Goal: Find specific fact: Find specific page/section

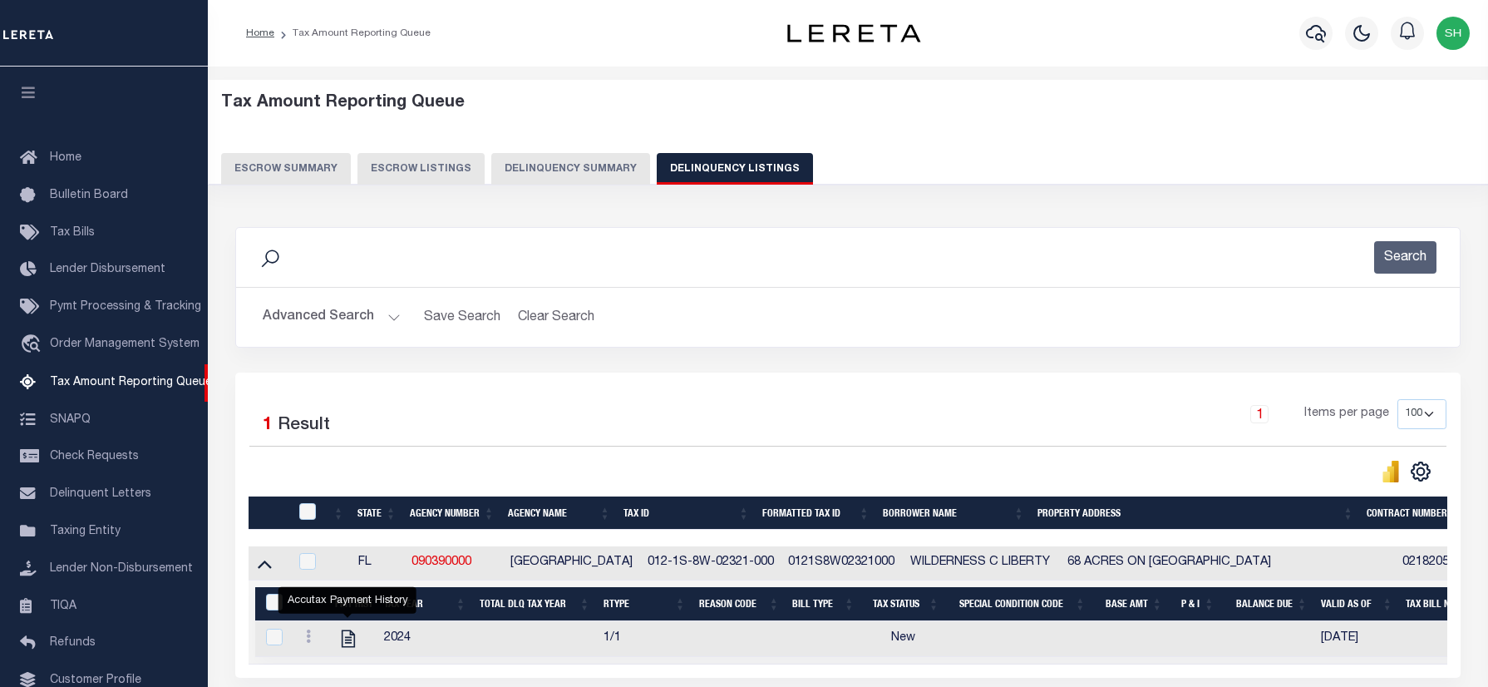
select select "FL"
select select "100"
click at [337, 301] on button "Advanced Search" at bounding box center [332, 317] width 138 height 32
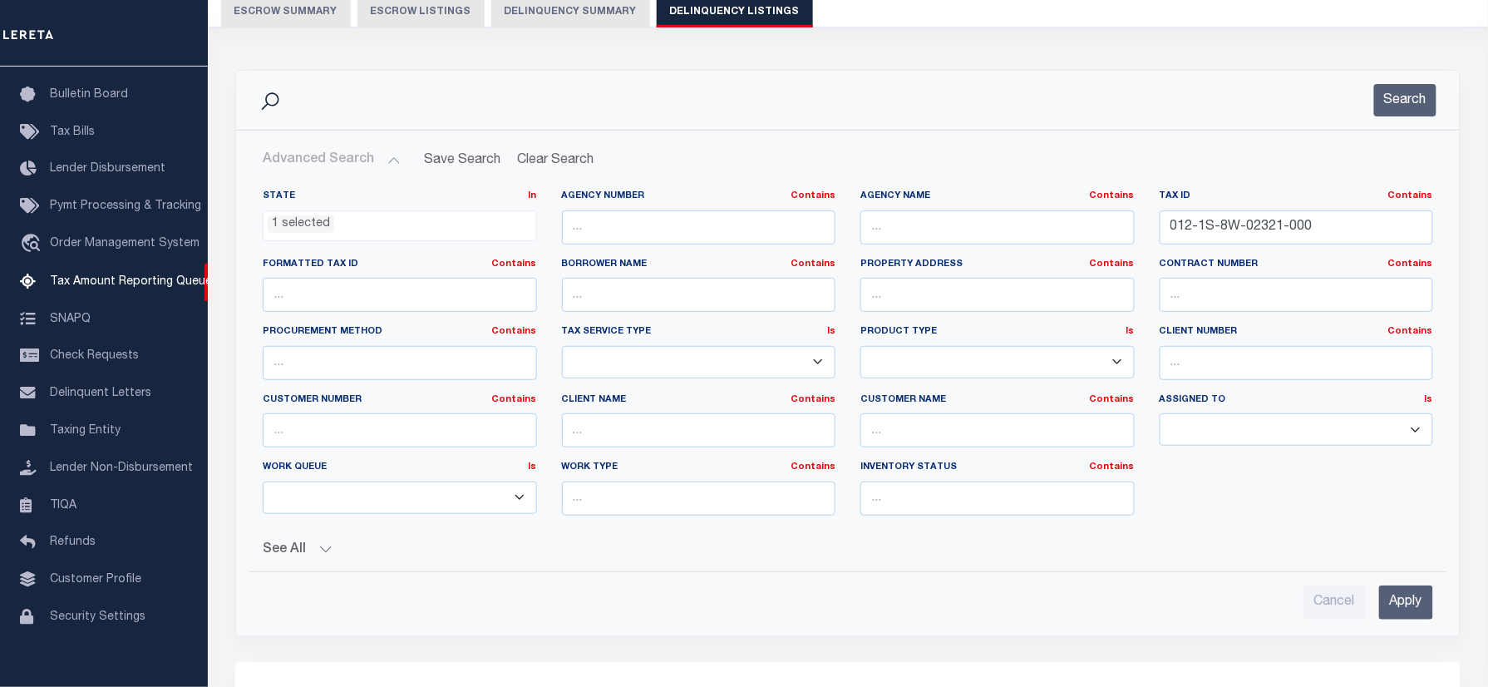
scroll to position [130, 0]
drag, startPoint x: 1004, startPoint y: 221, endPoint x: 1310, endPoint y: 123, distance: 321.2
click at [1004, 220] on div "State In In AK AL AR AZ CA CO CT DC DE FL GA GU HI IA ID IL IN KS [GEOGRAPHIC_D…" at bounding box center [847, 358] width 1195 height 339
paste input "[US_VEHICLE_IDENTIFICATION_NUMBER]"
type input "352N4E072500000210"
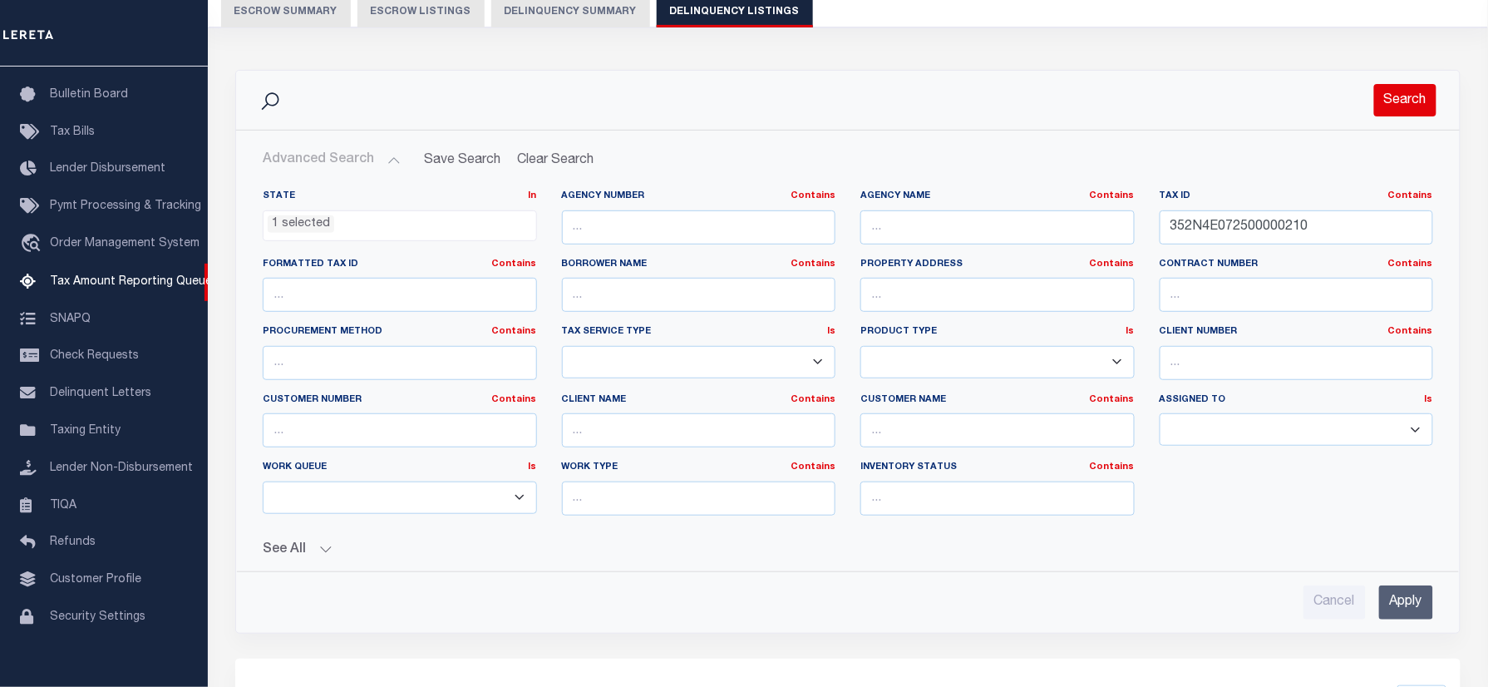
click at [1386, 94] on button "Search" at bounding box center [1405, 100] width 62 height 32
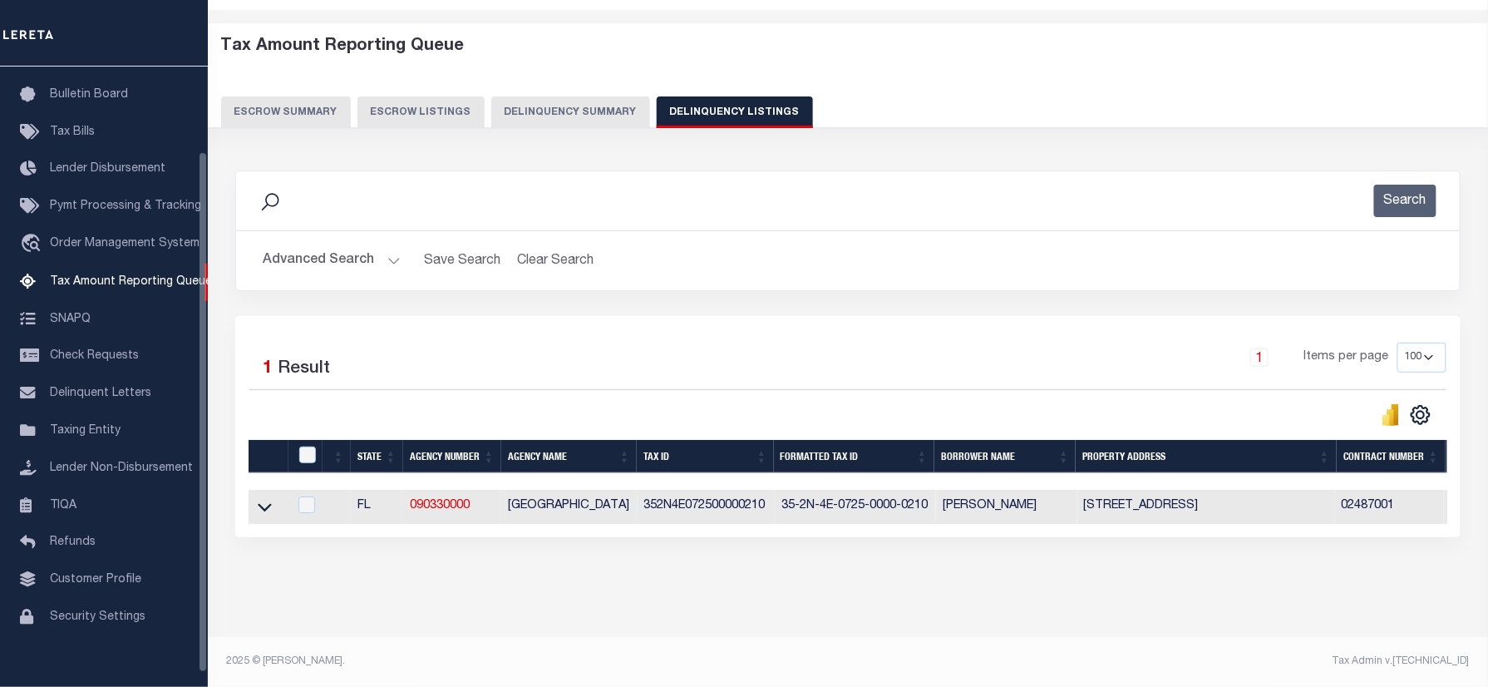
scroll to position [0, 0]
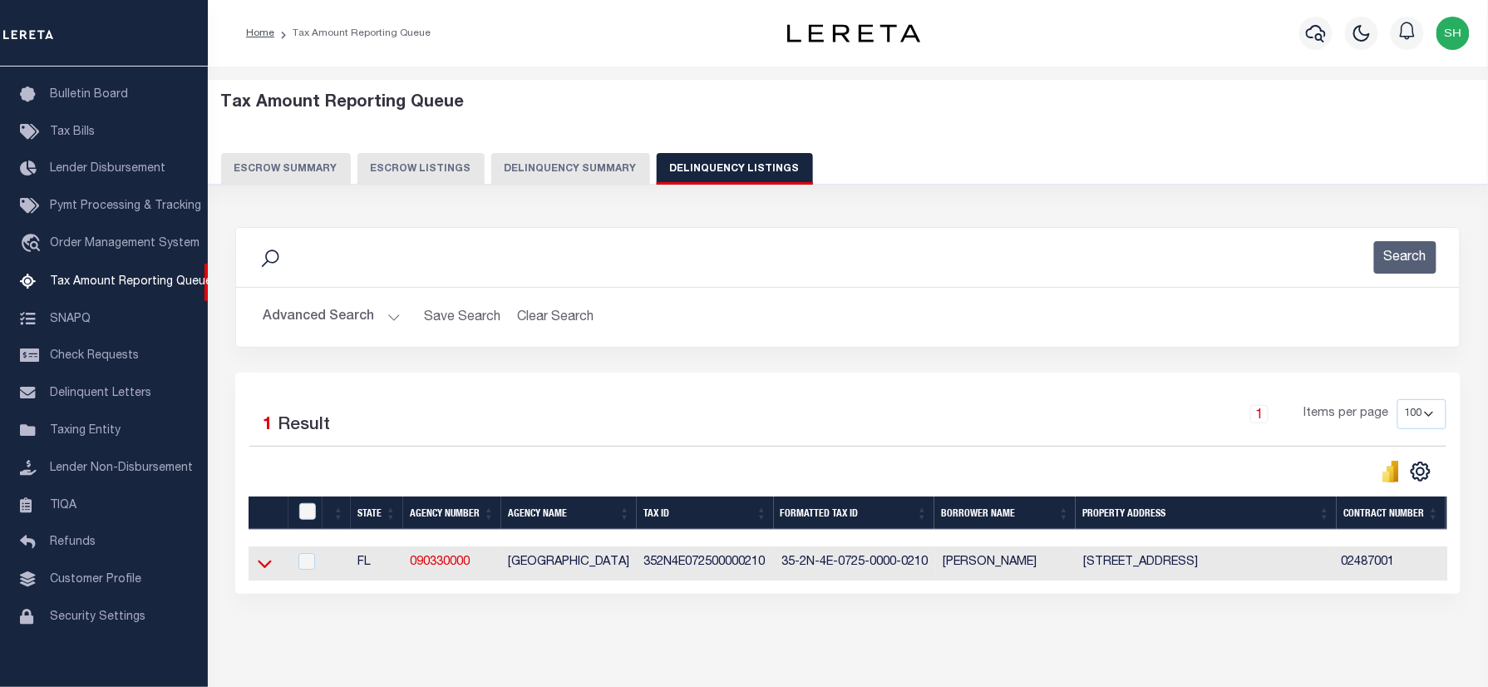
click at [261, 564] on icon at bounding box center [265, 562] width 14 height 17
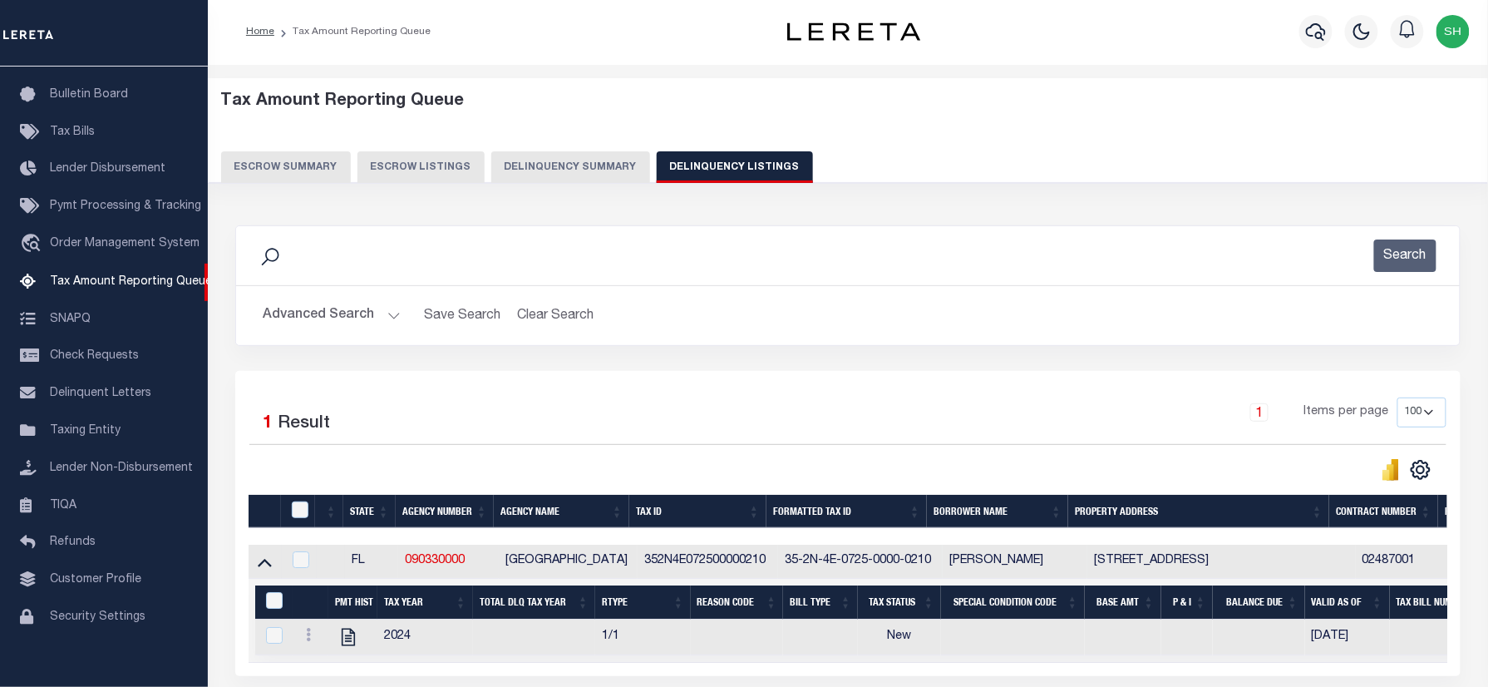
scroll to position [157, 0]
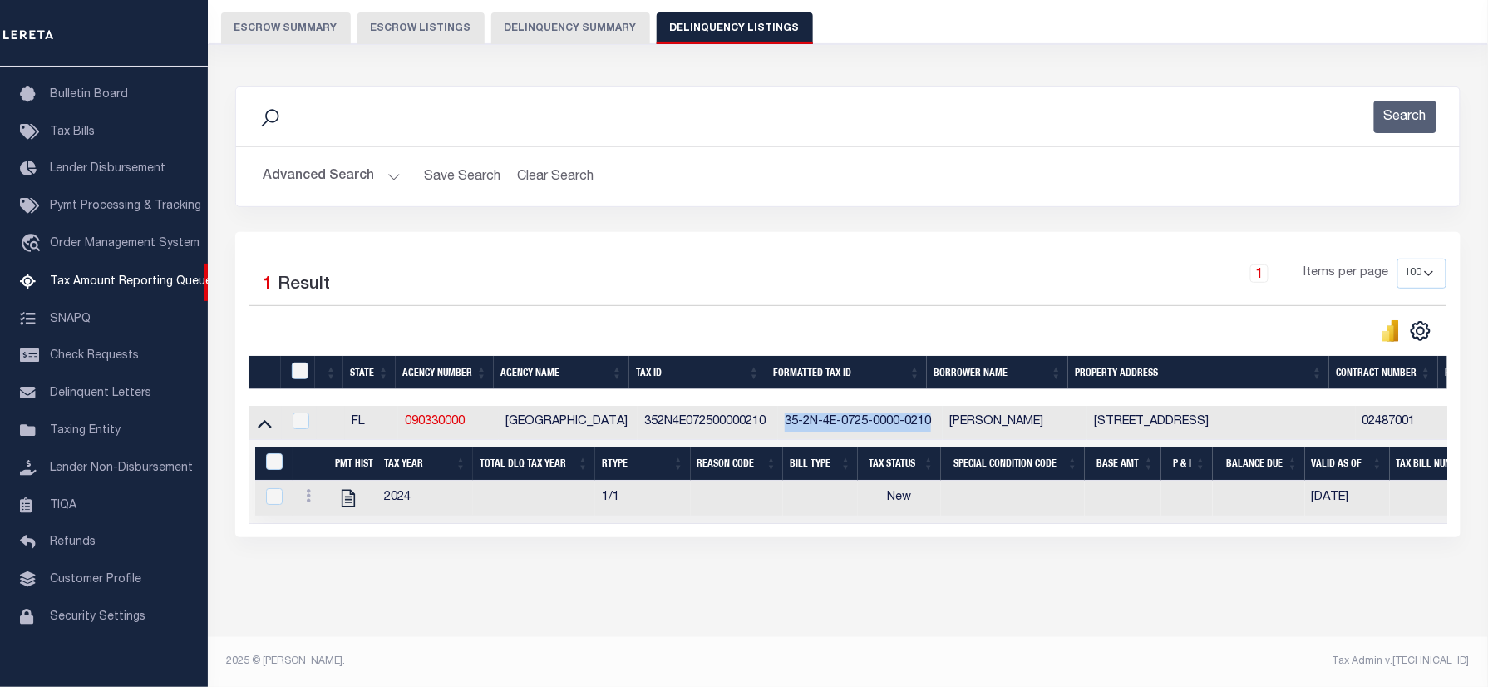
drag, startPoint x: 785, startPoint y: 406, endPoint x: 934, endPoint y: 411, distance: 149.7
click at [934, 411] on td "35-2N-4E-0725-0000-0210" at bounding box center [860, 423] width 165 height 34
checkbox input "true"
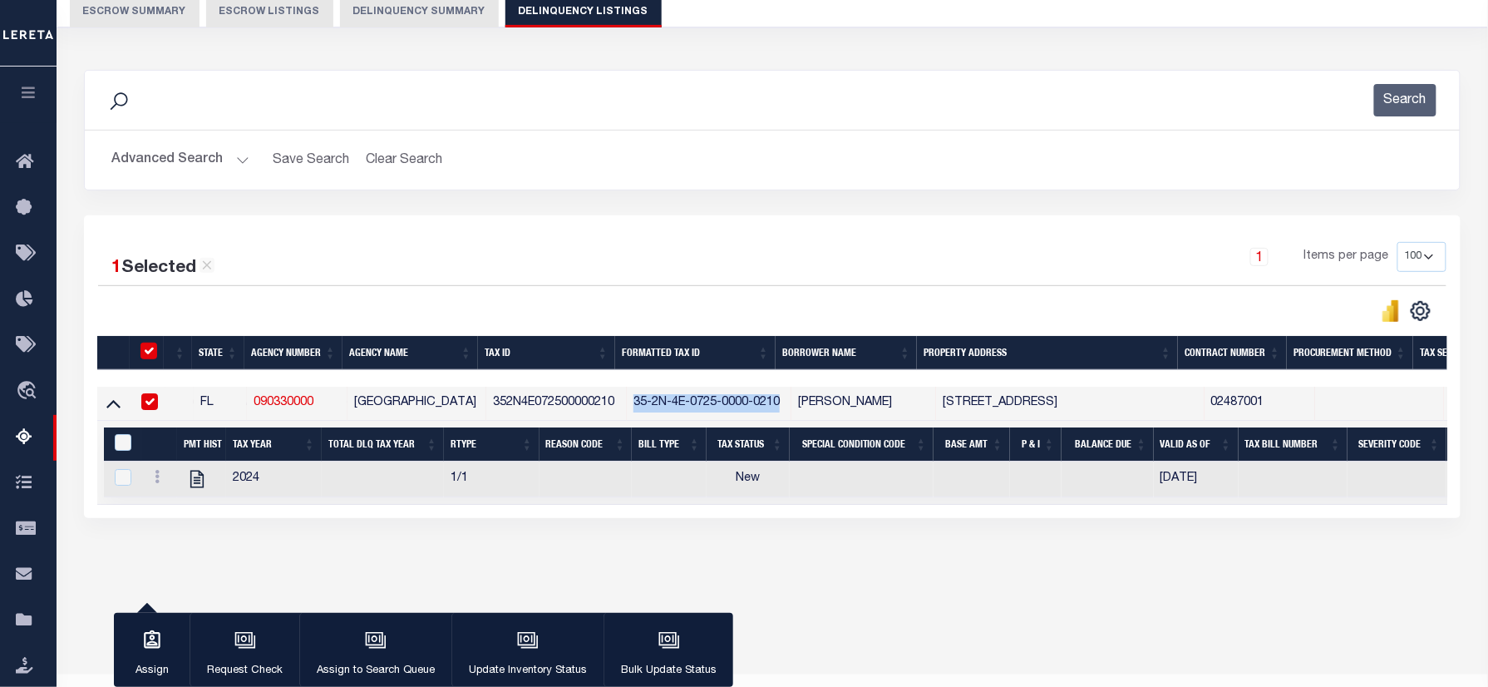
scroll to position [154, 0]
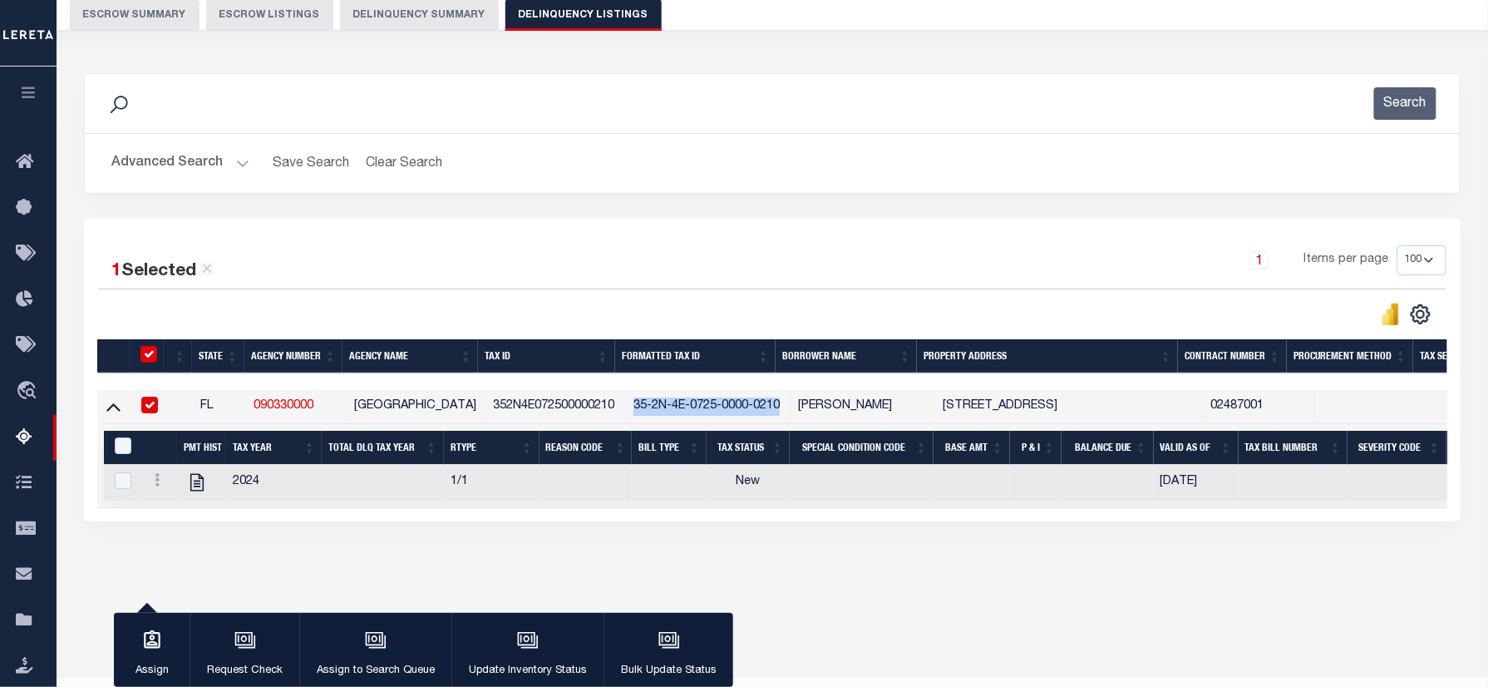
copy td "35-2N-4E-0725-0000-0210"
drag, startPoint x: 795, startPoint y: 410, endPoint x: 928, endPoint y: 406, distance: 132.2
click at [928, 406] on td "[PERSON_NAME]" at bounding box center [863, 407] width 145 height 34
checkbox input "false"
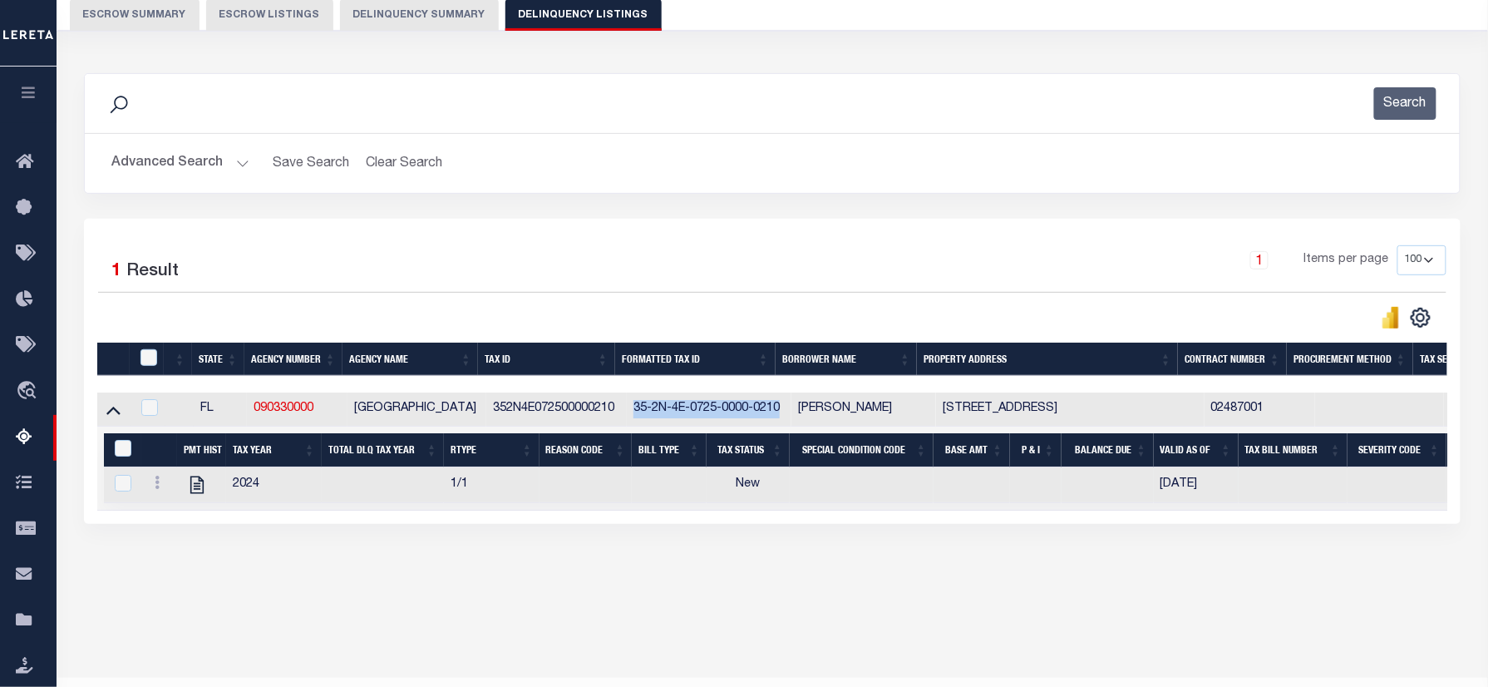
copy td "[PERSON_NAME]"
click at [158, 160] on button "Advanced Search" at bounding box center [180, 163] width 138 height 32
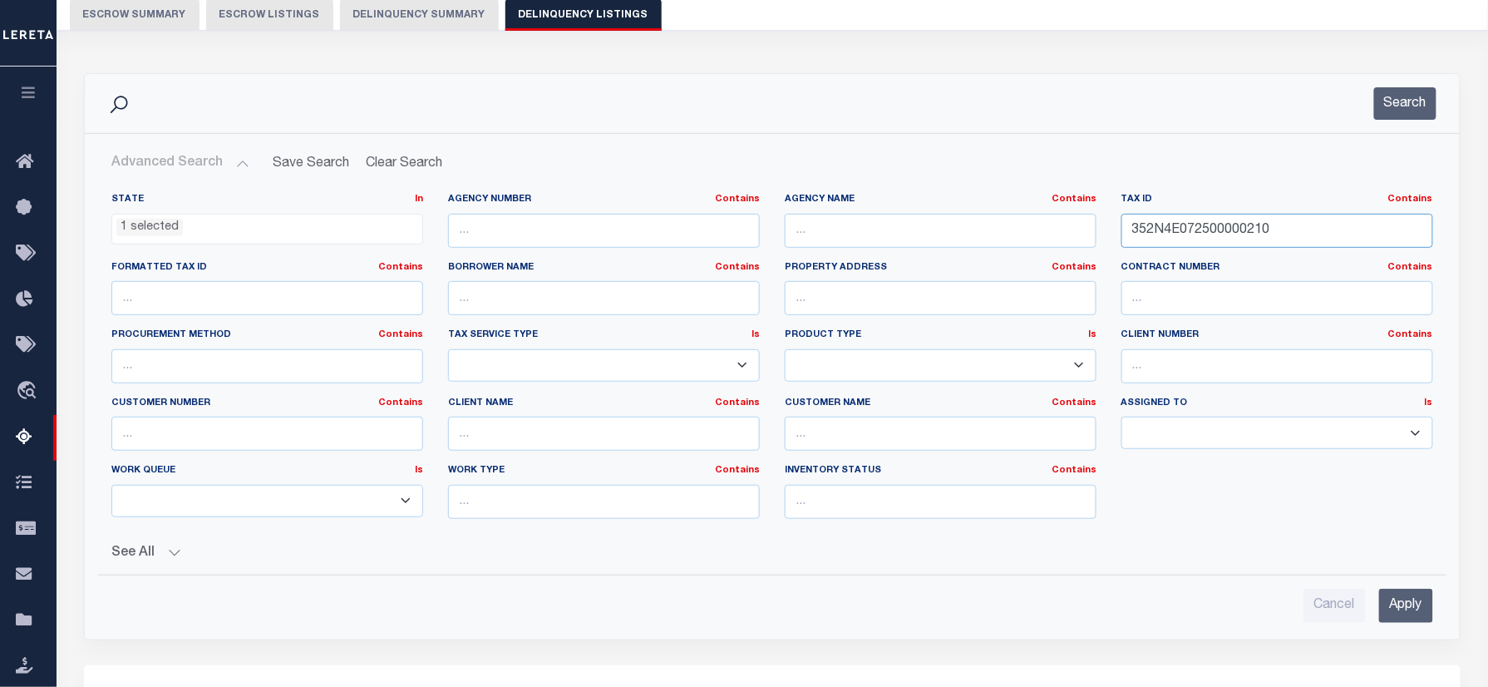
drag, startPoint x: 1324, startPoint y: 224, endPoint x: 1251, endPoint y: 120, distance: 127.1
click at [763, 238] on div "State In In AK AL AR AZ CA CO CT DC DE FL GA GU HI IA ID IL IN KS [GEOGRAPHIC_D…" at bounding box center [772, 362] width 1346 height 339
paste input "1294317070000000"
type input "129431707000000010"
click at [1380, 110] on button "Search" at bounding box center [1405, 103] width 62 height 32
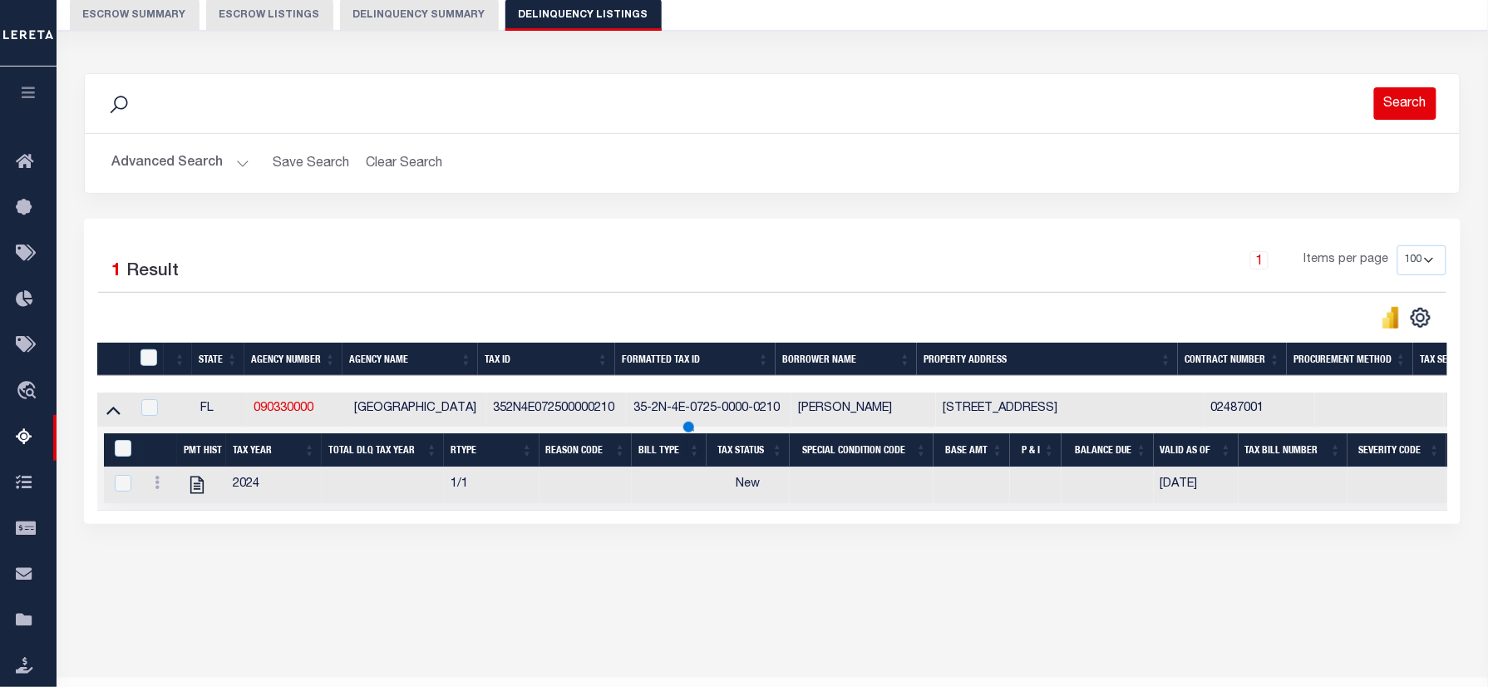
click at [1390, 104] on button "Search" at bounding box center [1405, 103] width 62 height 32
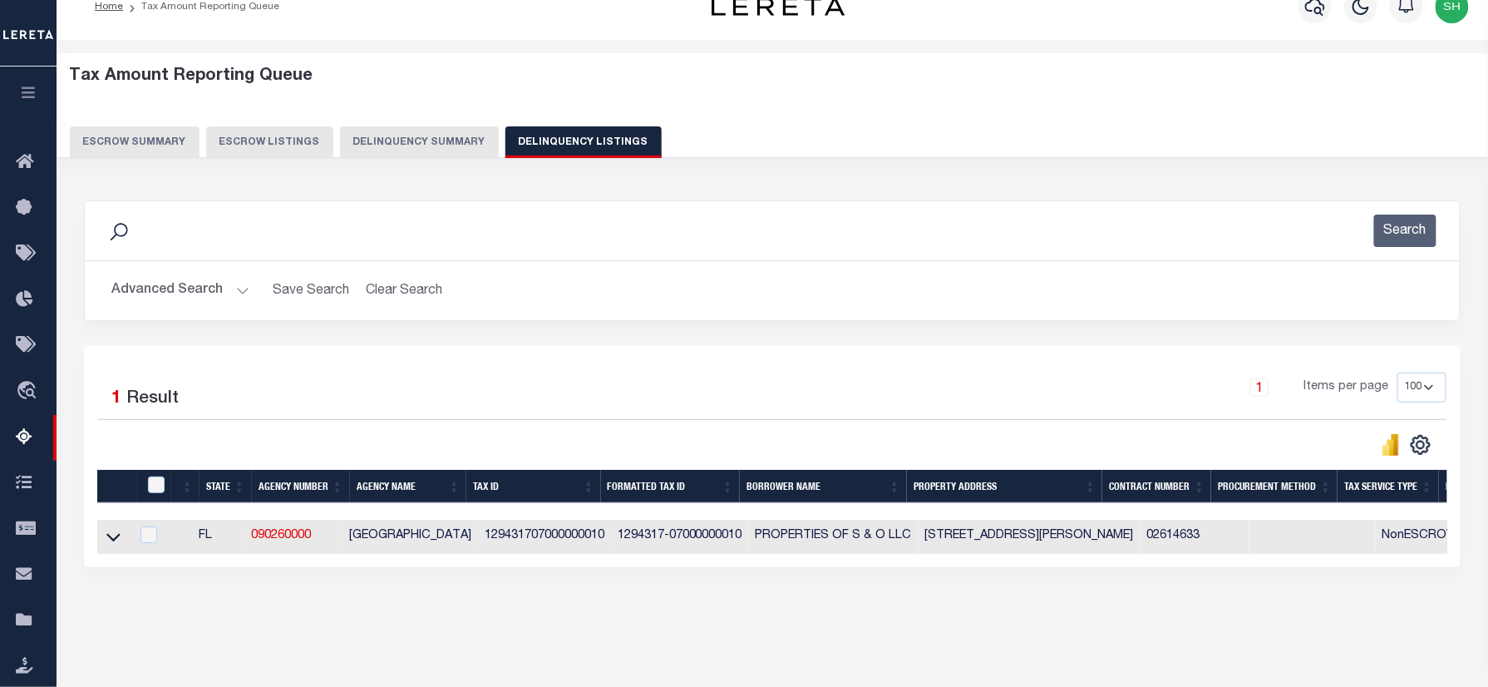
scroll to position [111, 0]
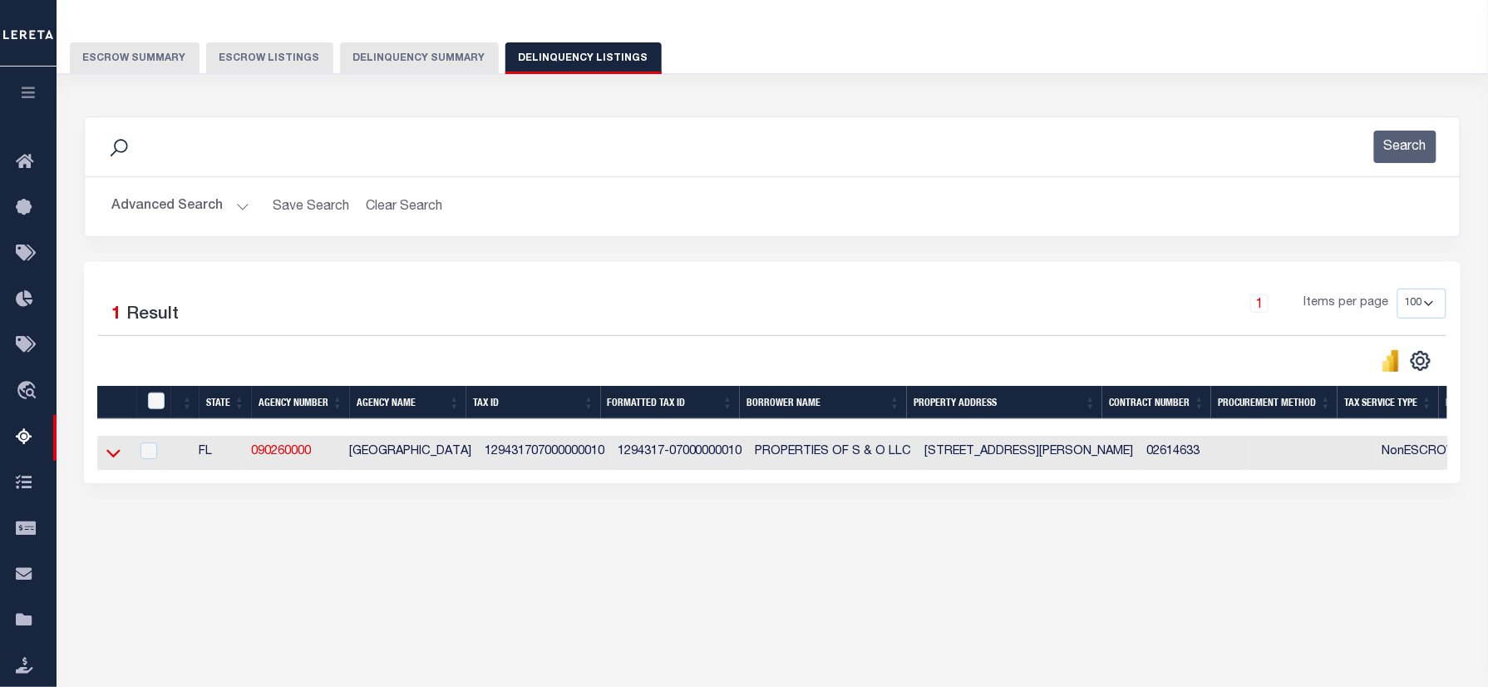
click at [106, 455] on icon at bounding box center [113, 452] width 14 height 17
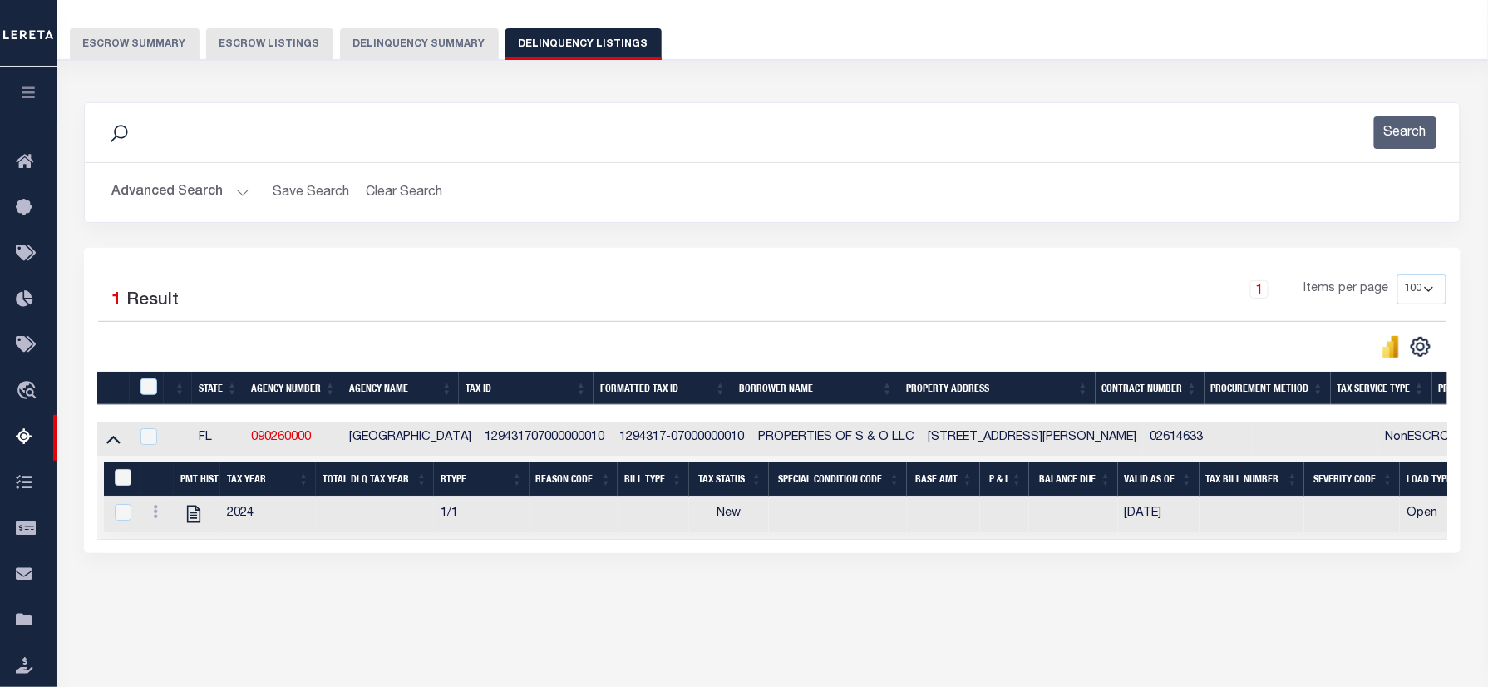
scroll to position [194, 0]
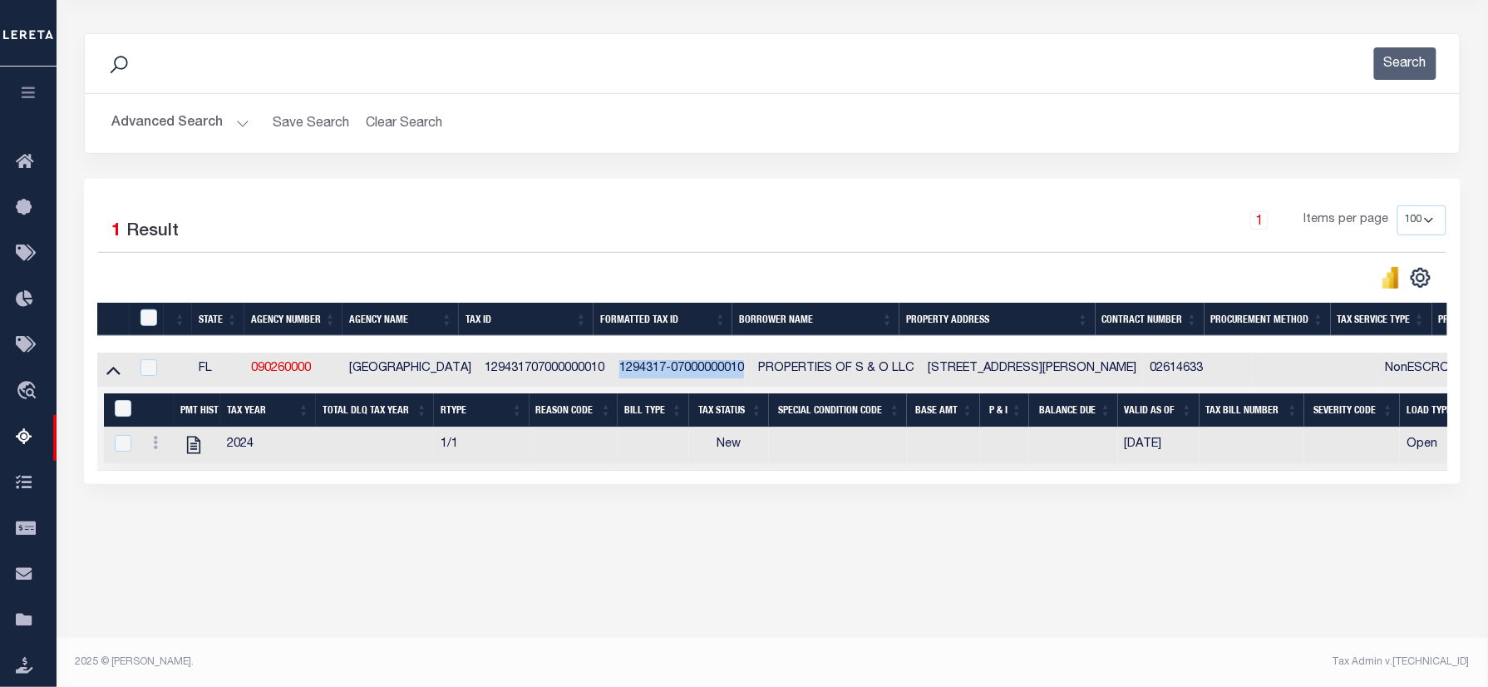
drag, startPoint x: 610, startPoint y: 370, endPoint x: 740, endPoint y: 369, distance: 129.7
click at [740, 369] on td "1294317-07000000010" at bounding box center [682, 369] width 139 height 34
checkbox input "true"
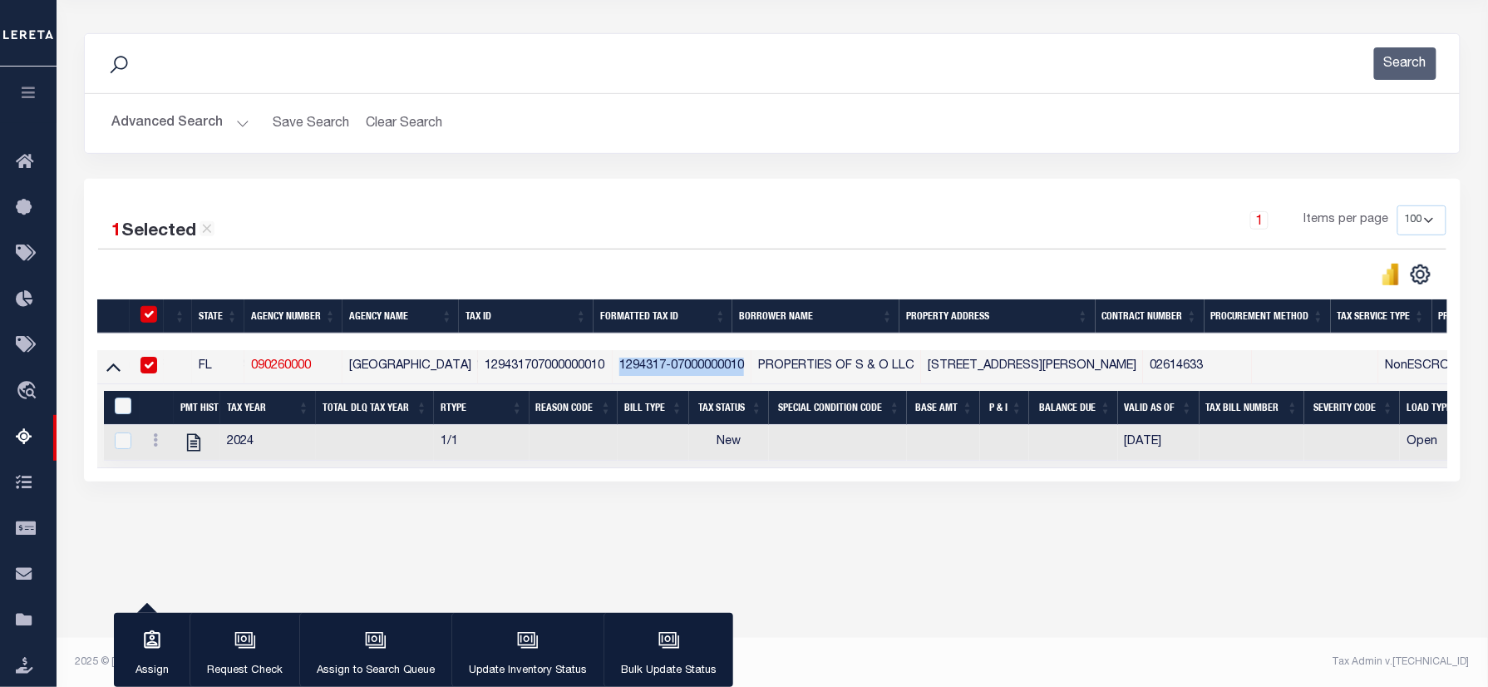
copy td "1294317-07000000010"
click at [170, 120] on button "Advanced Search" at bounding box center [180, 123] width 138 height 32
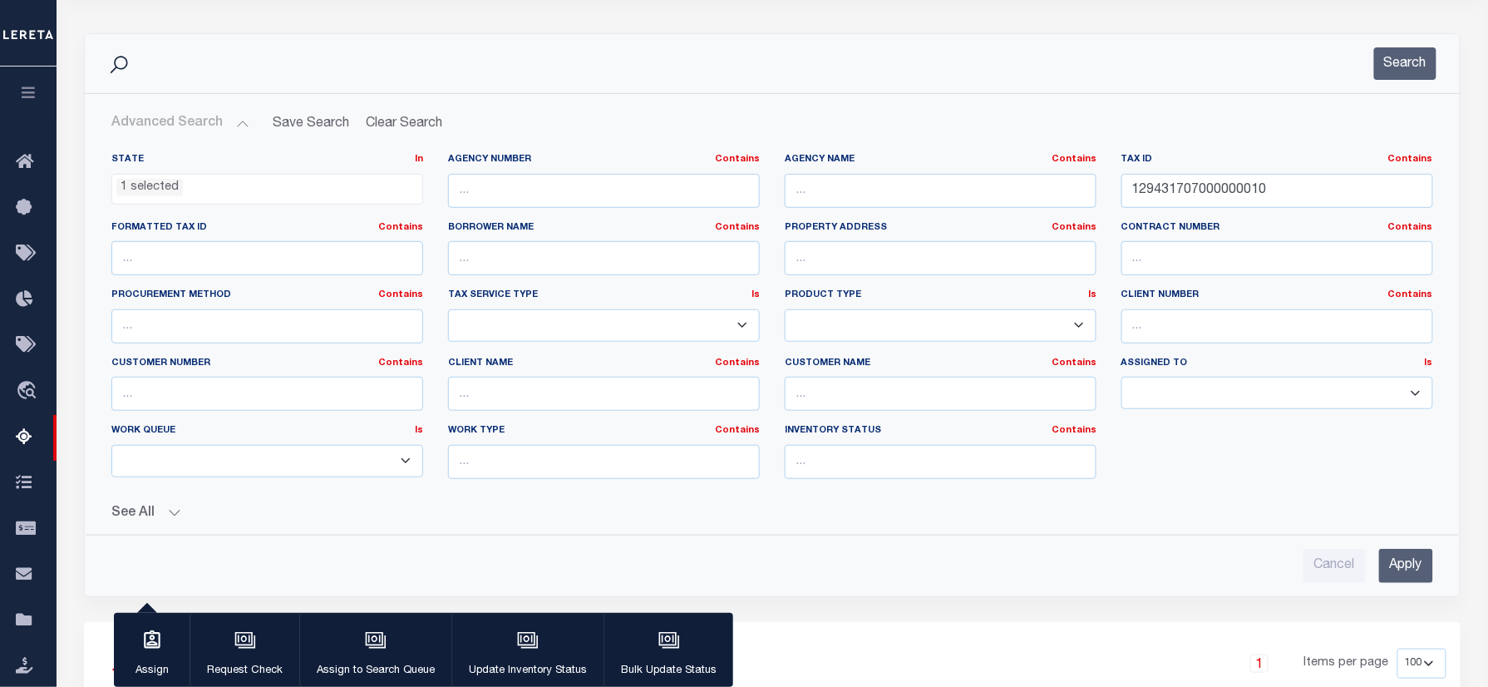
click at [191, 186] on ul "1 selected" at bounding box center [267, 186] width 310 height 22
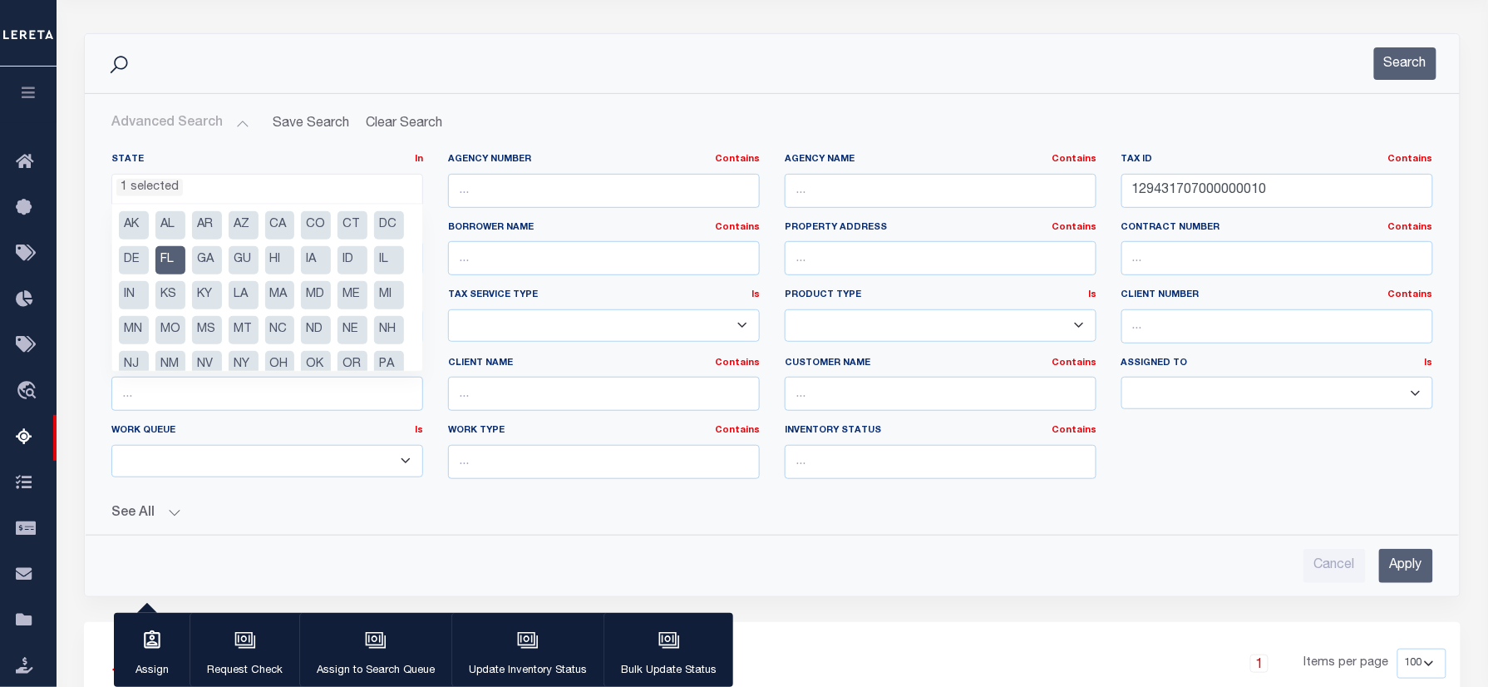
click at [185, 248] on li "FL" at bounding box center [170, 260] width 30 height 28
click at [222, 327] on li "MS" at bounding box center [207, 330] width 30 height 28
select select "MS"
click at [625, 114] on h2 "Advanced Search Save Search Clear Search tblassign_wrapper_dynamictable_____Def…" at bounding box center [772, 123] width 1348 height 32
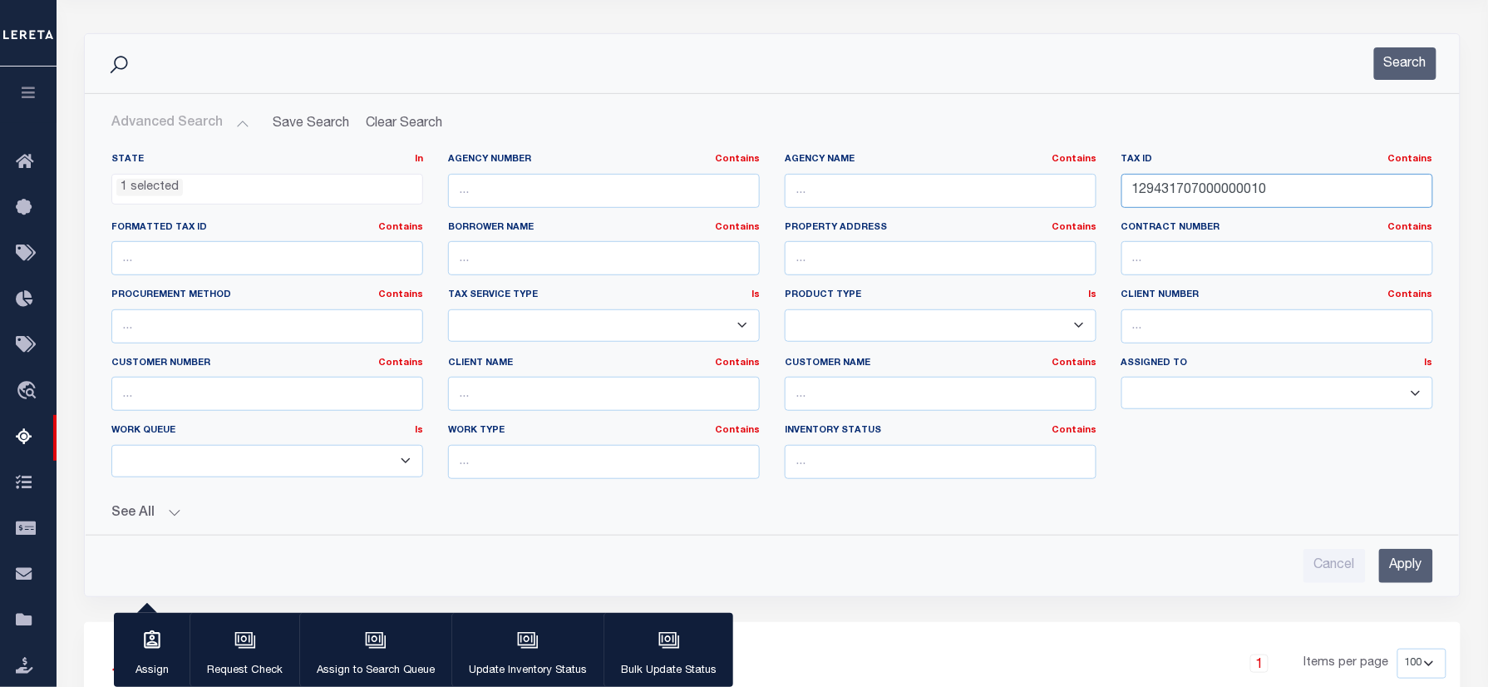
drag, startPoint x: 1292, startPoint y: 178, endPoint x: 699, endPoint y: 184, distance: 592.6
click at [699, 184] on div "State In In AK AL AR AZ CA CO CT DC DE FL GA GU HI IA ID IL IN KS [GEOGRAPHIC_D…" at bounding box center [772, 322] width 1346 height 339
paste input "061.C3-04-B-01400.0"
type input "061.C3-04-B-01400.00"
click at [1400, 64] on button "Search" at bounding box center [1405, 63] width 62 height 32
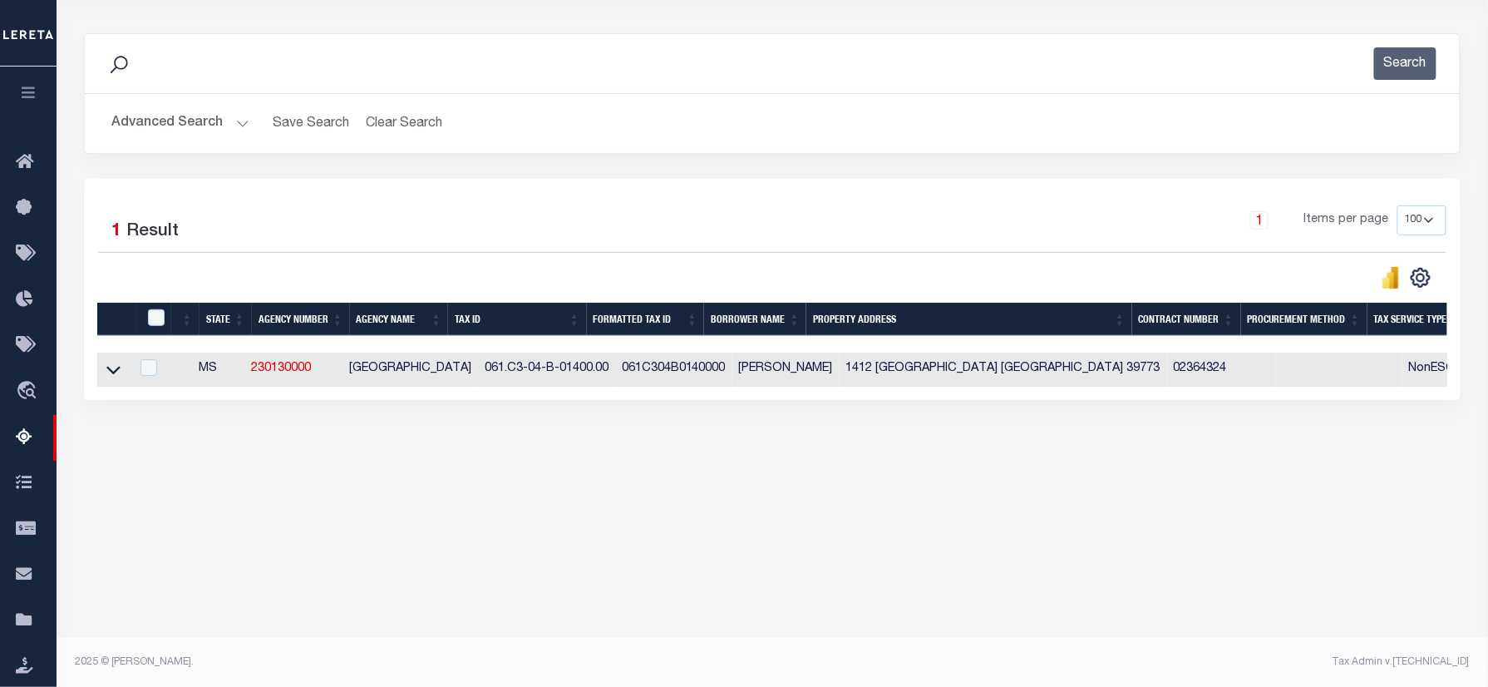
scroll to position [0, 0]
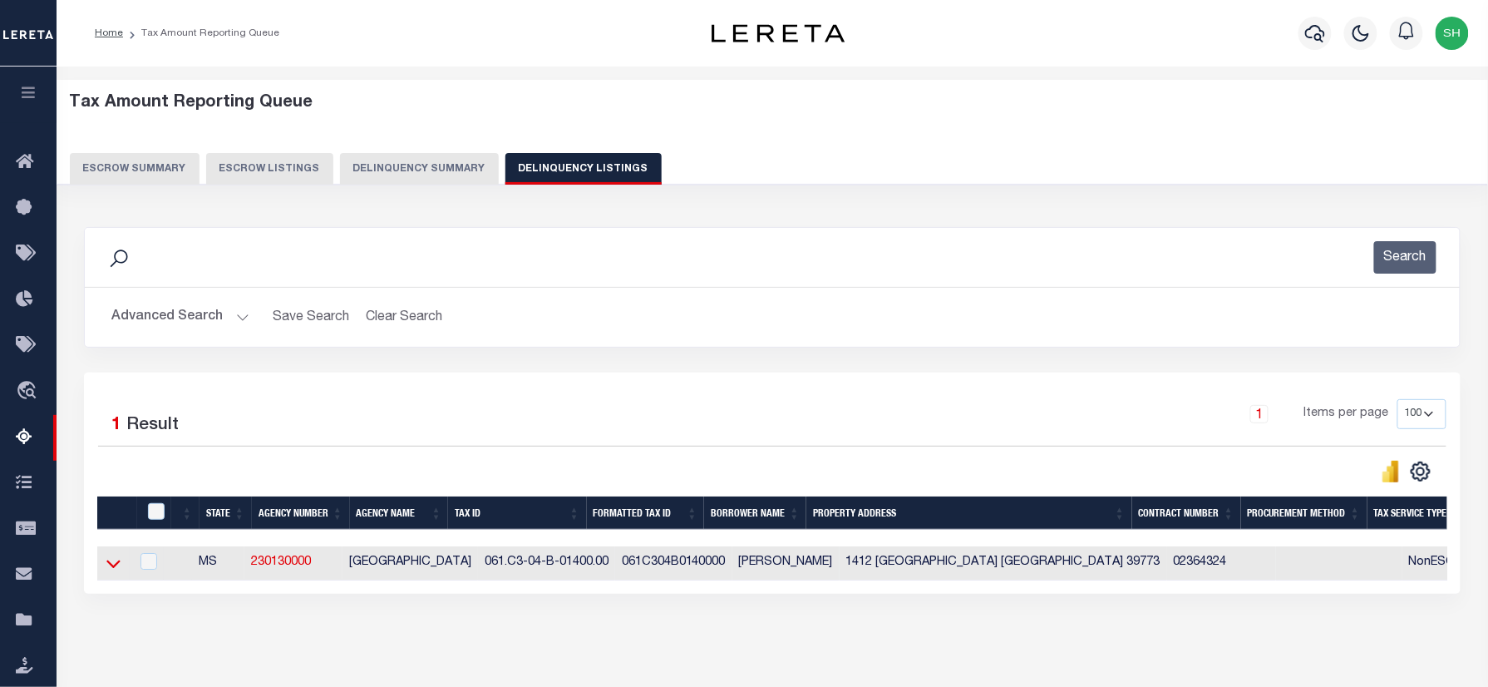
click at [111, 568] on icon at bounding box center [113, 564] width 14 height 8
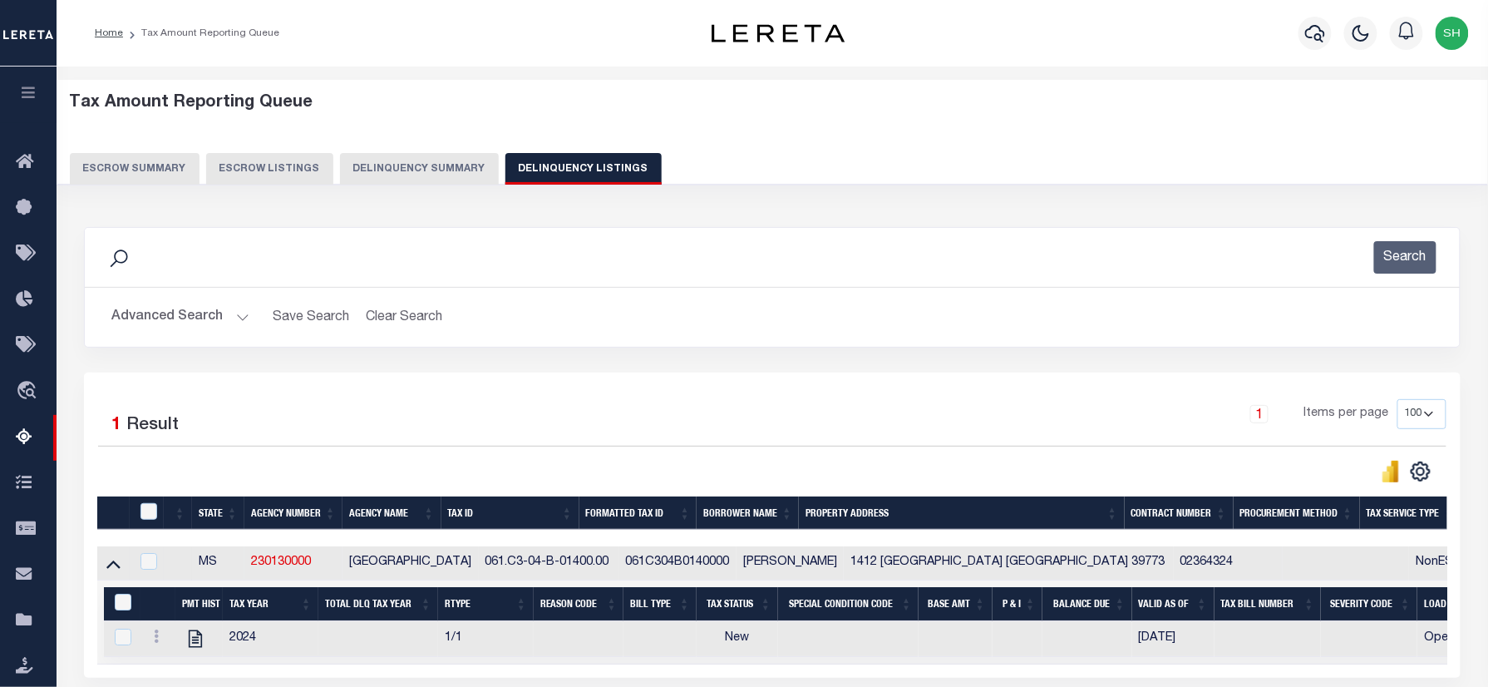
scroll to position [166, 0]
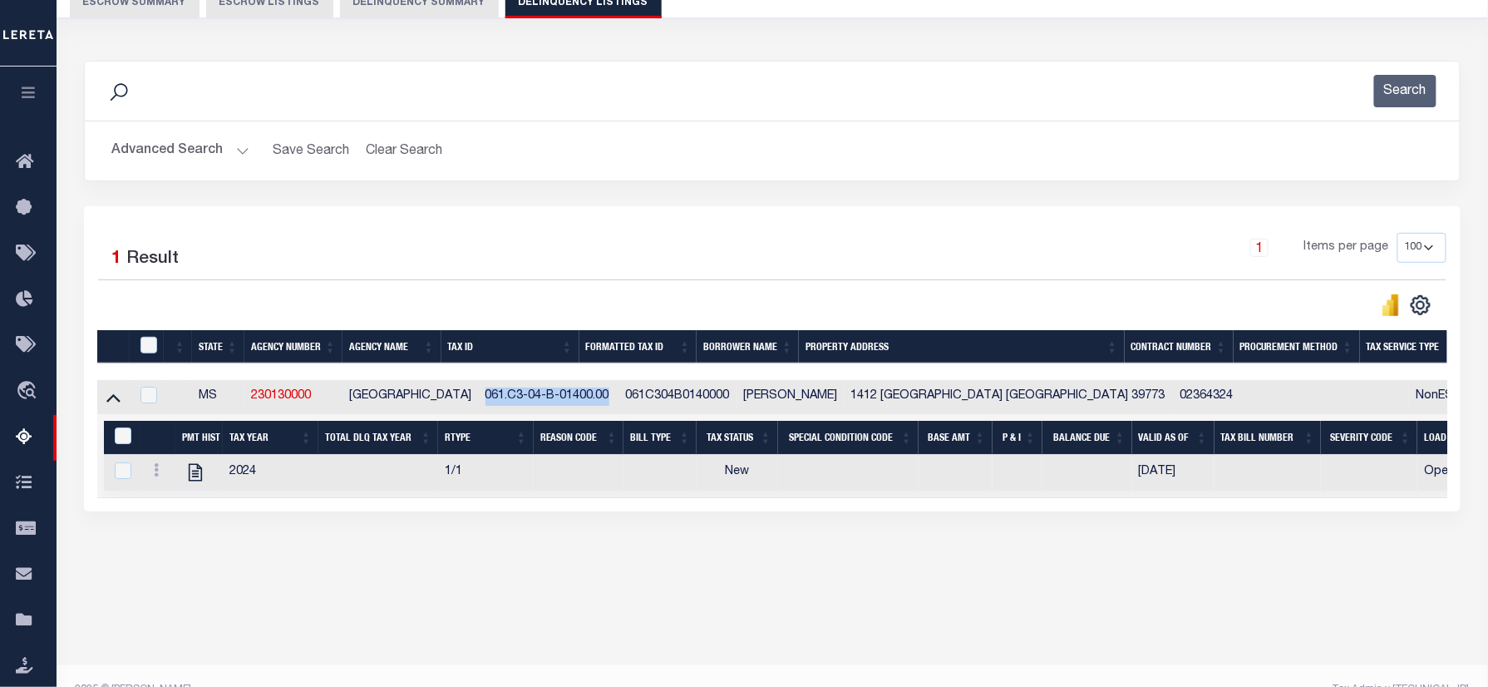
drag, startPoint x: 454, startPoint y: 402, endPoint x: 583, endPoint y: 402, distance: 128.8
click at [583, 402] on td "061.C3-04-B-01400.00" at bounding box center [549, 397] width 140 height 34
checkbox input "true"
copy td "061.C3-04-B-01400.00"
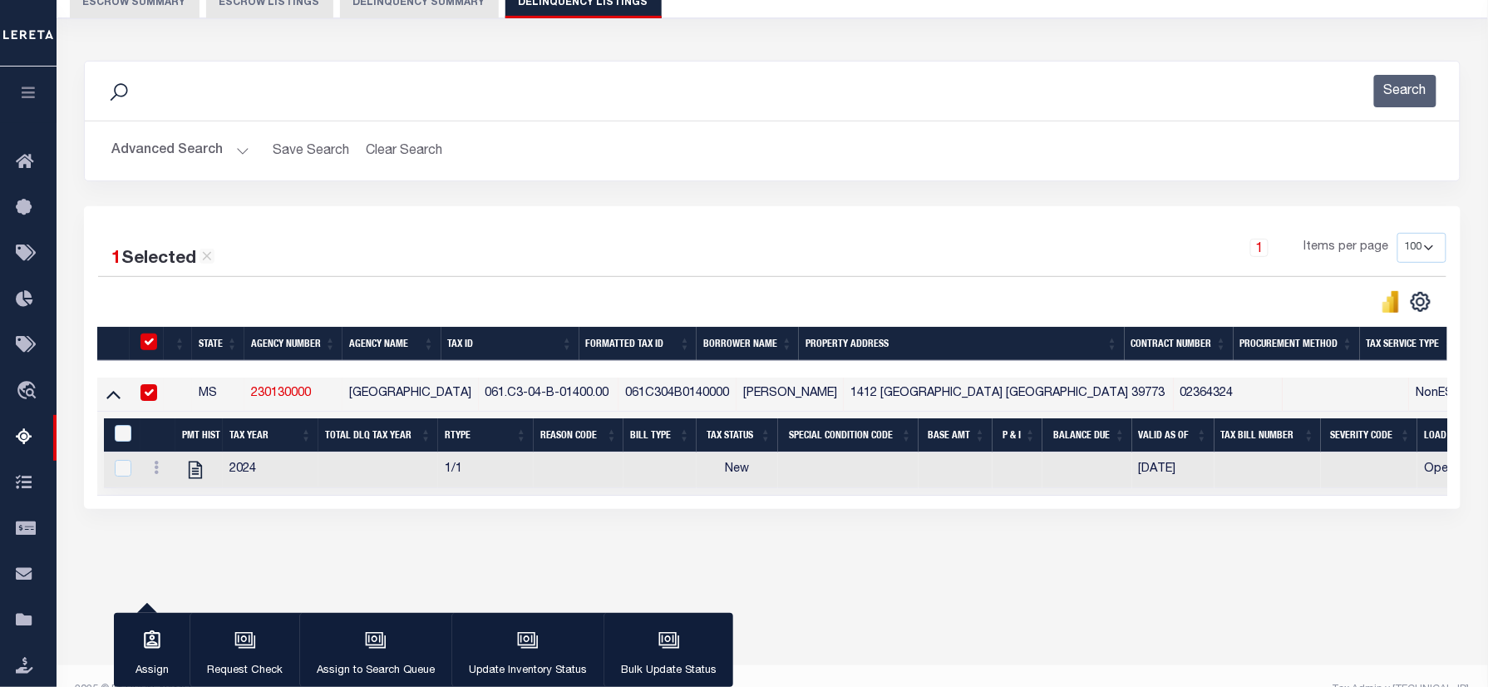
click at [957, 559] on div "Data sync process is currently running, you may face some response delays. Sear…" at bounding box center [772, 301] width 1399 height 514
click at [187, 151] on button "Advanced Search" at bounding box center [180, 151] width 138 height 32
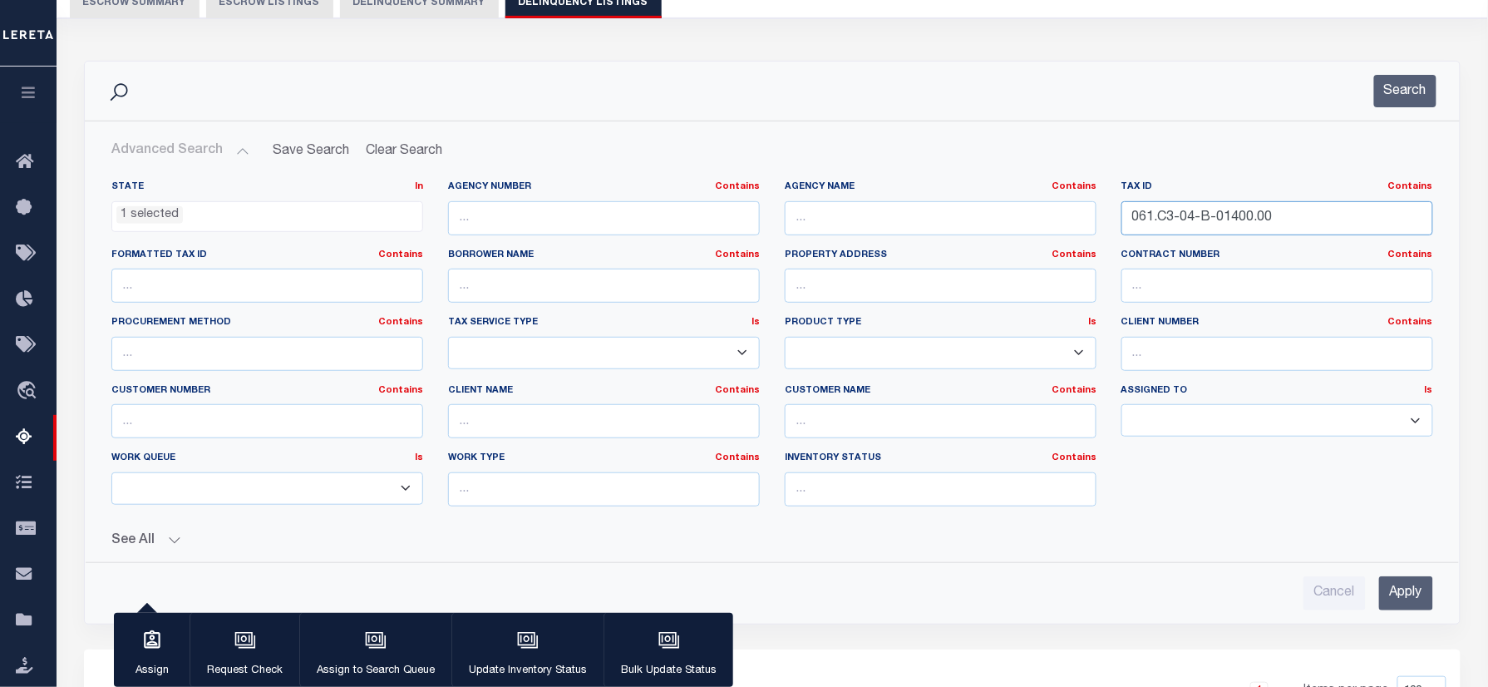
drag, startPoint x: 925, startPoint y: 197, endPoint x: 1190, endPoint y: 146, distance: 269.9
click at [906, 194] on div "State In In AK AL AR AZ CA CO CT DC DE FL GA GU HI IA ID IL IN KS [GEOGRAPHIC_D…" at bounding box center [772, 349] width 1346 height 339
paste input "1419751620400003035"
click at [1400, 88] on button "Search" at bounding box center [1405, 91] width 62 height 32
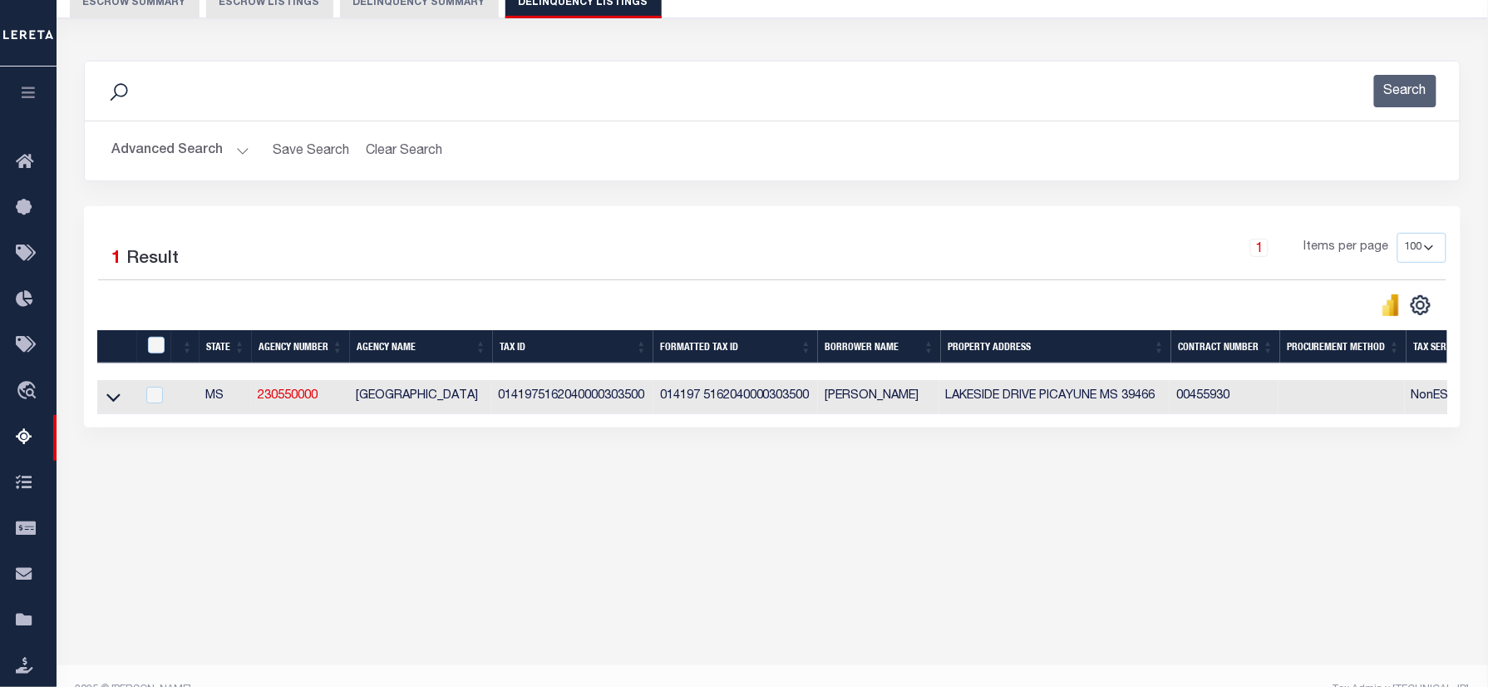
scroll to position [0, 0]
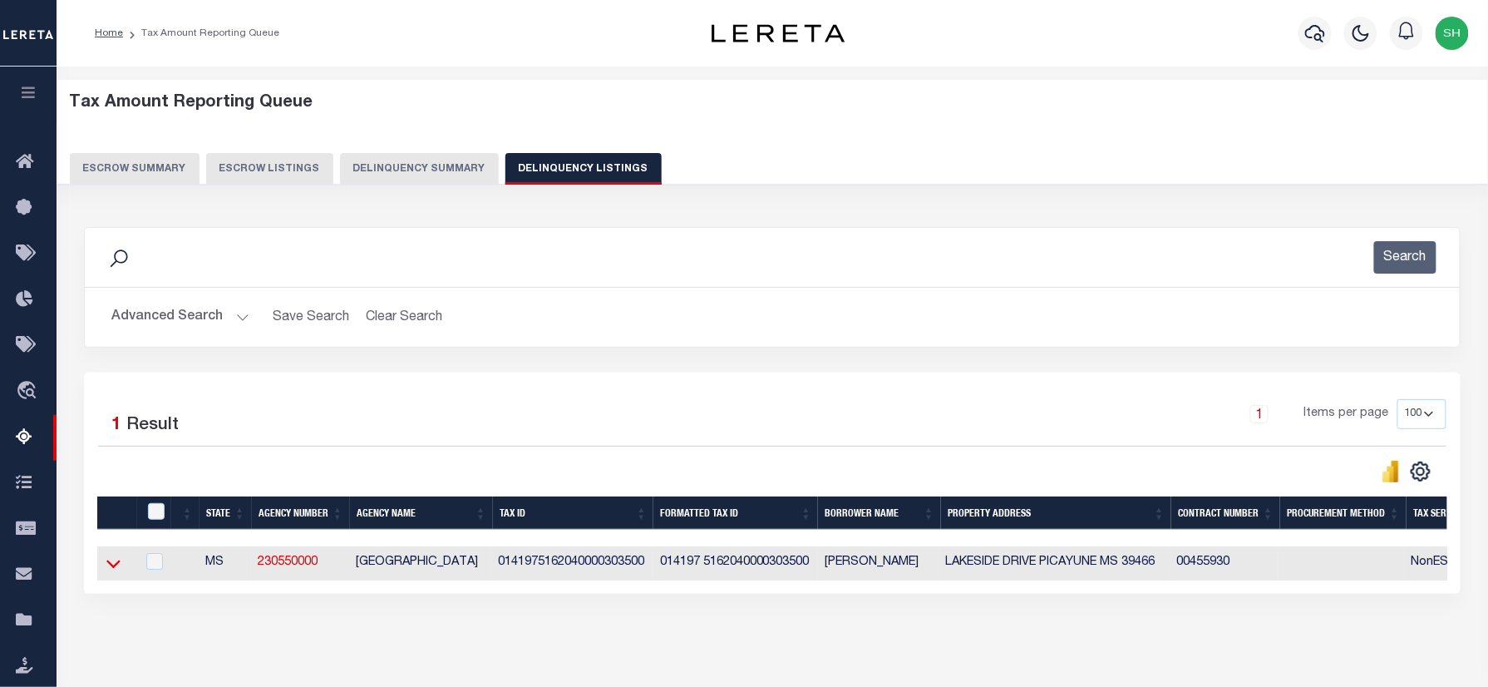
click at [106, 569] on icon at bounding box center [113, 562] width 14 height 17
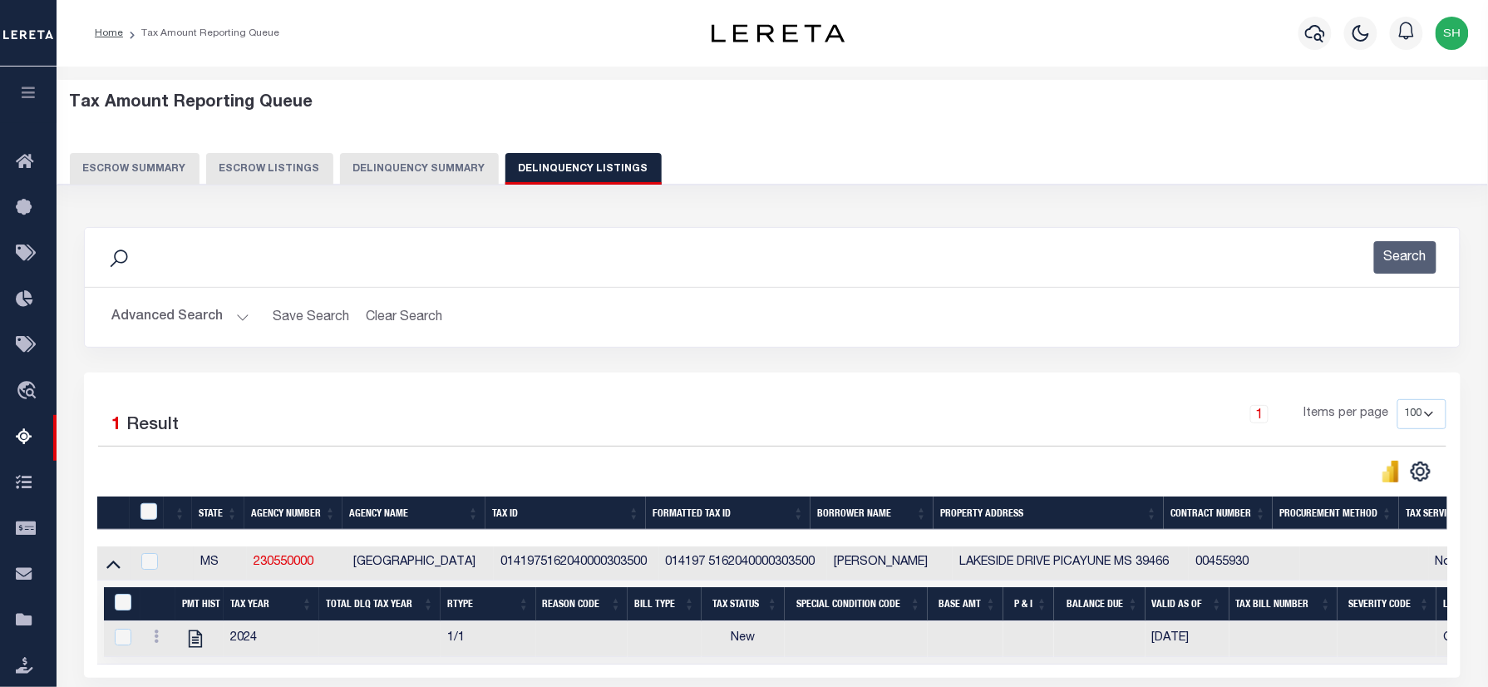
click at [160, 311] on button "Advanced Search" at bounding box center [180, 317] width 138 height 32
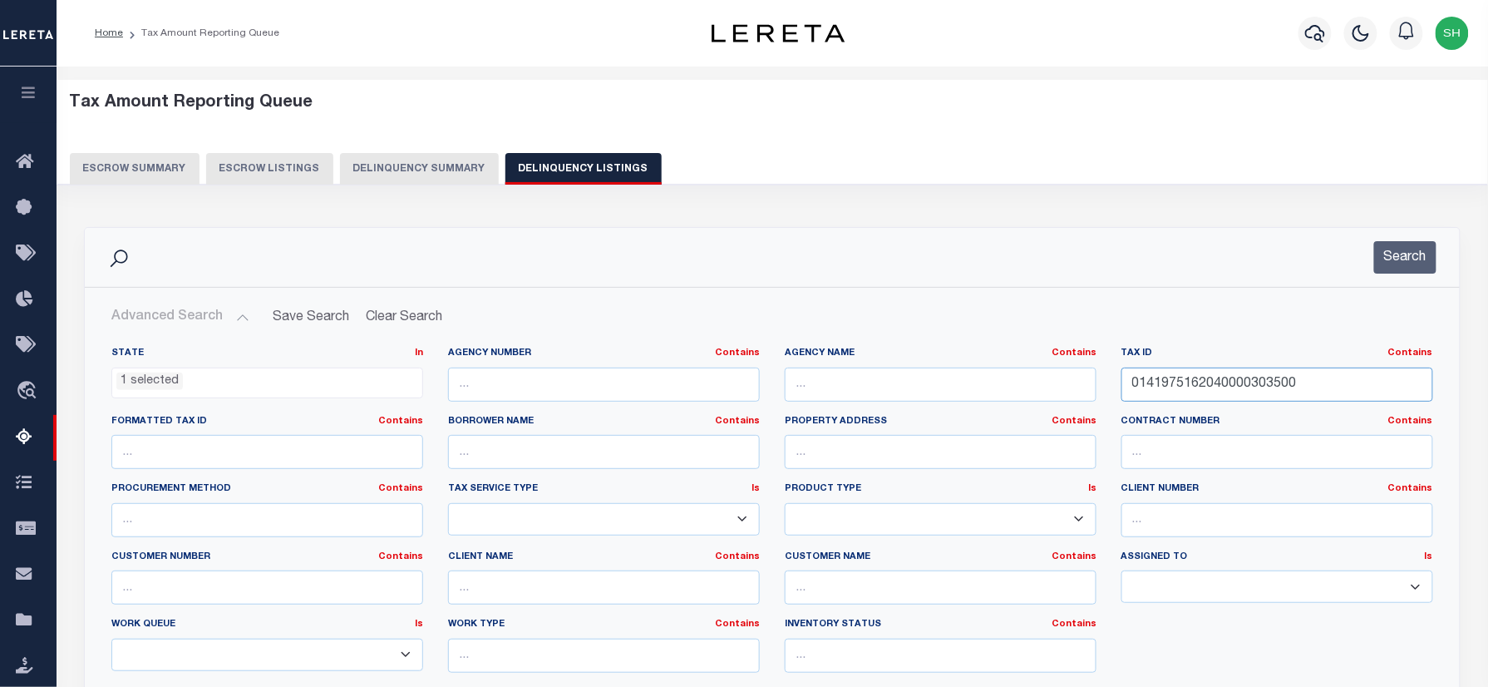
drag, startPoint x: 1314, startPoint y: 381, endPoint x: 1270, endPoint y: 303, distance: 89.0
click at [982, 383] on div "State In In AK AL AR AZ CA CO CT DC DE FL GA GU HI IA ID IL IN KS [GEOGRAPHIC_D…" at bounding box center [772, 516] width 1346 height 339
paste input "42451630700000013"
click at [1401, 250] on button "Search" at bounding box center [1405, 257] width 62 height 32
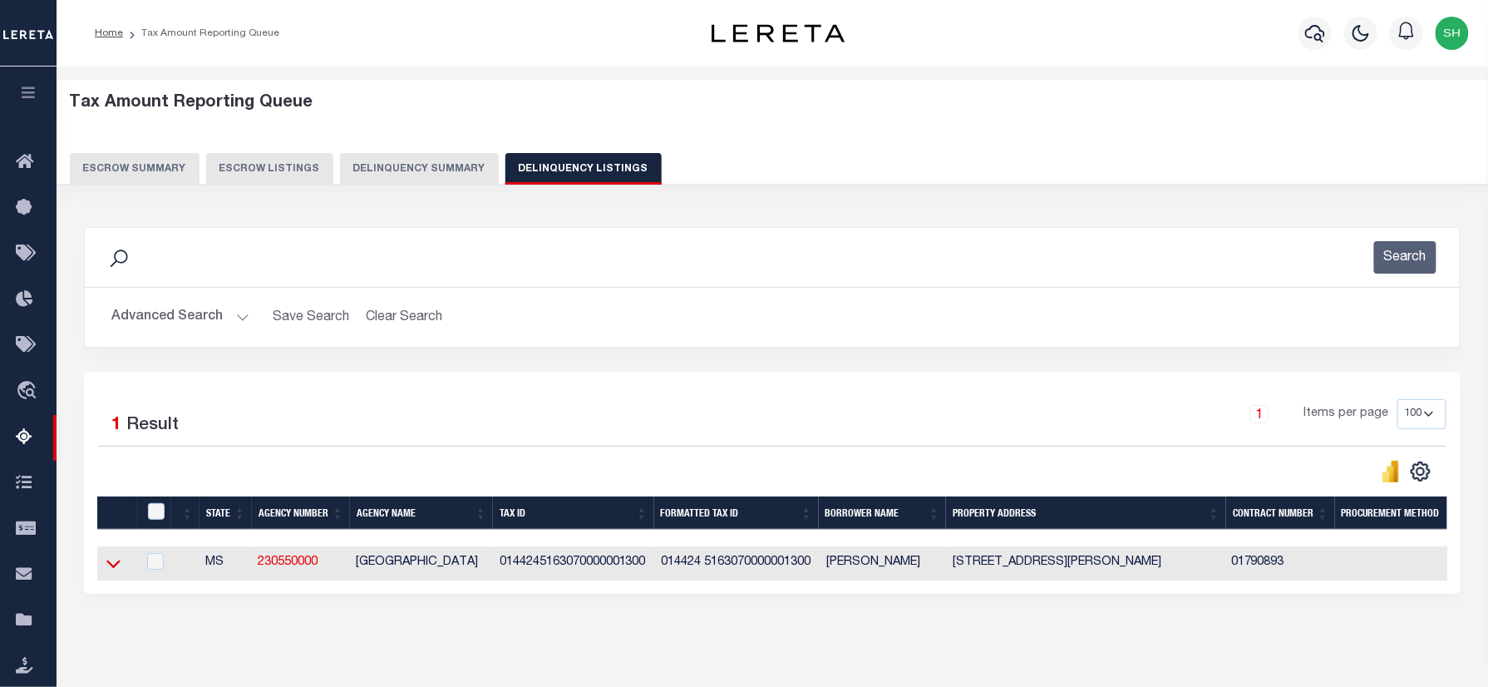
click at [111, 568] on icon at bounding box center [113, 562] width 14 height 17
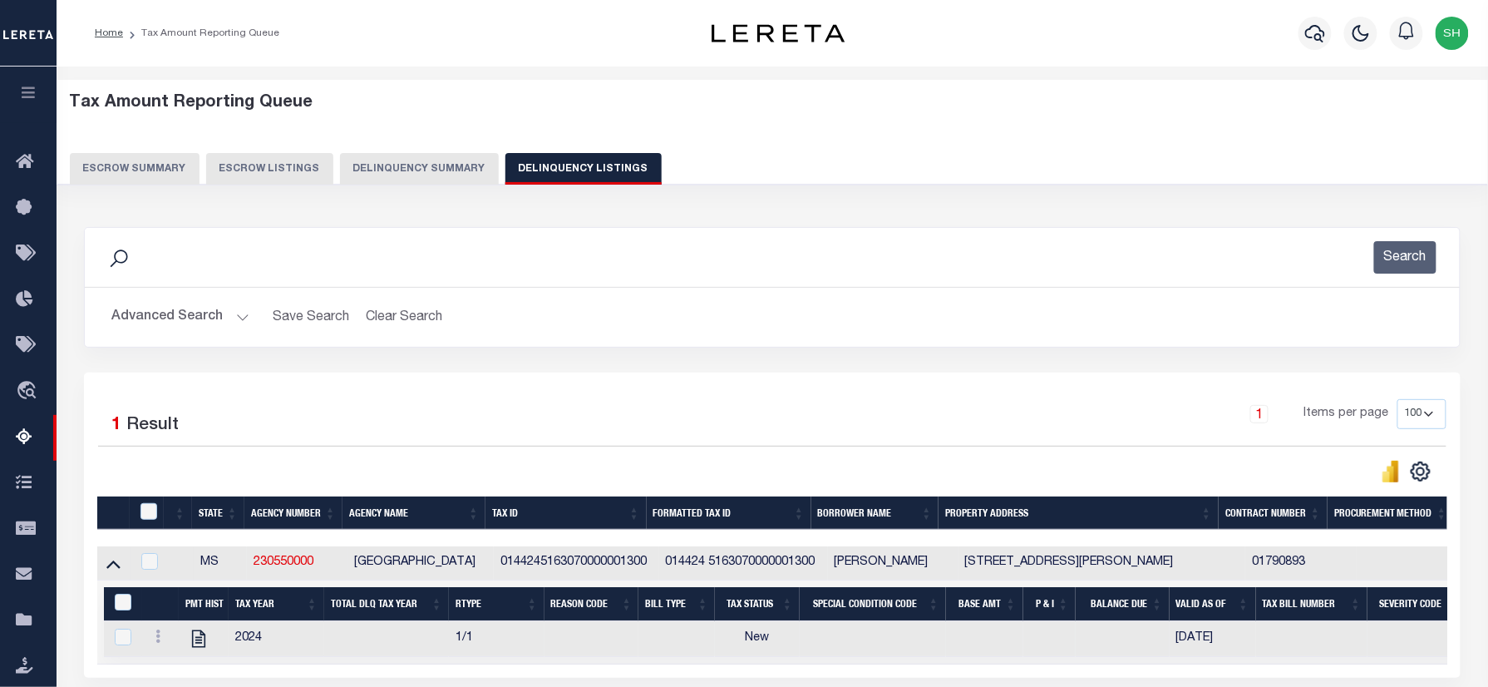
scroll to position [194, 0]
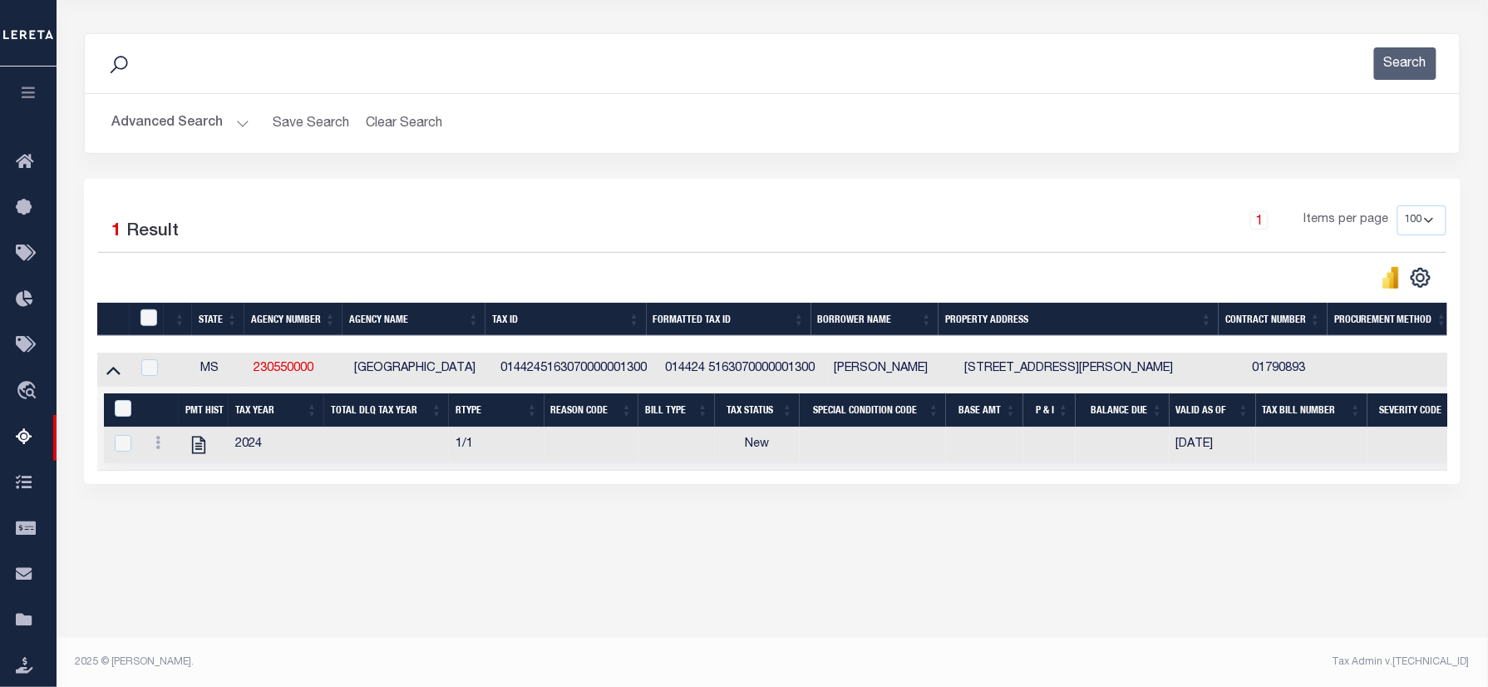
click at [153, 126] on button "Advanced Search" at bounding box center [180, 123] width 138 height 32
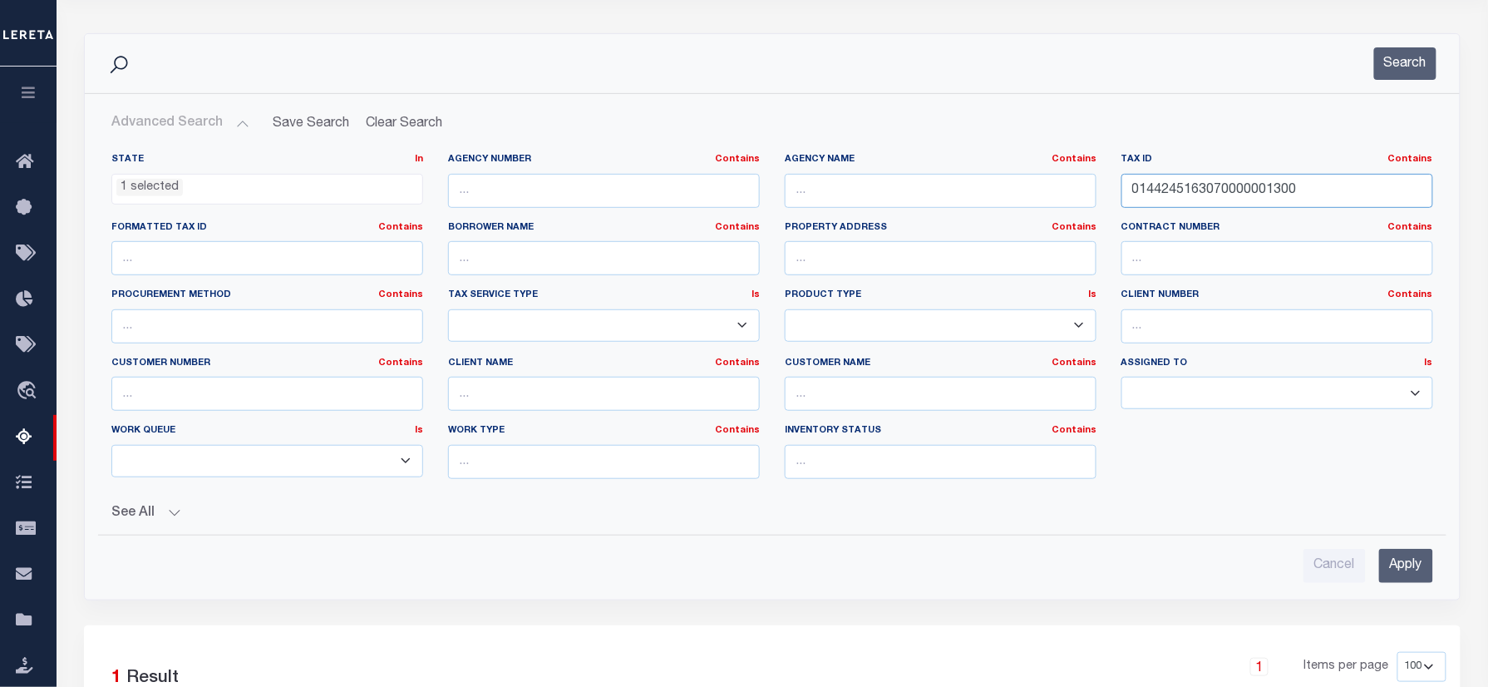
drag, startPoint x: 1144, startPoint y: 189, endPoint x: 1187, endPoint y: 113, distance: 87.4
click at [795, 187] on div "State In In AK AL AR AZ CA CO CT DC DE FL GA GU HI IA ID IL IN KS [GEOGRAPHIC_D…" at bounding box center [772, 322] width 1346 height 339
paste input "4051630800000015"
click at [1391, 61] on button "Search" at bounding box center [1405, 63] width 62 height 32
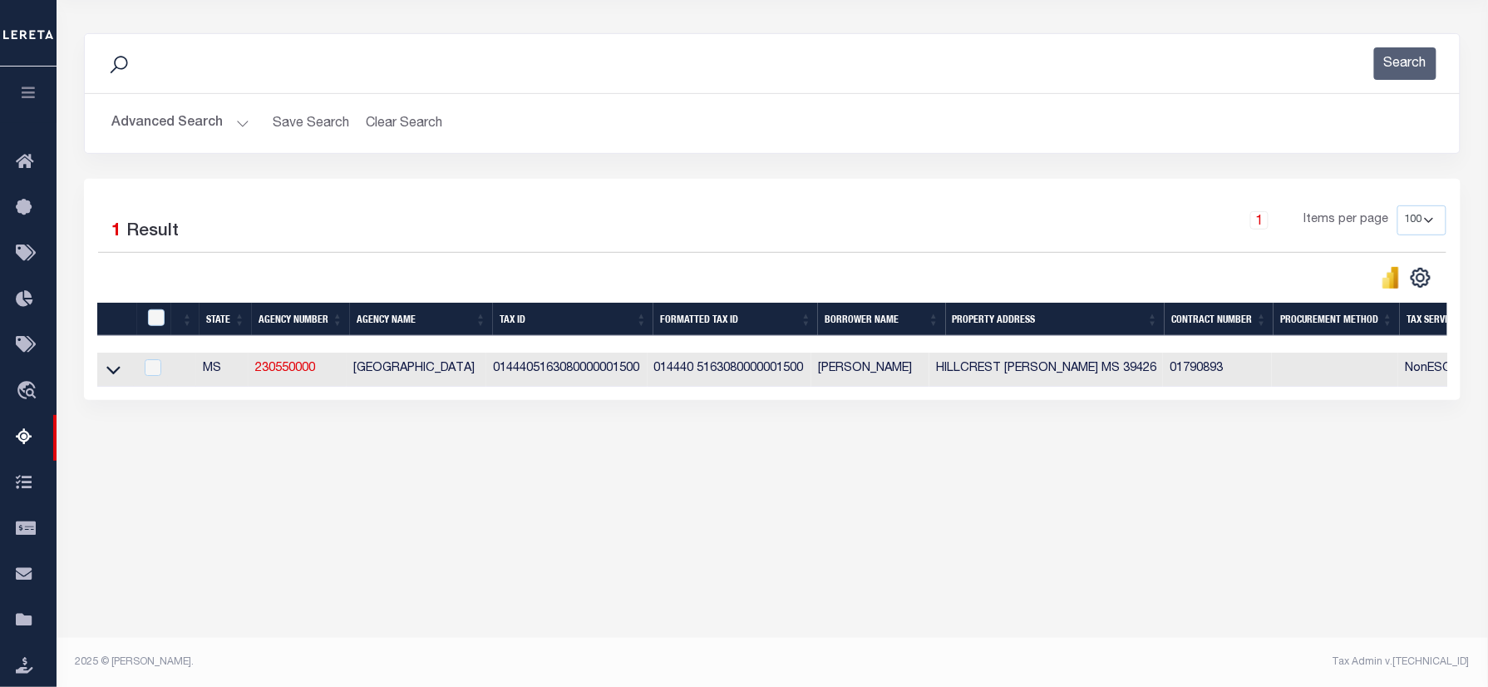
scroll to position [0, 0]
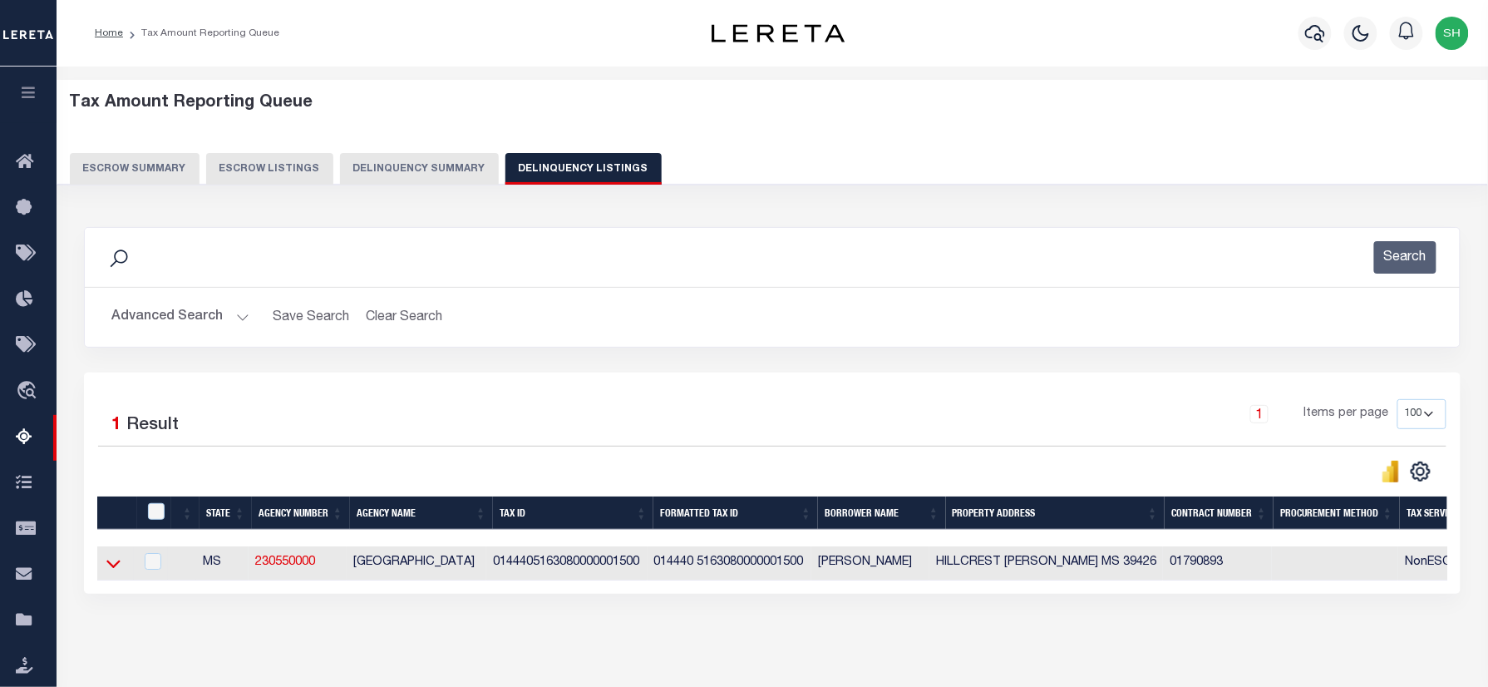
click at [106, 566] on icon at bounding box center [113, 562] width 14 height 17
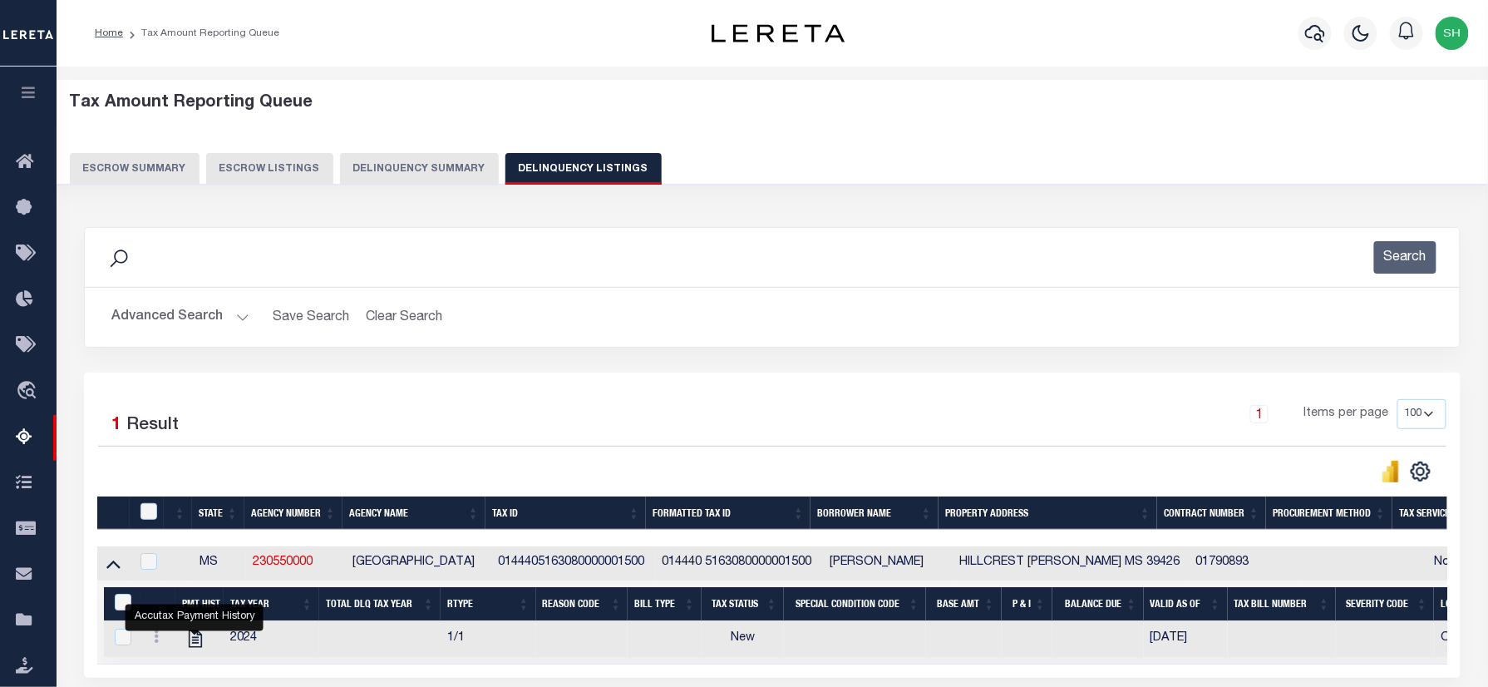
click at [164, 313] on button "Advanced Search" at bounding box center [180, 317] width 138 height 32
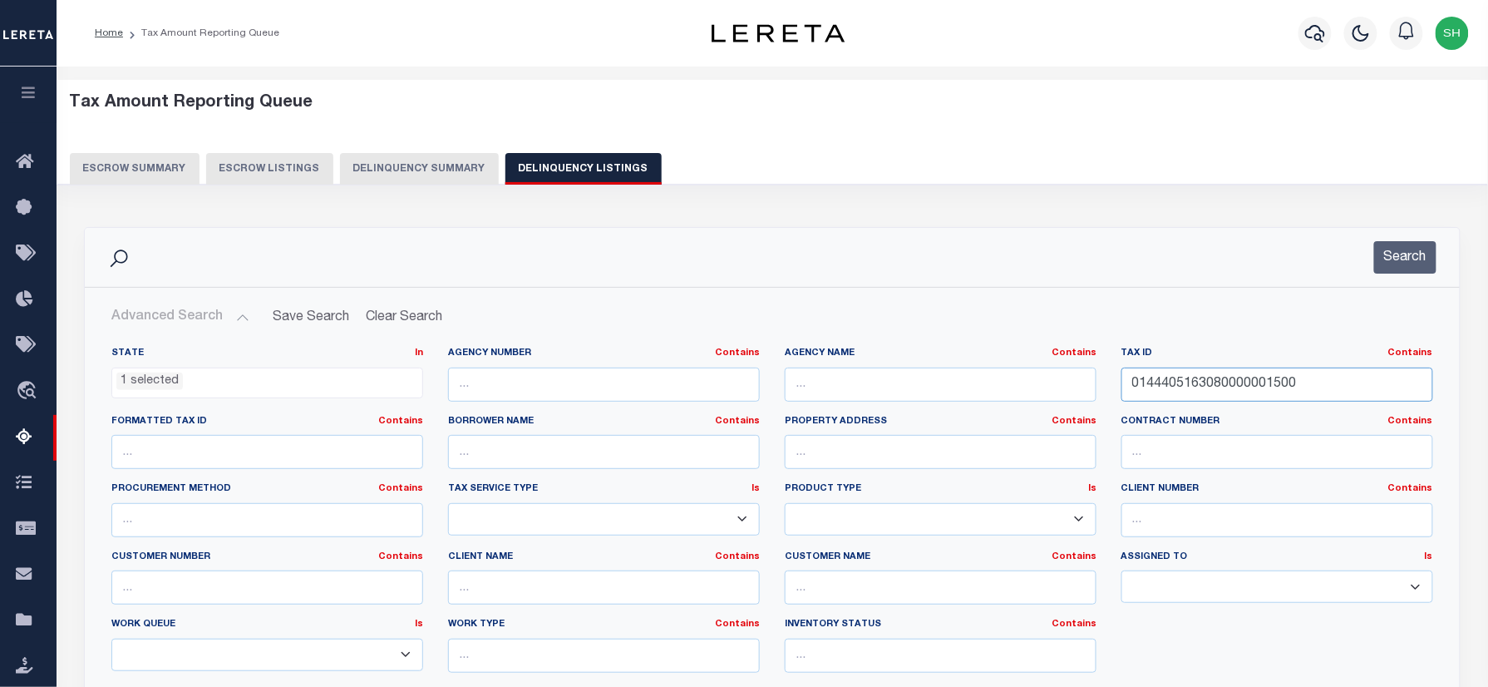
paste input "650951693000012030"
drag, startPoint x: 1312, startPoint y: 391, endPoint x: 1345, endPoint y: 266, distance: 129.0
click at [922, 326] on div "Advanced Search Save Search Clear Search tblassign_wrapper_dynamictable_____Def…" at bounding box center [772, 538] width 1348 height 475
click at [1410, 247] on button "Search" at bounding box center [1405, 257] width 62 height 32
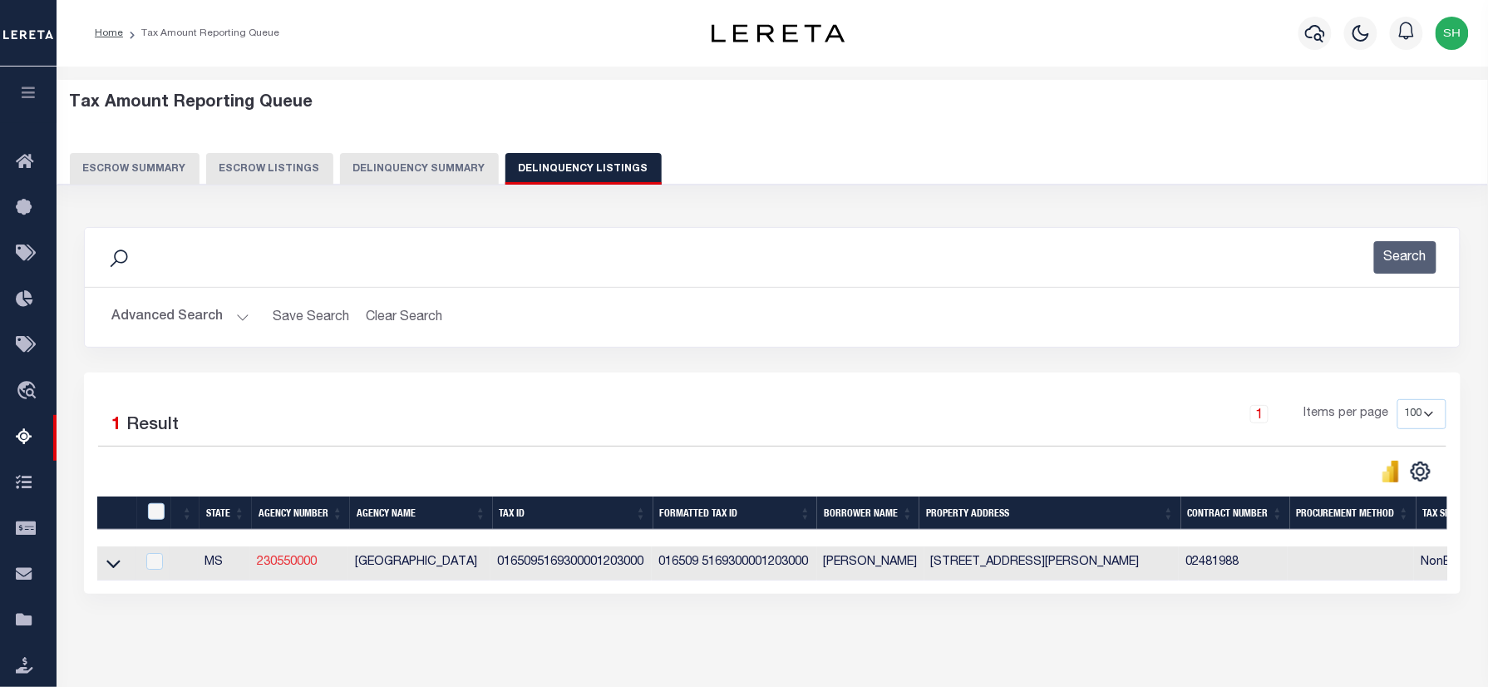
drag, startPoint x: 111, startPoint y: 565, endPoint x: 304, endPoint y: 573, distance: 193.8
click at [111, 565] on icon at bounding box center [113, 562] width 14 height 17
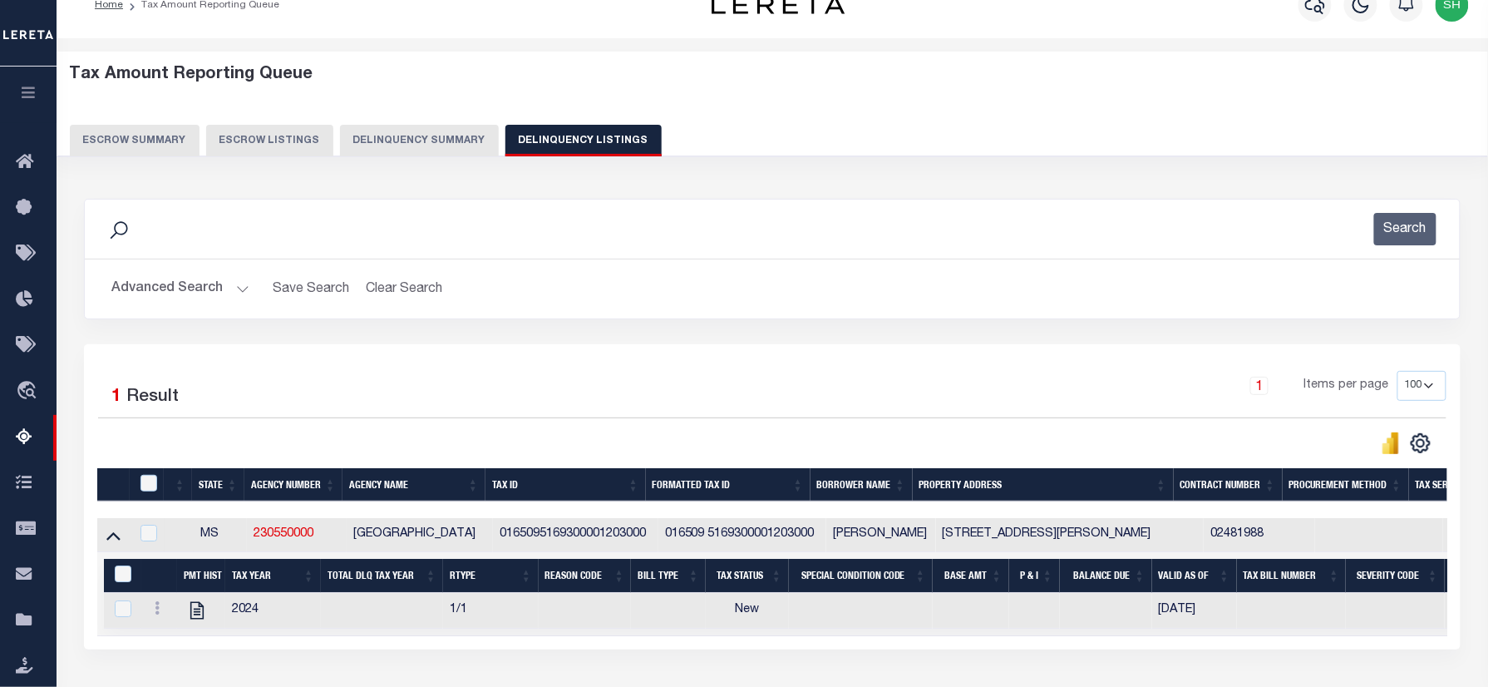
scroll to position [194, 0]
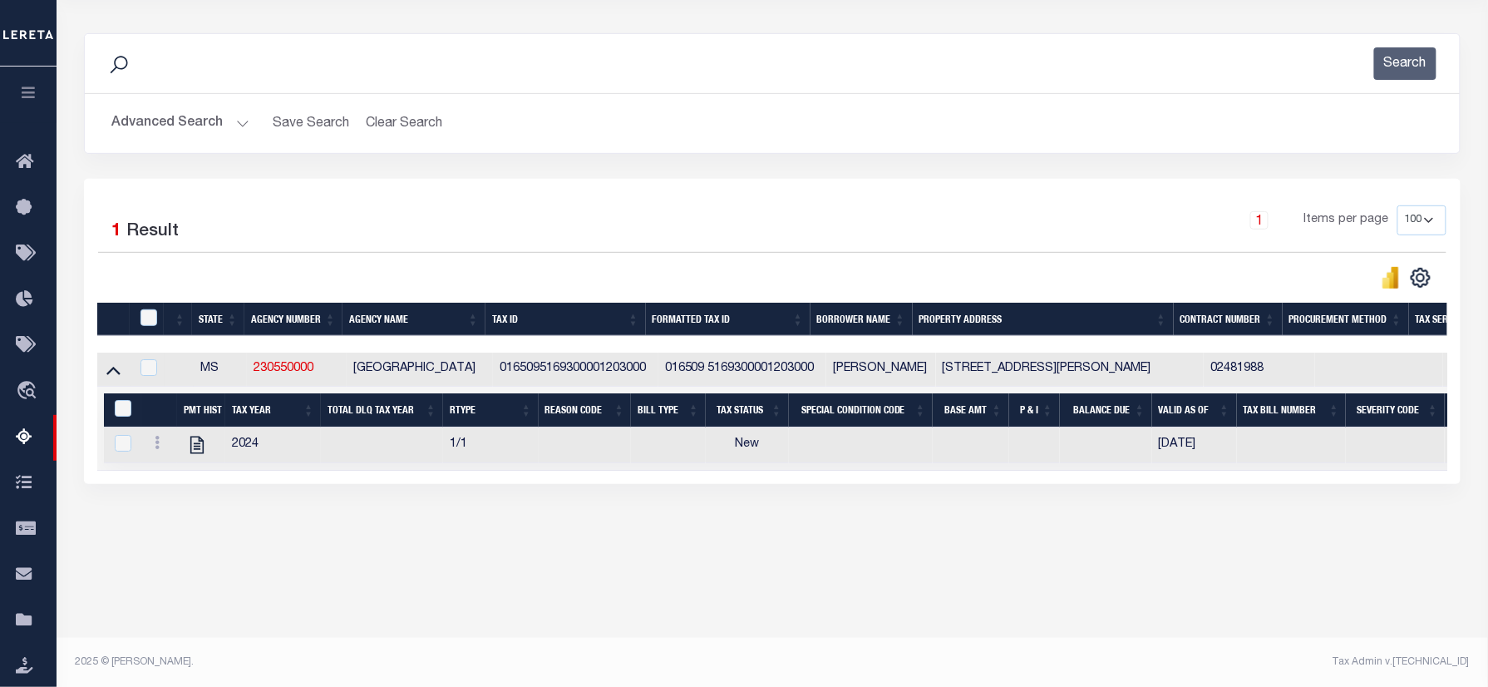
click at [158, 123] on button "Advanced Search" at bounding box center [180, 123] width 138 height 32
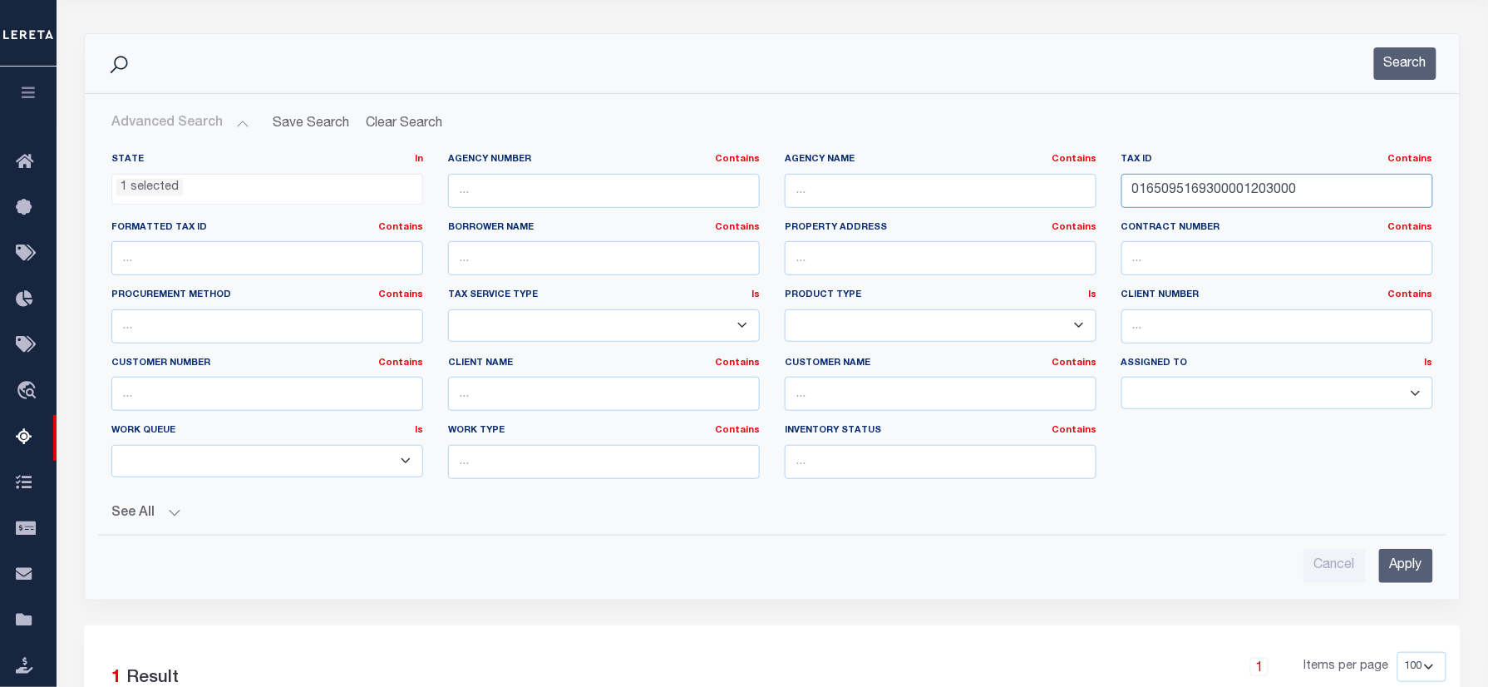
drag, startPoint x: 1325, startPoint y: 189, endPoint x: 1278, endPoint y: 76, distance: 122.2
click at [793, 196] on div "State In In AK AL AR AZ CA CO CT DC DE FL GA GU HI IA ID IL IN KS [GEOGRAPHIC_D…" at bounding box center [772, 322] width 1346 height 339
paste input "774351761400000018"
click at [1407, 75] on button "Search" at bounding box center [1405, 63] width 62 height 32
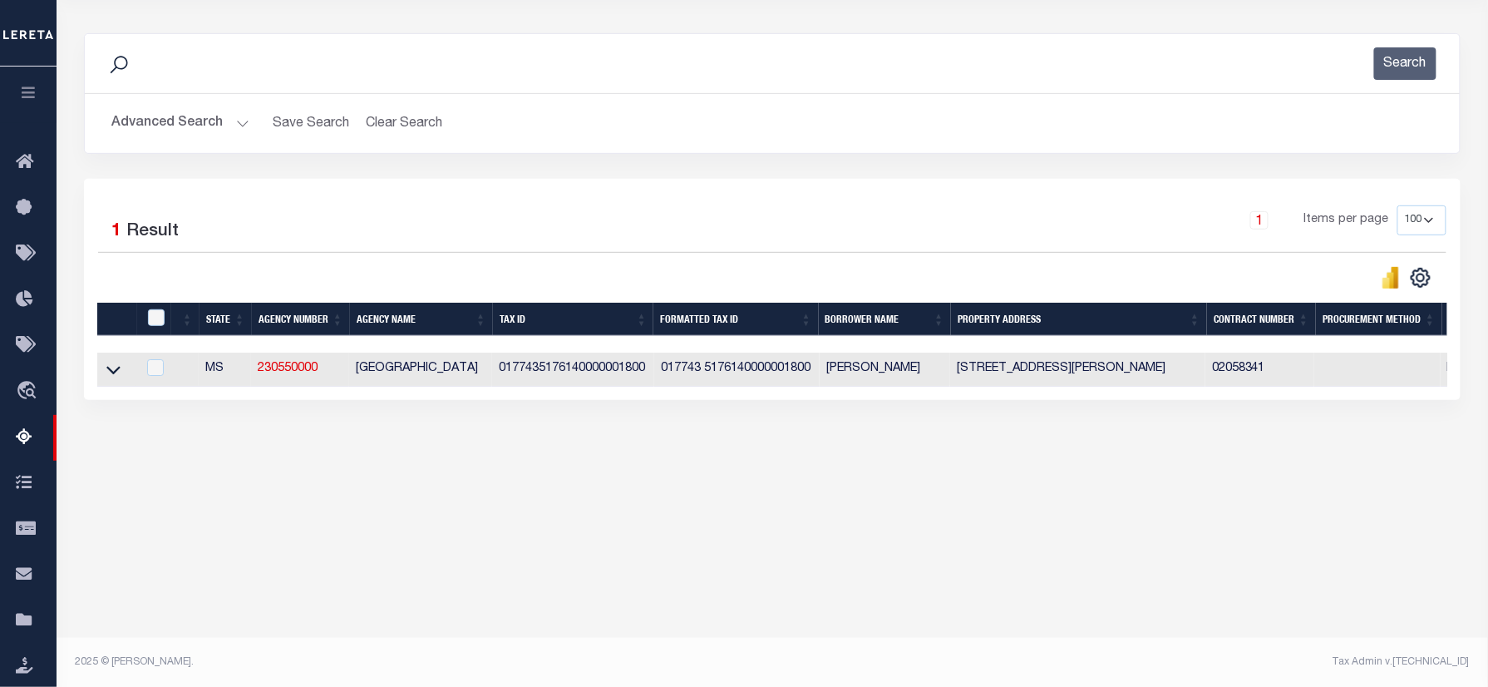
scroll to position [0, 0]
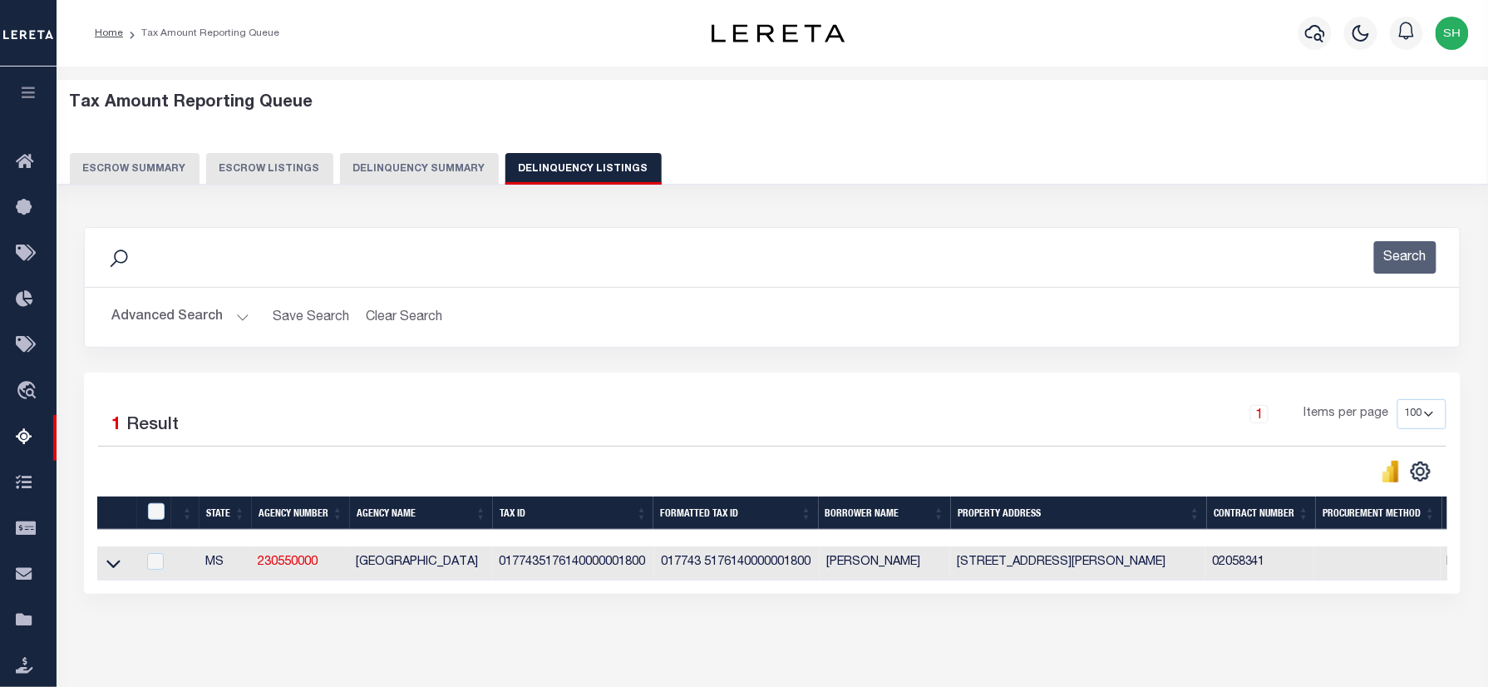
drag, startPoint x: 113, startPoint y: 569, endPoint x: 373, endPoint y: 194, distance: 456.3
click at [113, 569] on icon at bounding box center [113, 562] width 14 height 17
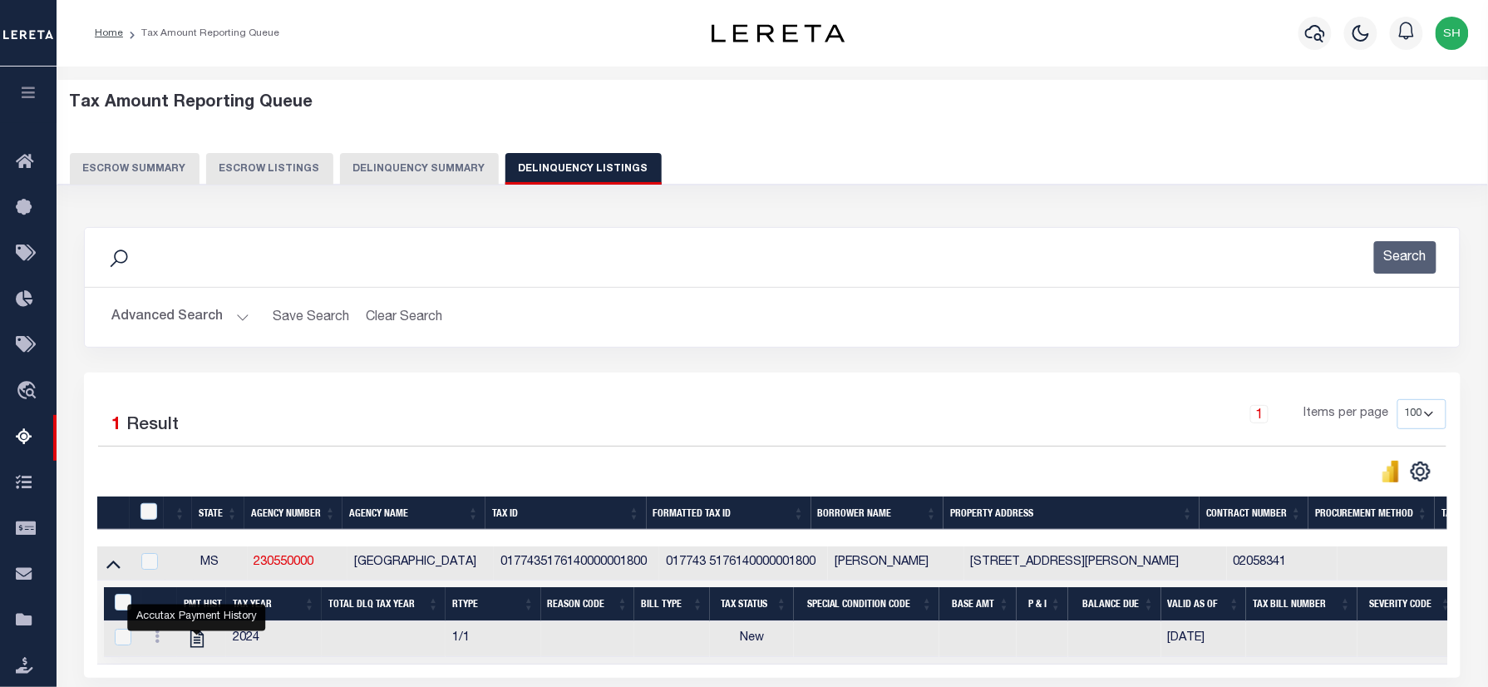
click at [165, 310] on button "Advanced Search" at bounding box center [180, 317] width 138 height 32
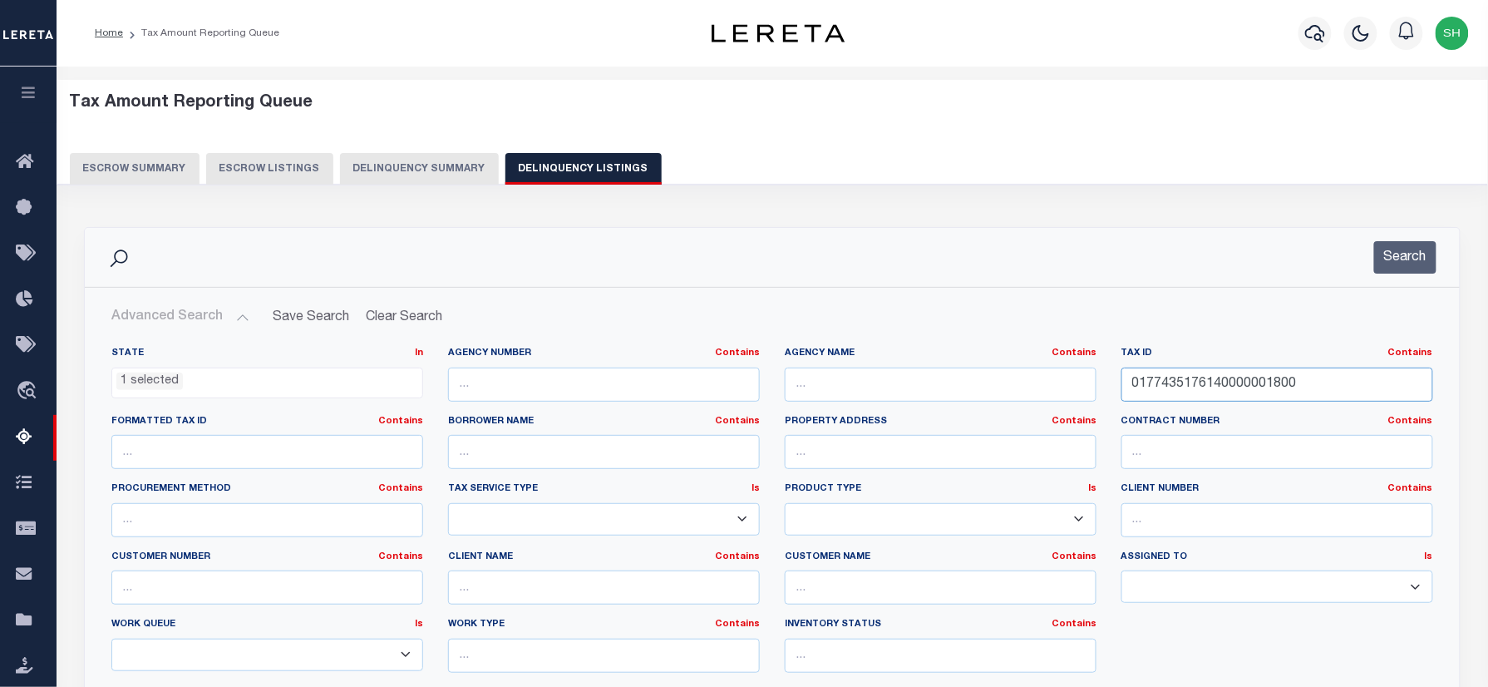
drag, startPoint x: 739, startPoint y: 361, endPoint x: 1278, endPoint y: 303, distance: 542.5
click at [745, 357] on div "State In In AK AL AR AZ CA CO CT DC DE FL GA GU HI IA ID IL IN KS [GEOGRAPHIC_D…" at bounding box center [772, 516] width 1346 height 339
paste input "245816175150040400701"
click at [1400, 249] on button "Search" at bounding box center [1405, 257] width 62 height 32
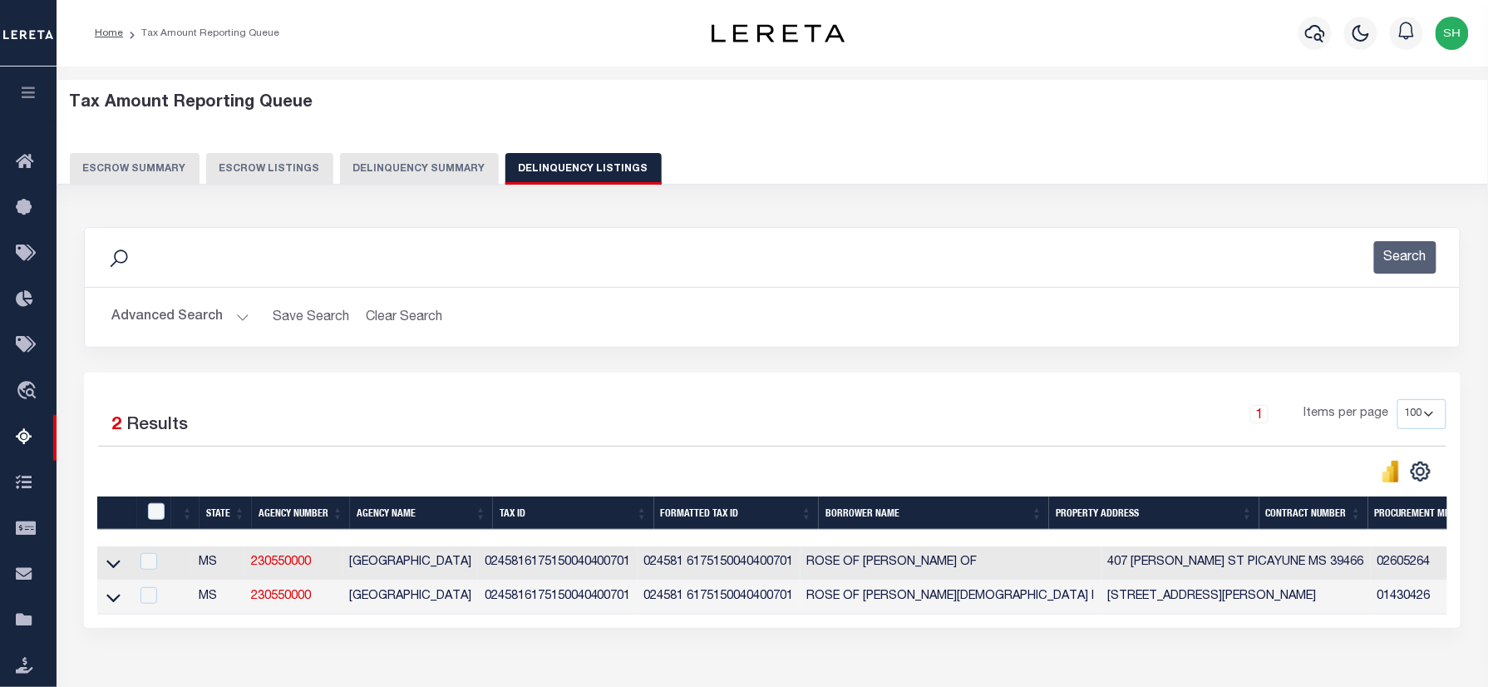
click at [107, 564] on icon at bounding box center [113, 562] width 14 height 17
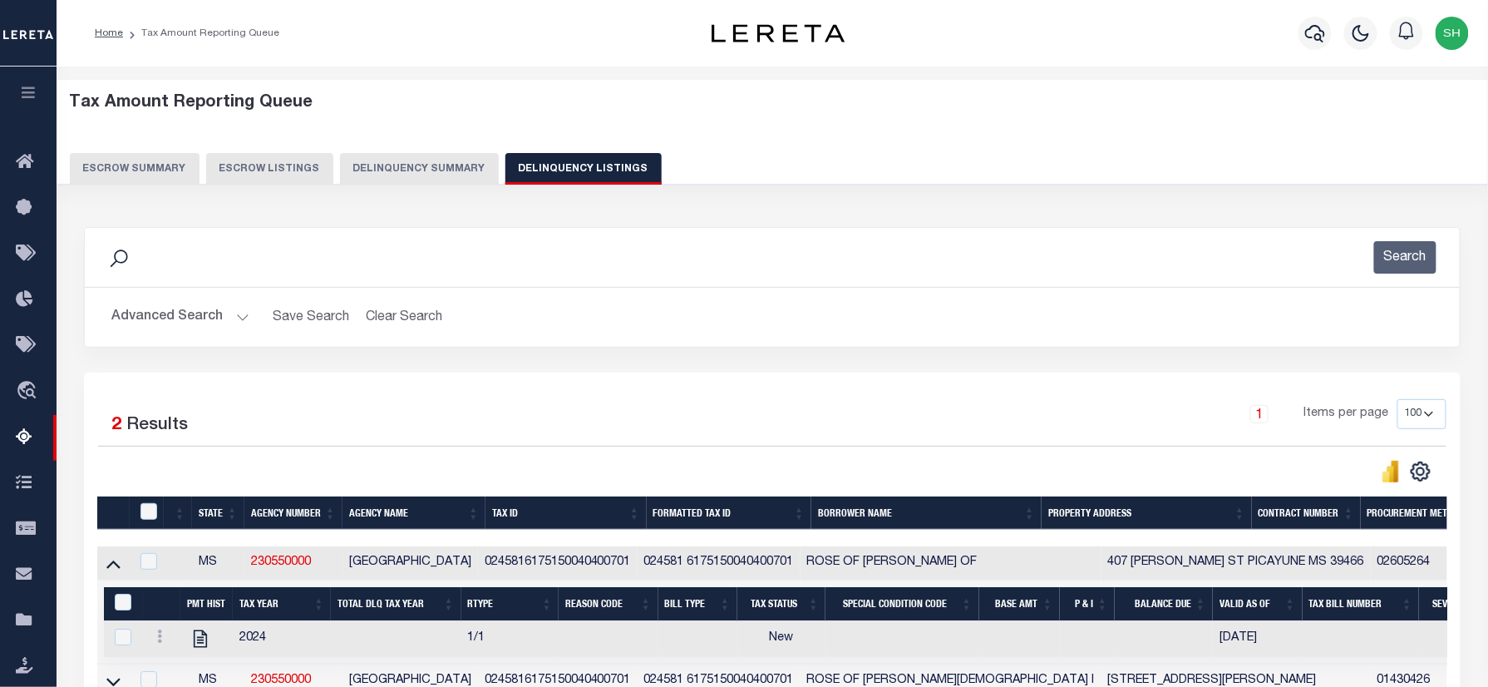
scroll to position [111, 0]
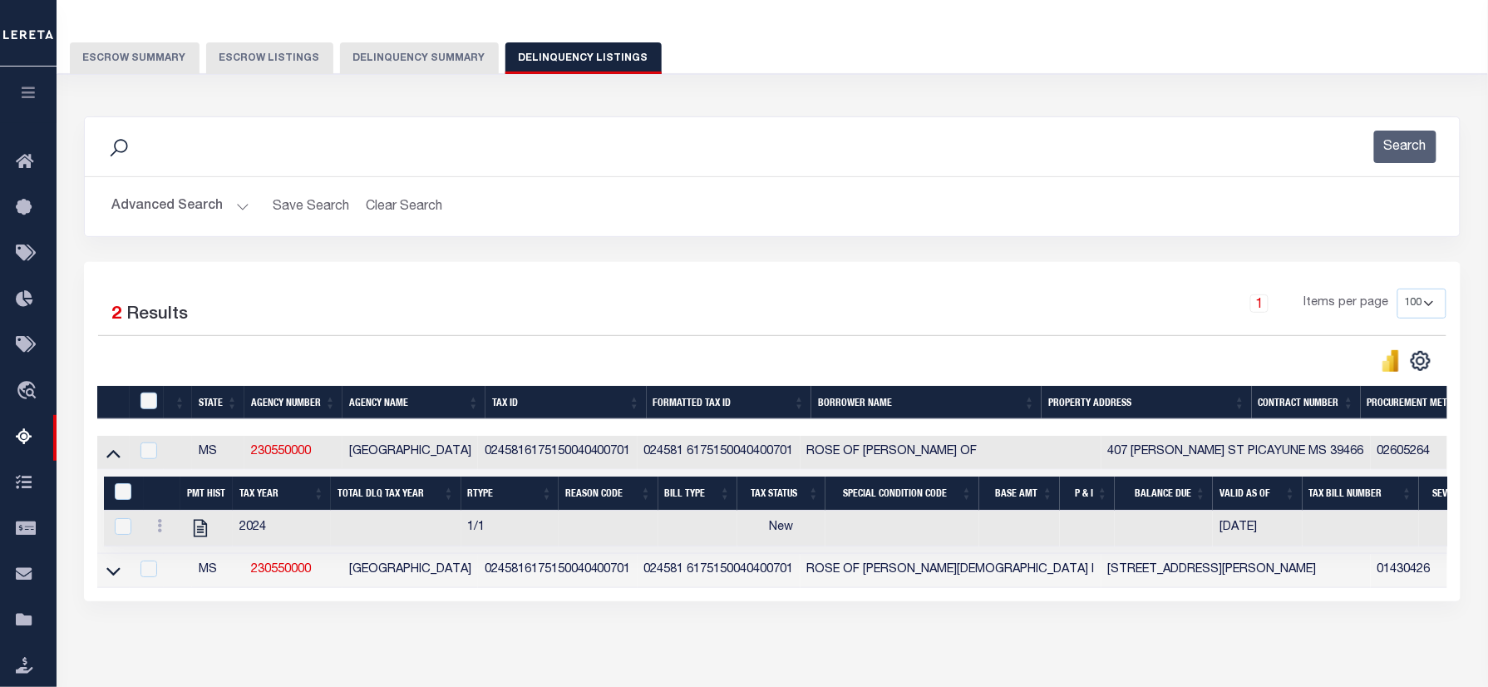
click at [649, 226] on div "Advanced Search Save Search Clear Search tblassign_wrapper_dynamictable_____Def…" at bounding box center [772, 206] width 1375 height 59
click at [107, 579] on icon at bounding box center [113, 570] width 14 height 17
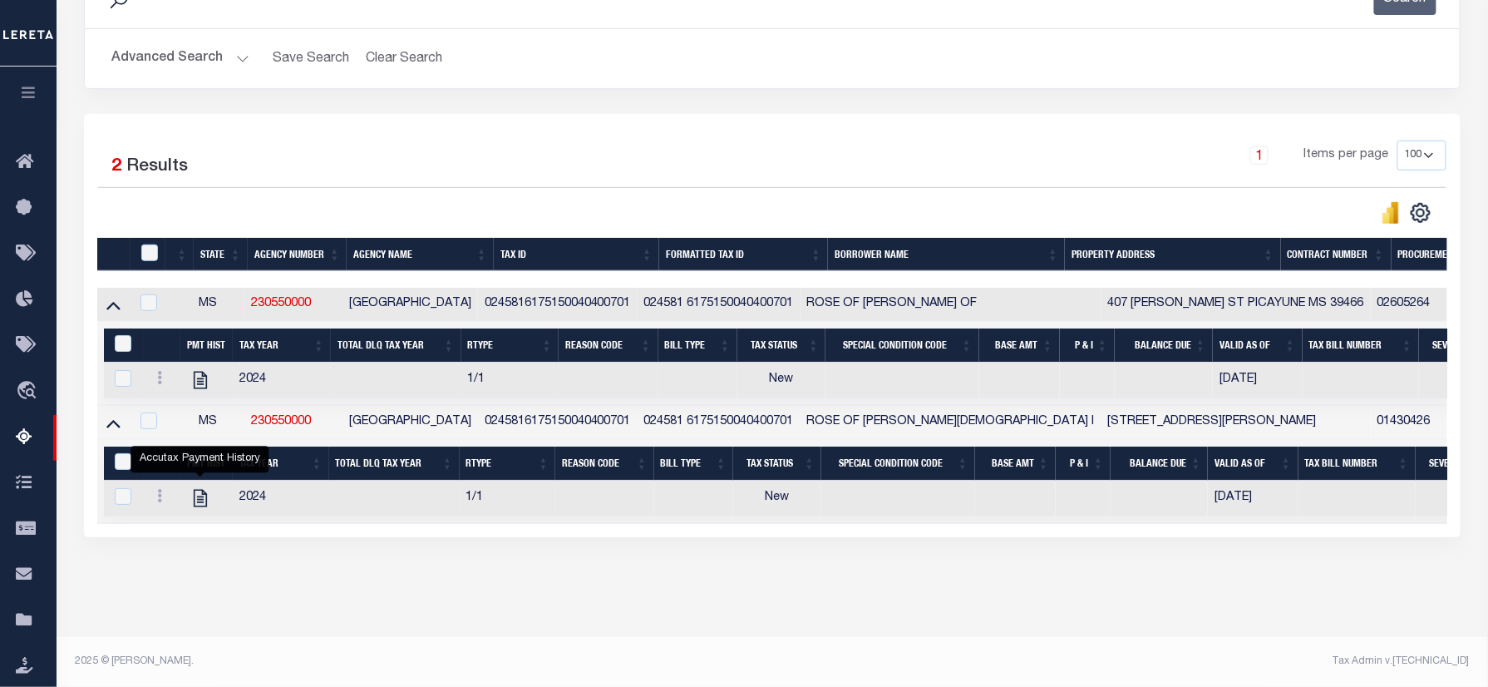
scroll to position [0, 0]
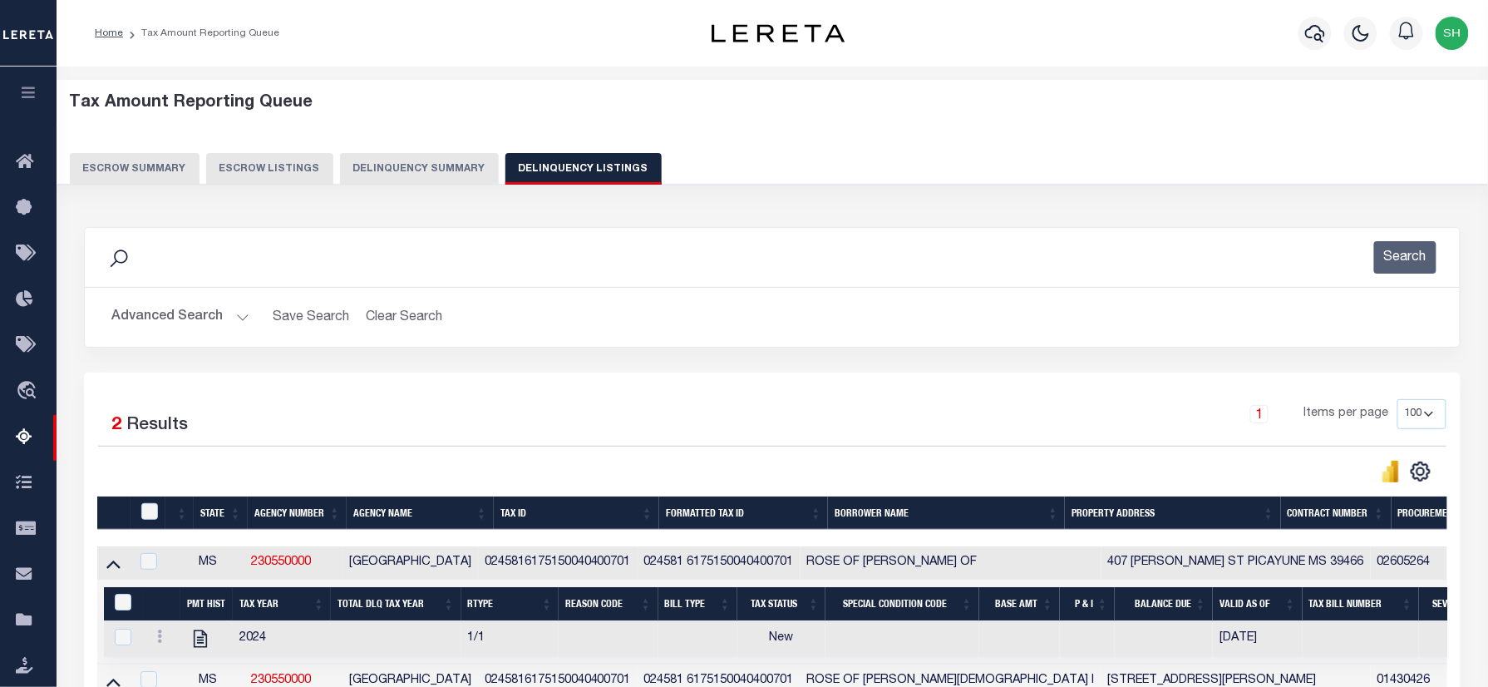
click at [188, 320] on button "Advanced Search" at bounding box center [180, 317] width 138 height 32
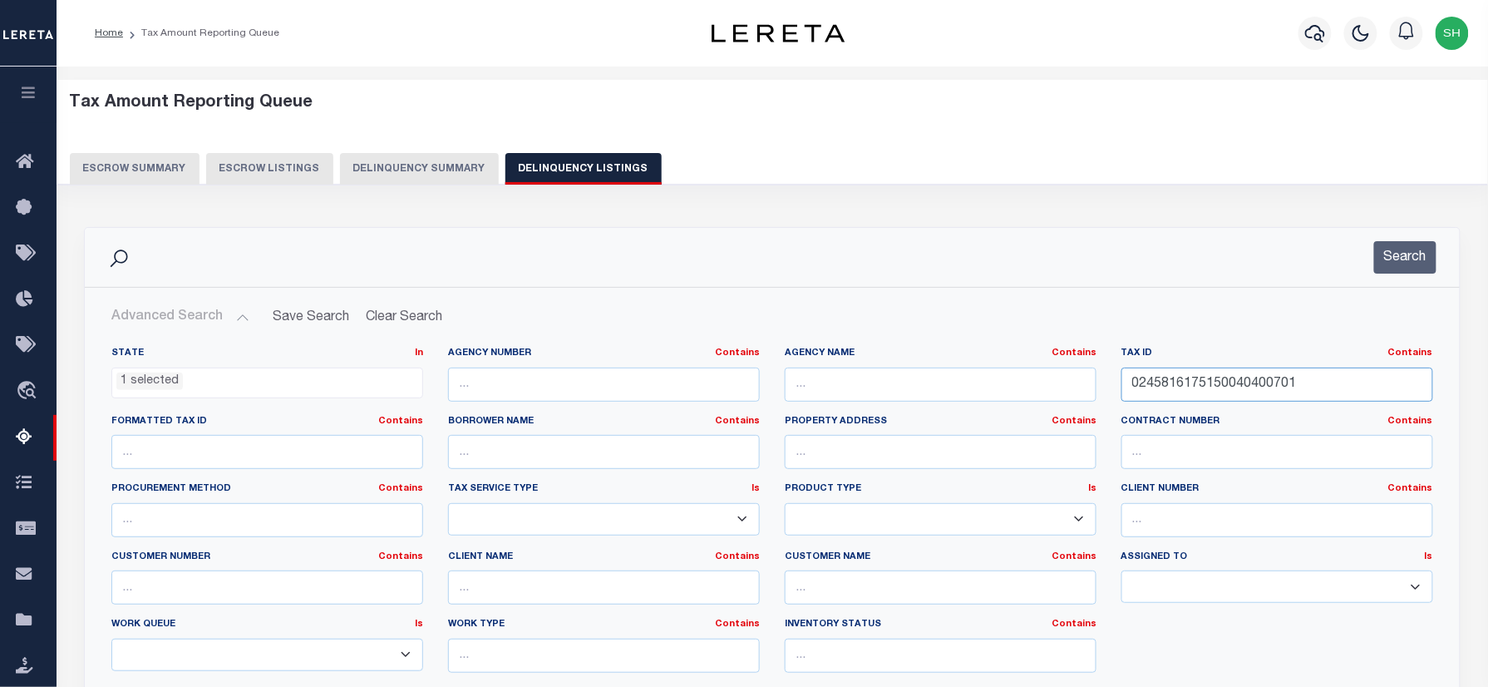
drag, startPoint x: 1308, startPoint y: 382, endPoint x: 1171, endPoint y: 327, distance: 147.7
click at [672, 339] on div "State In In AK AL AR AZ CA CO CT DC DE FL GA GU HI IA ID IL IN KS [GEOGRAPHIC_D…" at bounding box center [772, 523] width 1373 height 381
paste input "382766161110000000232"
click at [1413, 234] on div "Search" at bounding box center [772, 257] width 1375 height 59
click at [1400, 266] on button "Search" at bounding box center [1405, 257] width 62 height 32
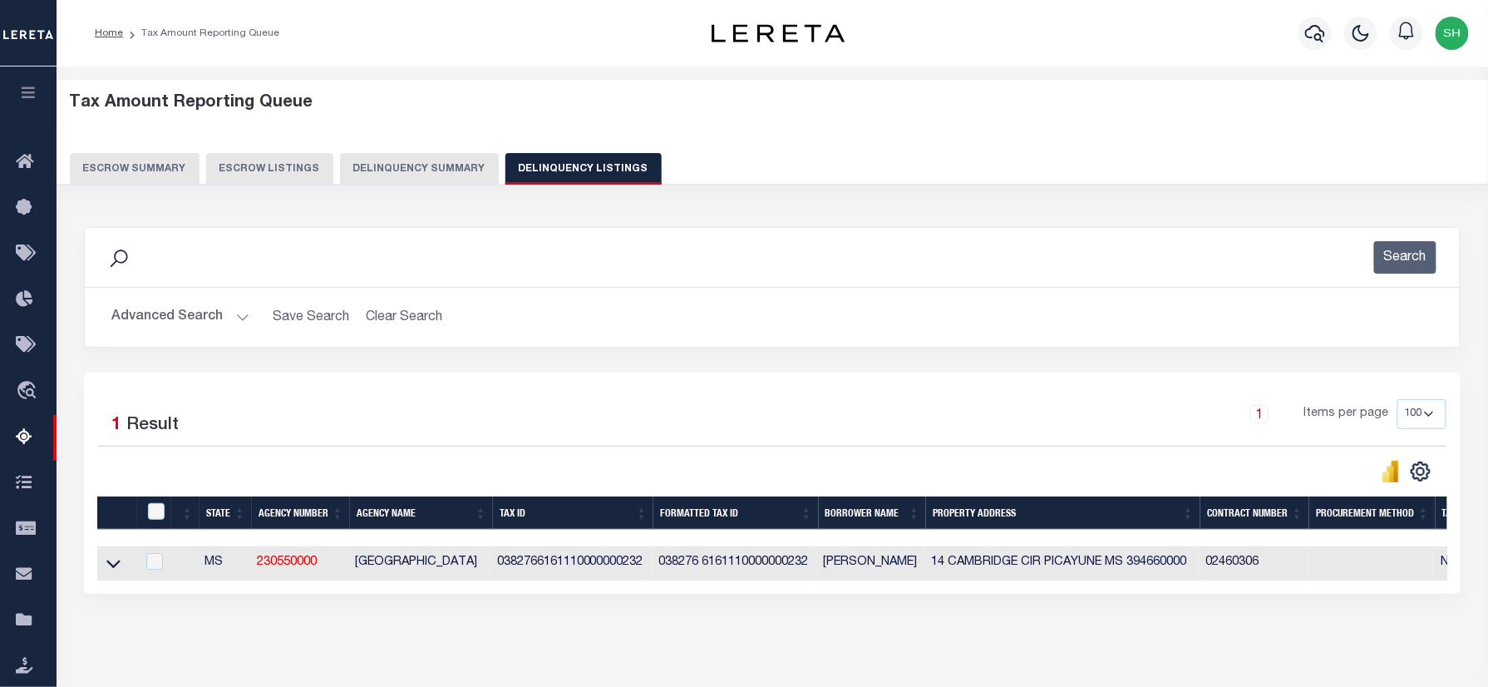
drag, startPoint x: 108, startPoint y: 567, endPoint x: 515, endPoint y: 399, distance: 440.5
click at [108, 567] on icon at bounding box center [113, 564] width 14 height 8
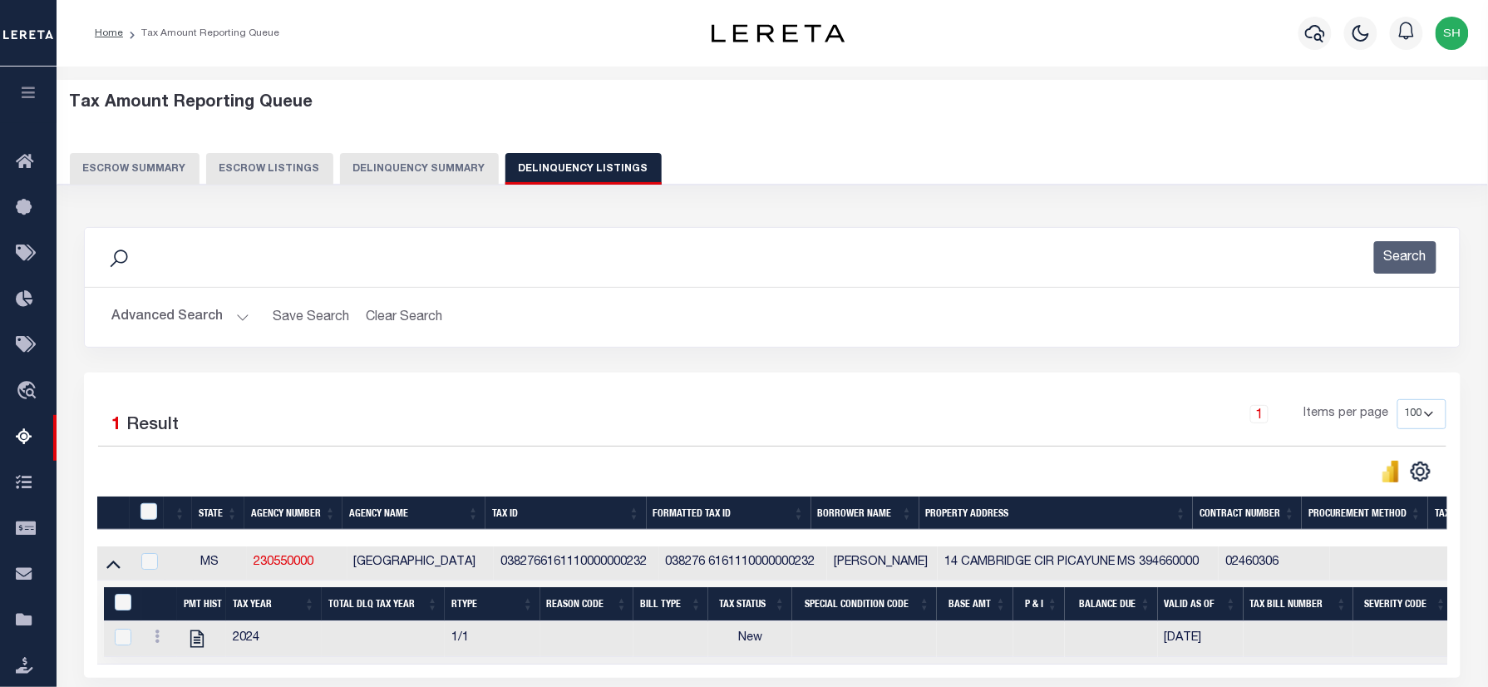
scroll to position [194, 0]
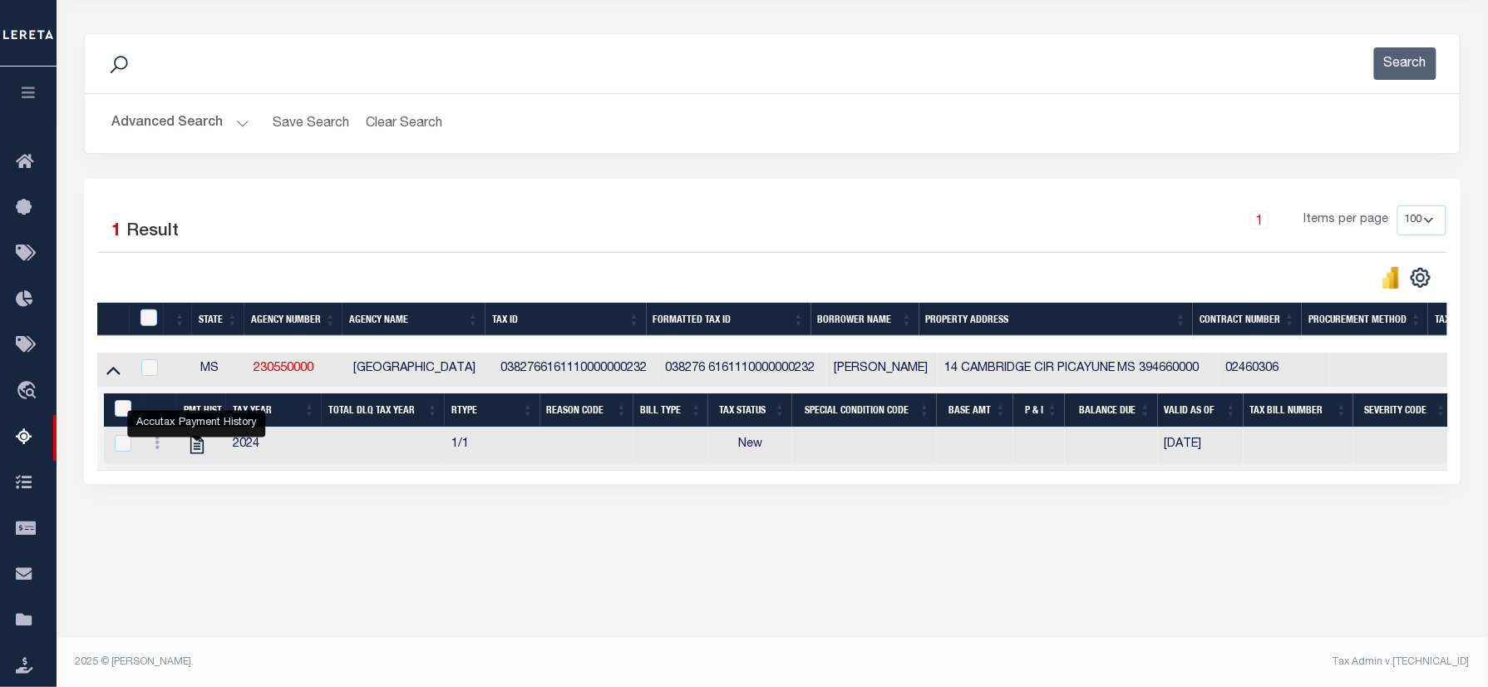
click at [148, 134] on button "Advanced Search" at bounding box center [180, 123] width 138 height 32
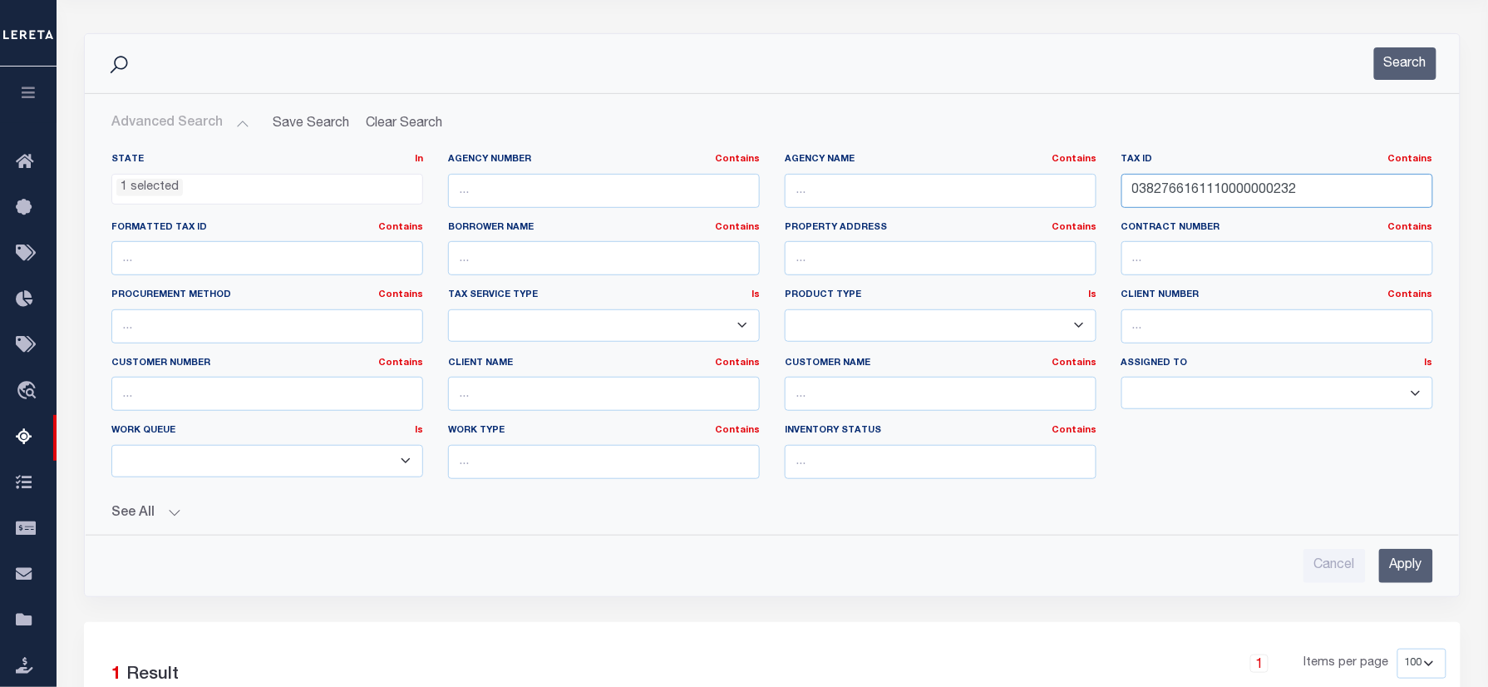
drag, startPoint x: 1307, startPoint y: 196, endPoint x: 859, endPoint y: 158, distance: 450.4
click at [859, 158] on div "State In In AK AL AR AZ CA CO CT DC DE FL GA GU HI IA ID IL IN KS [GEOGRAPHIC_D…" at bounding box center [772, 322] width 1346 height 339
paste input "5562159320030100107"
click at [1407, 65] on button "Search" at bounding box center [1405, 63] width 62 height 32
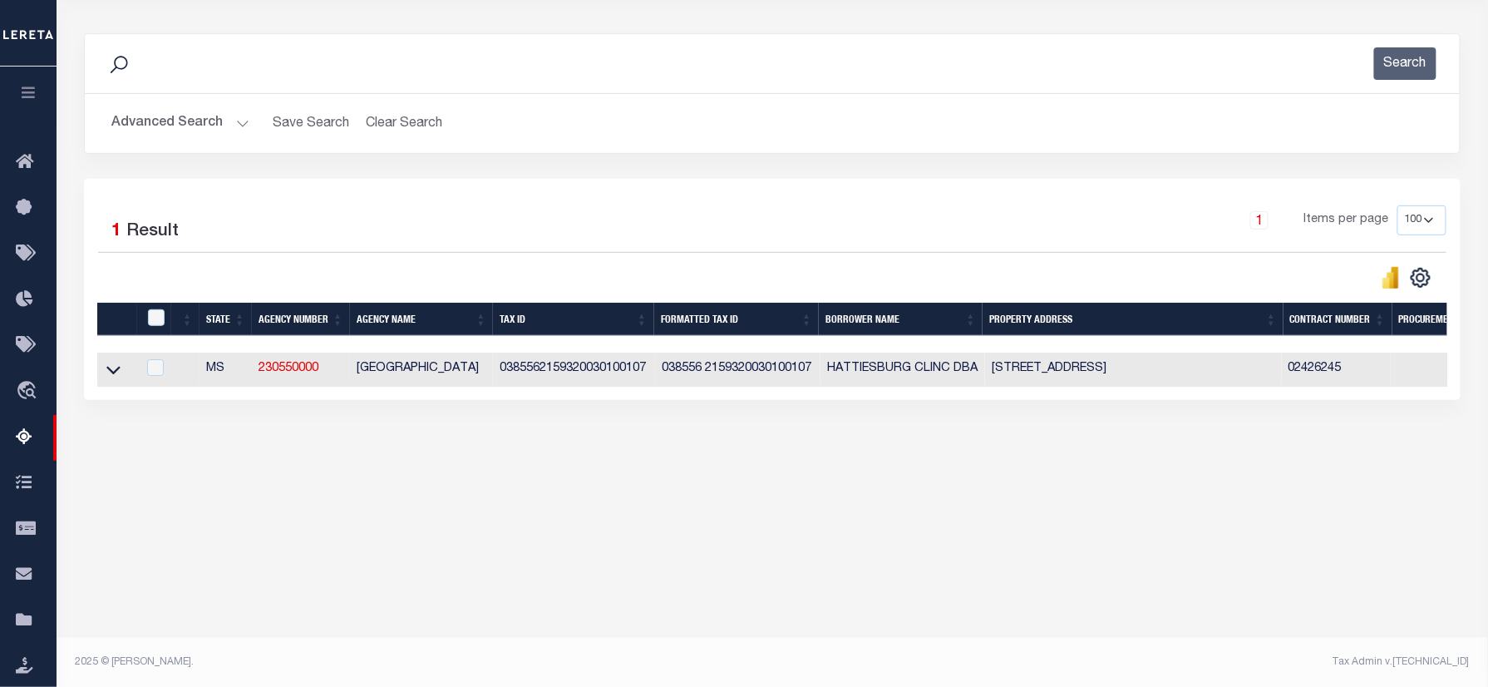
scroll to position [0, 0]
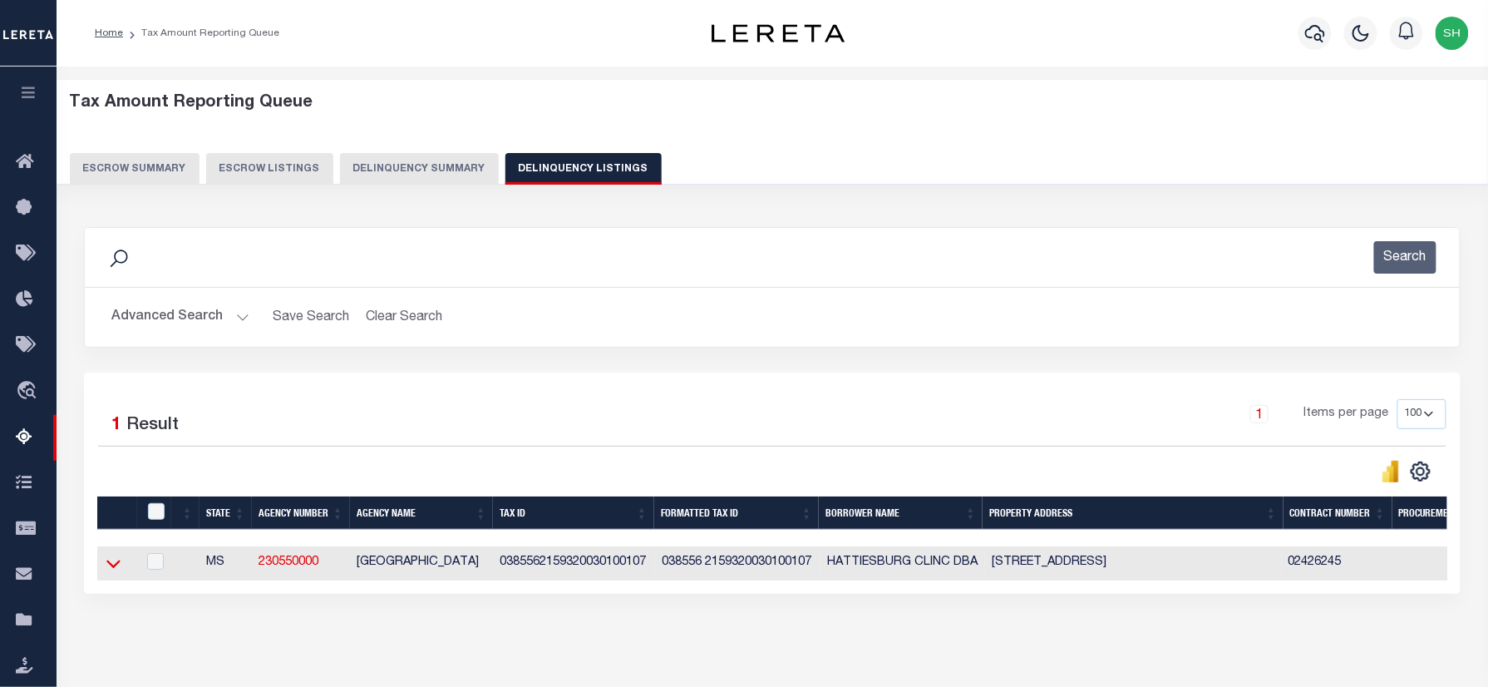
click at [111, 568] on icon at bounding box center [113, 564] width 14 height 8
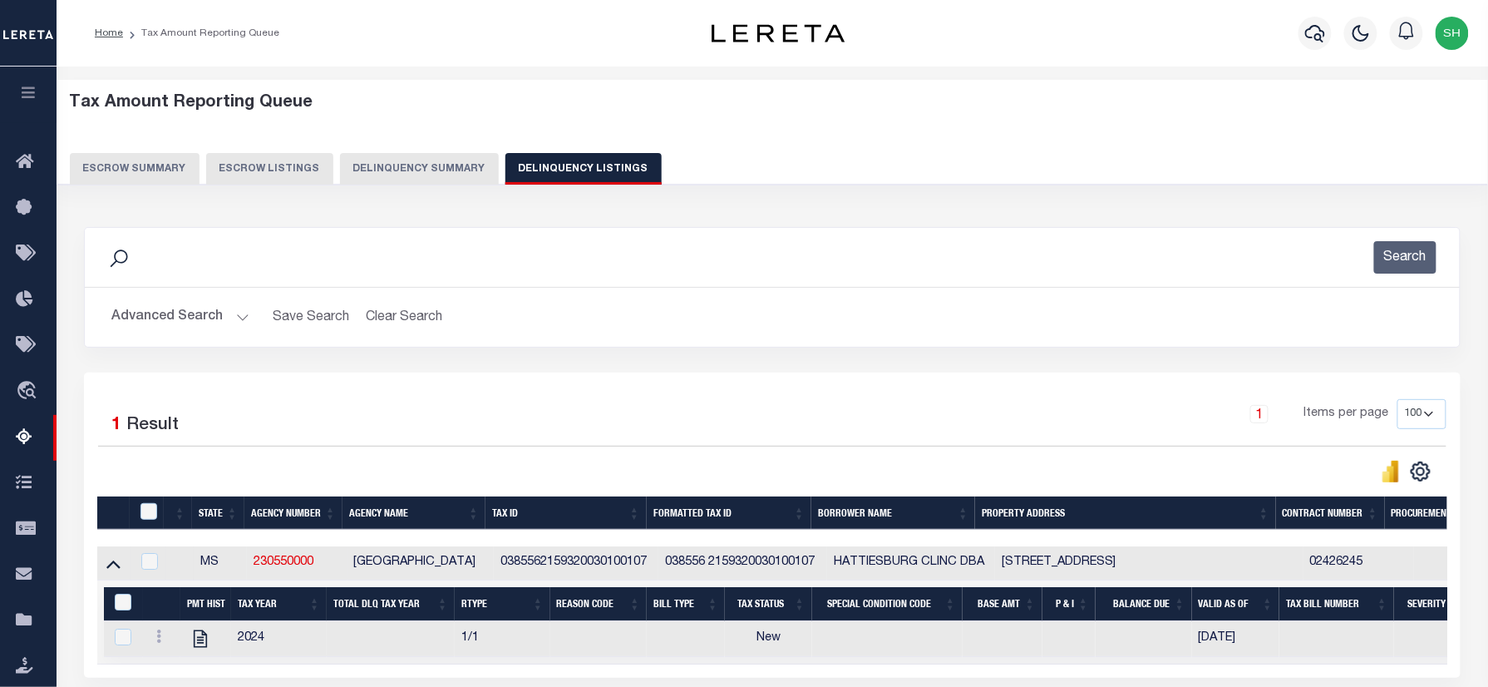
scroll to position [194, 0]
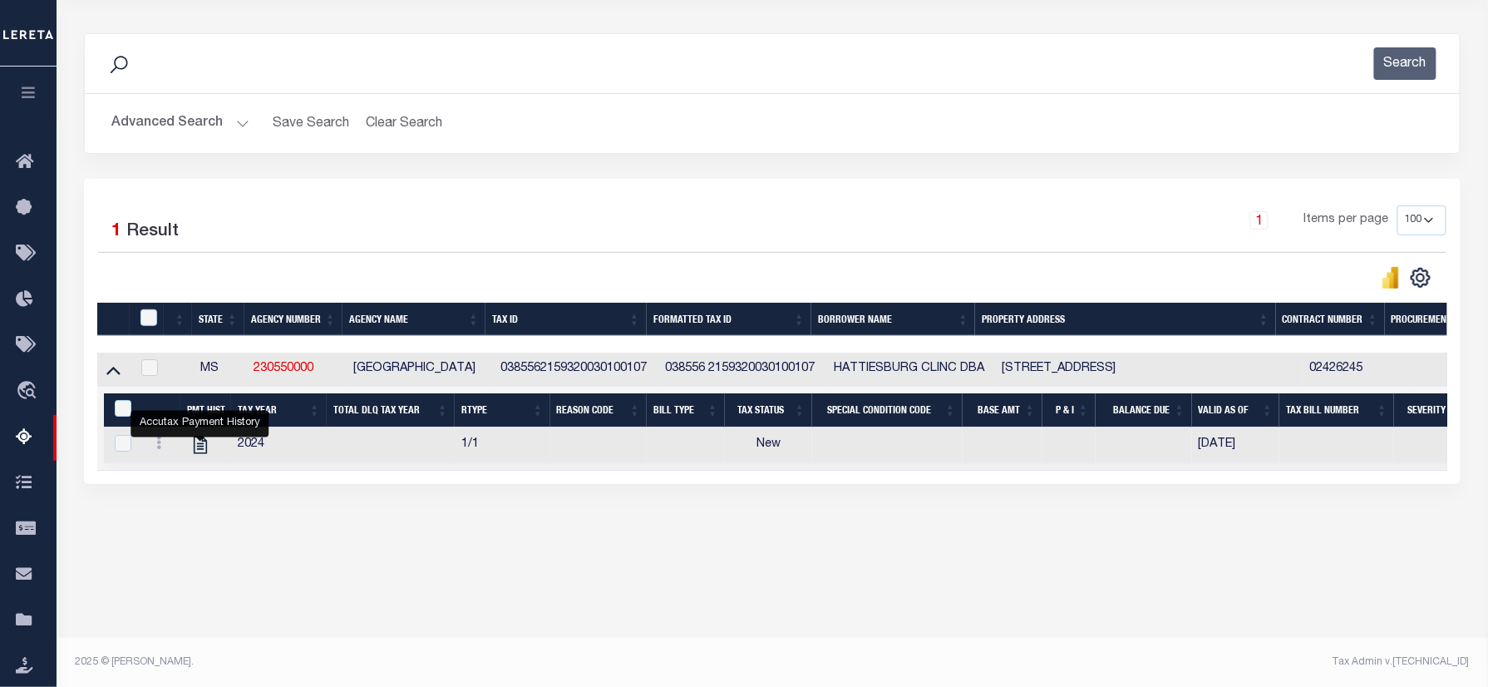
click at [160, 123] on button "Advanced Search" at bounding box center [180, 123] width 138 height 32
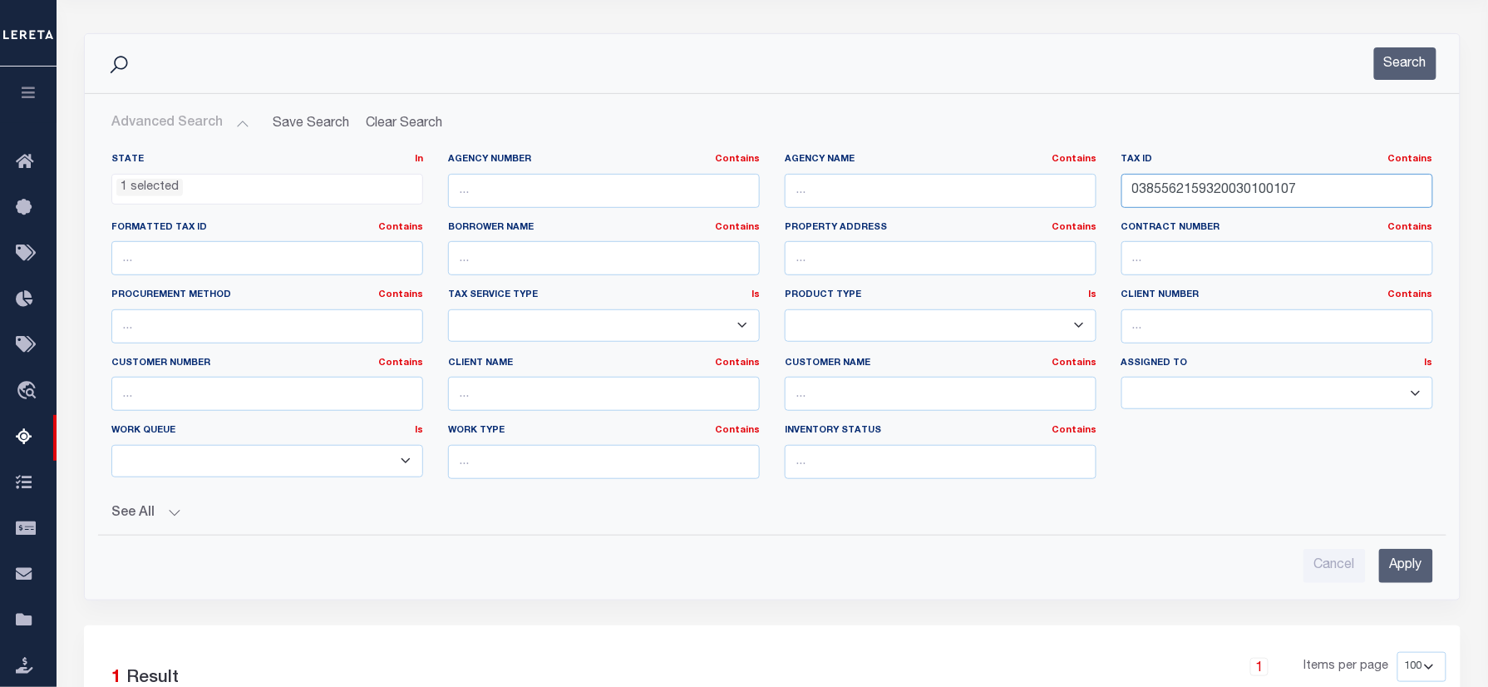
drag, startPoint x: 1311, startPoint y: 185, endPoint x: 1189, endPoint y: 117, distance: 139.5
click at [652, 128] on div "Advanced Search Save Search Clear Search tblassign_wrapper_dynamictable_____Def…" at bounding box center [772, 346] width 1348 height 479
paste input "407456176230020200109"
type input "0407456176230020200109"
click at [1417, 37] on div "Search" at bounding box center [772, 63] width 1375 height 59
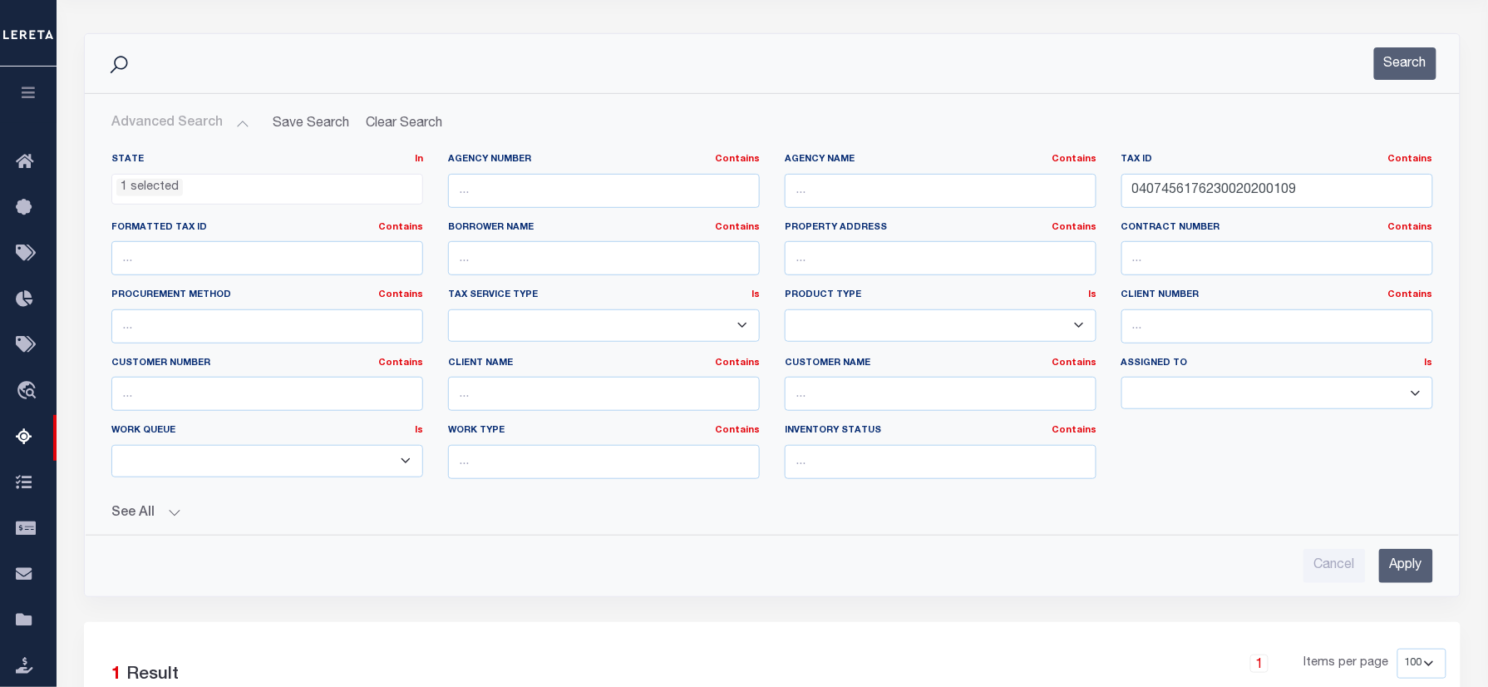
drag, startPoint x: 1417, startPoint y: 42, endPoint x: 1397, endPoint y: 90, distance: 52.2
click at [1397, 91] on div "Search" at bounding box center [772, 63] width 1375 height 59
click at [1400, 71] on button "Search" at bounding box center [1405, 63] width 62 height 32
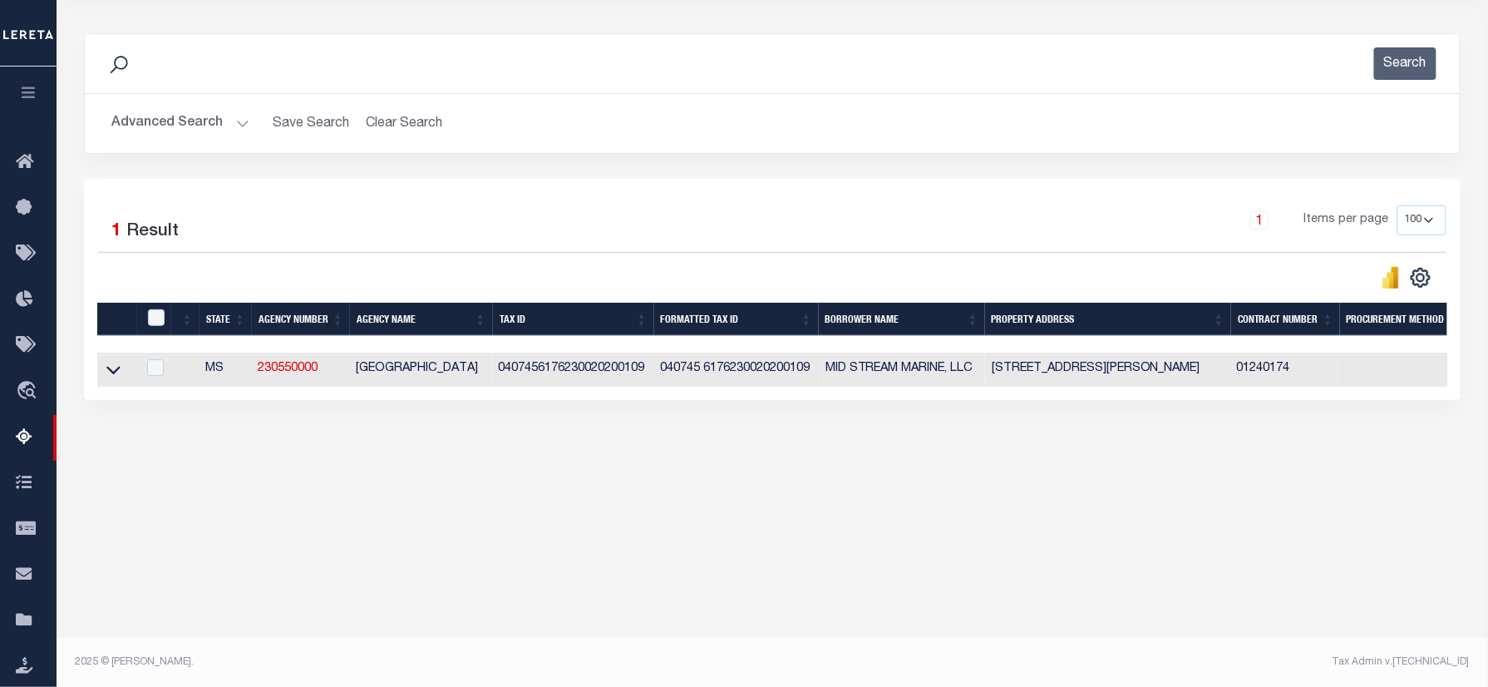
scroll to position [0, 0]
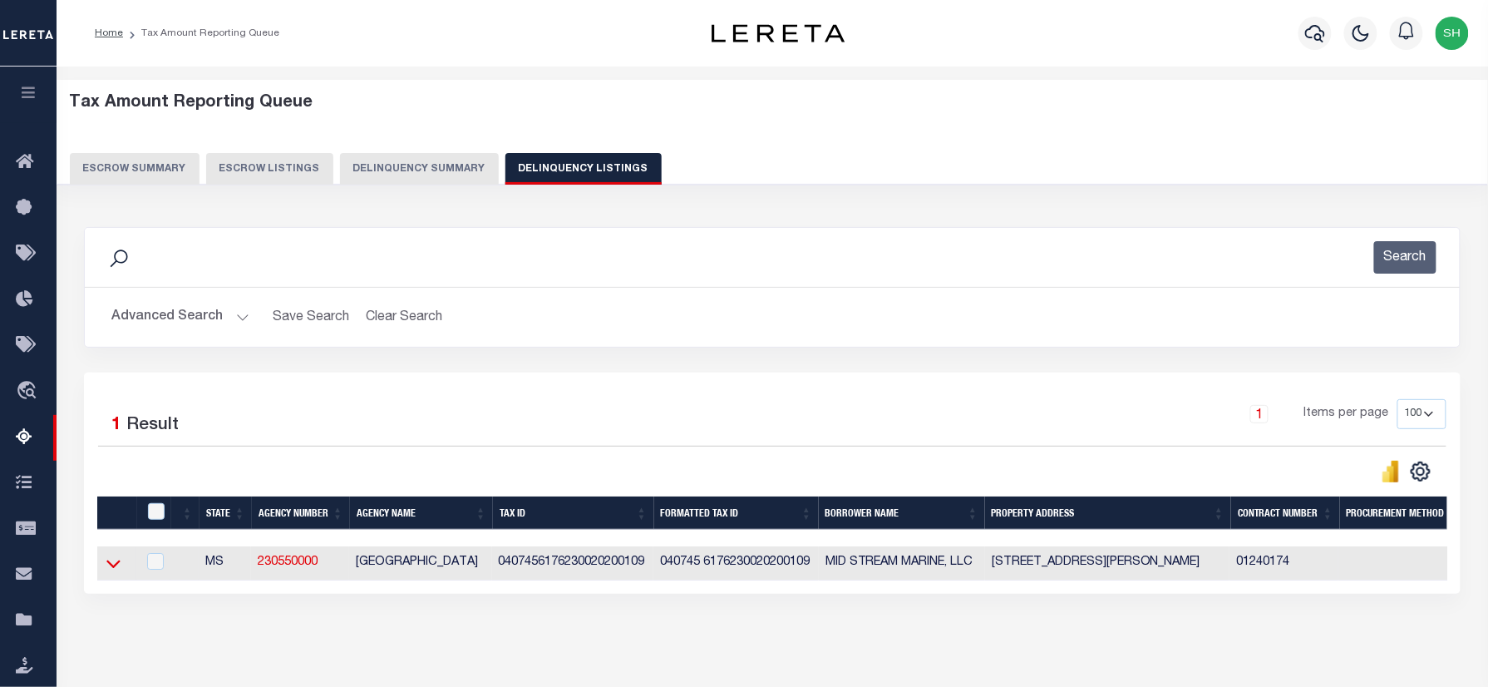
click at [111, 568] on icon at bounding box center [113, 564] width 14 height 8
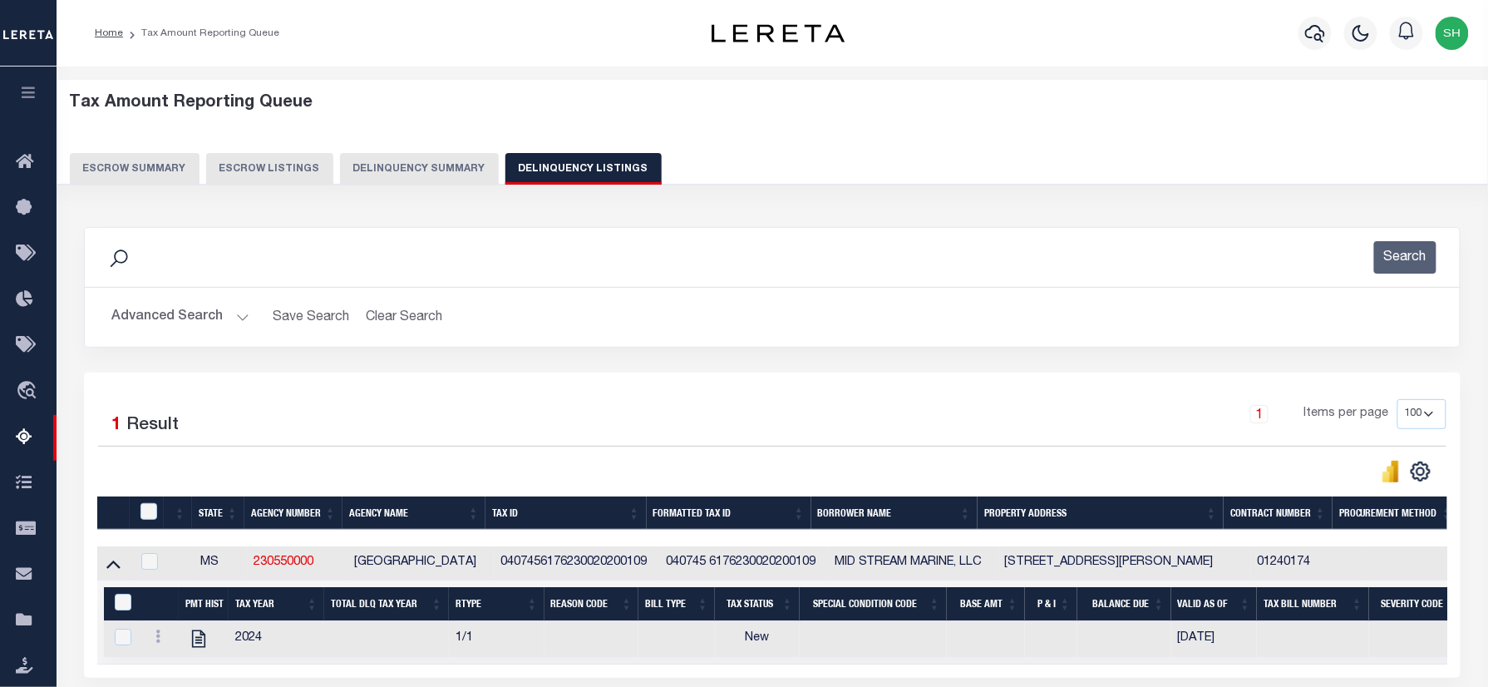
drag, startPoint x: 702, startPoint y: 568, endPoint x: 652, endPoint y: 568, distance: 49.9
click at [652, 568] on tr "MS [GEOGRAPHIC_DATA] 040745 6176230020200109 MID STREAM MARINE, LLC [STREET_ADD…" at bounding box center [1306, 563] width 2418 height 34
click at [888, 367] on div "Search Advanced Search Save Search Clear Search tblassign_wrapper_dynamictable_…" at bounding box center [771, 299] width 1401 height 145
drag, startPoint x: 663, startPoint y: 563, endPoint x: 705, endPoint y: 563, distance: 41.6
click at [705, 563] on td "040745 6176230020200109" at bounding box center [743, 563] width 169 height 34
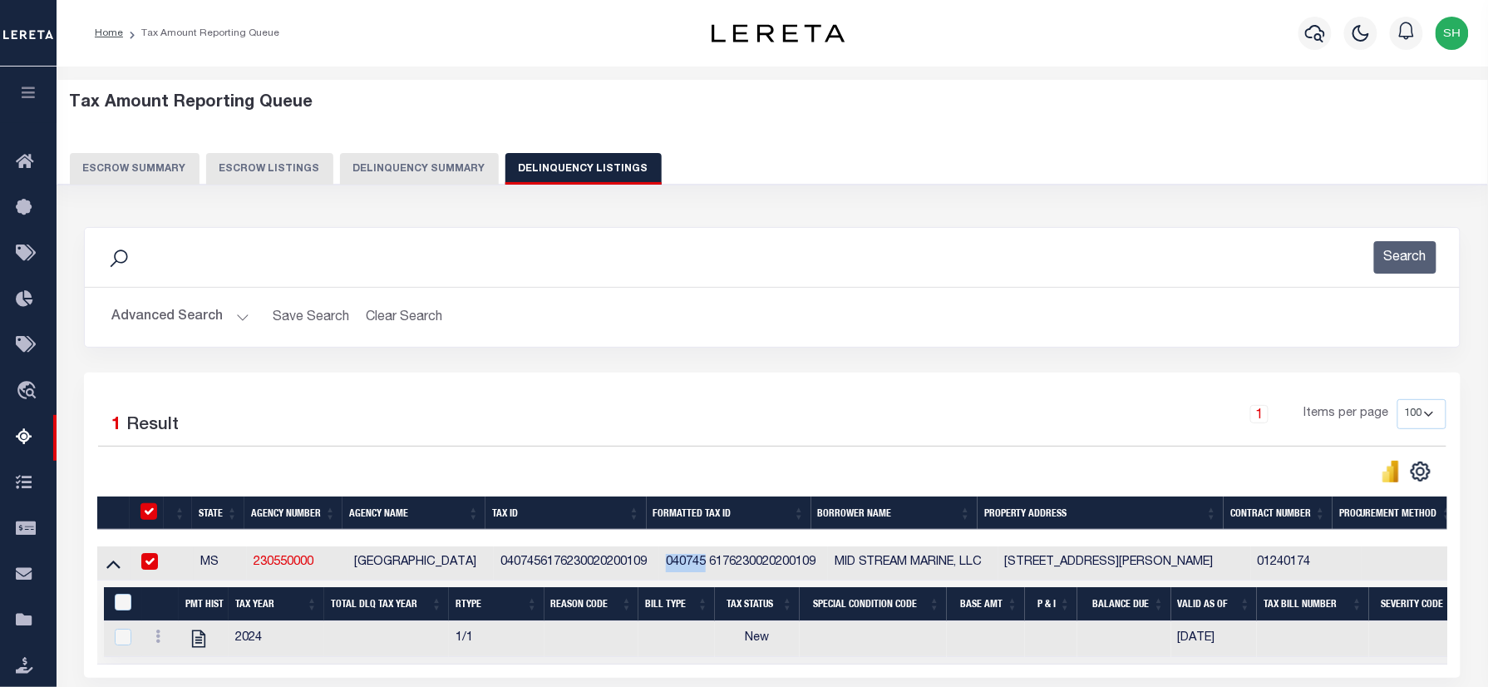
checkbox input "true"
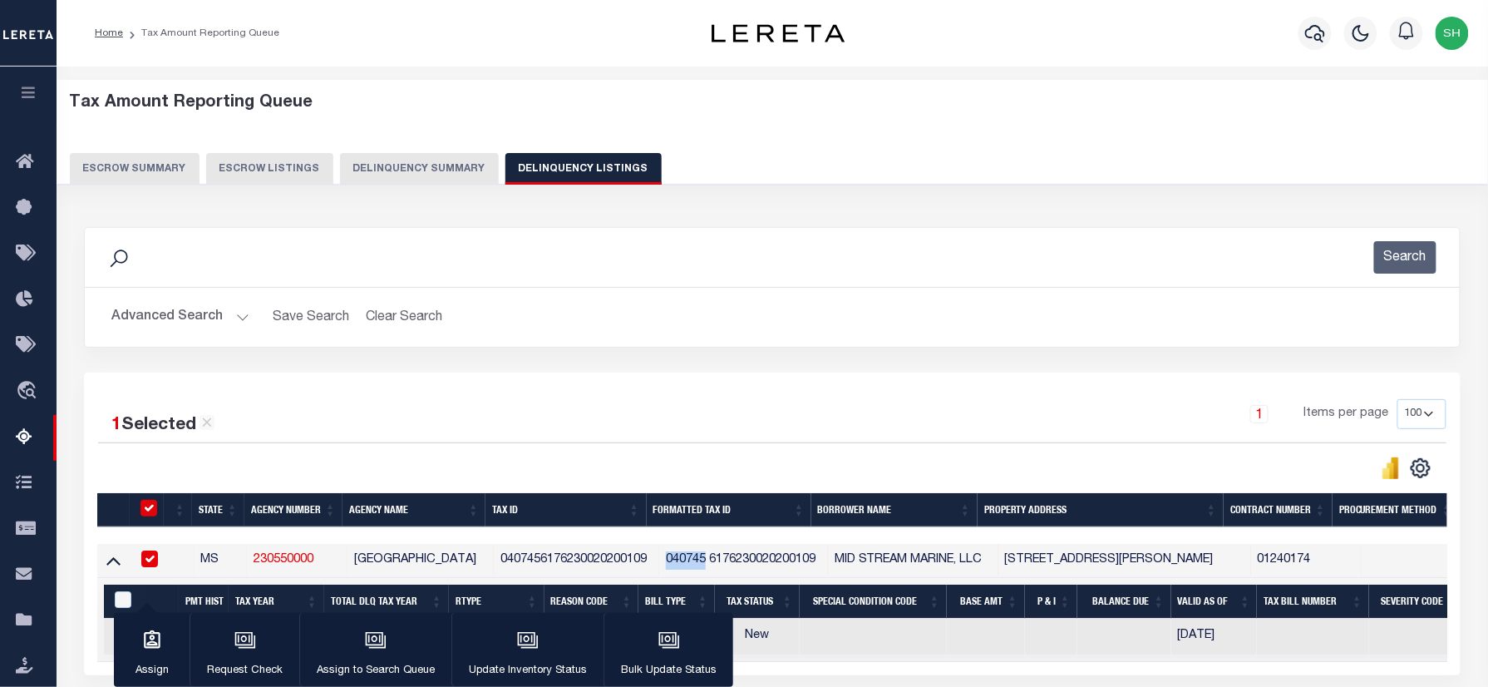
copy td "040745"
click at [188, 313] on button "Advanced Search" at bounding box center [180, 317] width 138 height 32
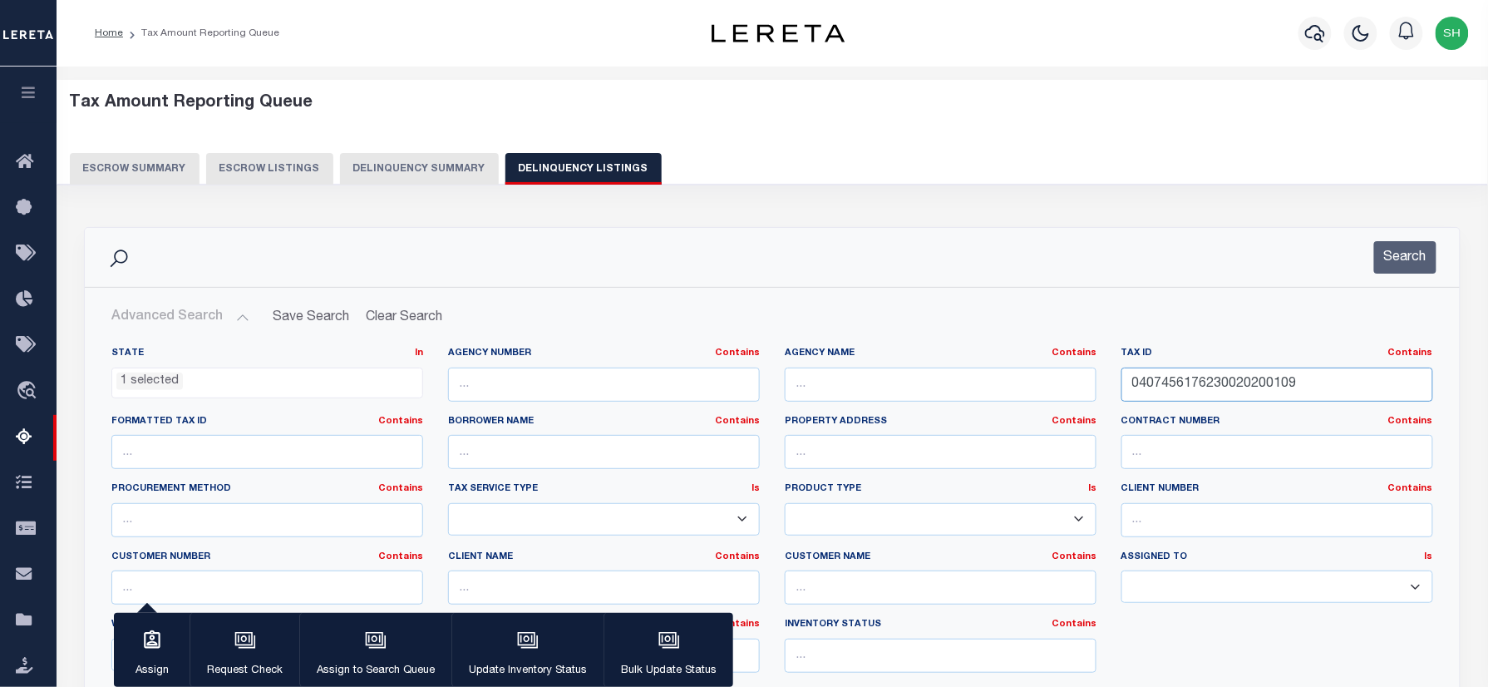
drag, startPoint x: 1297, startPoint y: 386, endPoint x: 1367, endPoint y: 267, distance: 139.0
click at [793, 362] on div "State In In AK AL AR AZ CA CO CT DC DE FL GA GU HI IA ID IL IN KS [GEOGRAPHIC_D…" at bounding box center [772, 516] width 1346 height 339
paste input "28594148270000000155"
type input "0428594148270000000155"
click at [1420, 247] on button "Search" at bounding box center [1405, 257] width 62 height 32
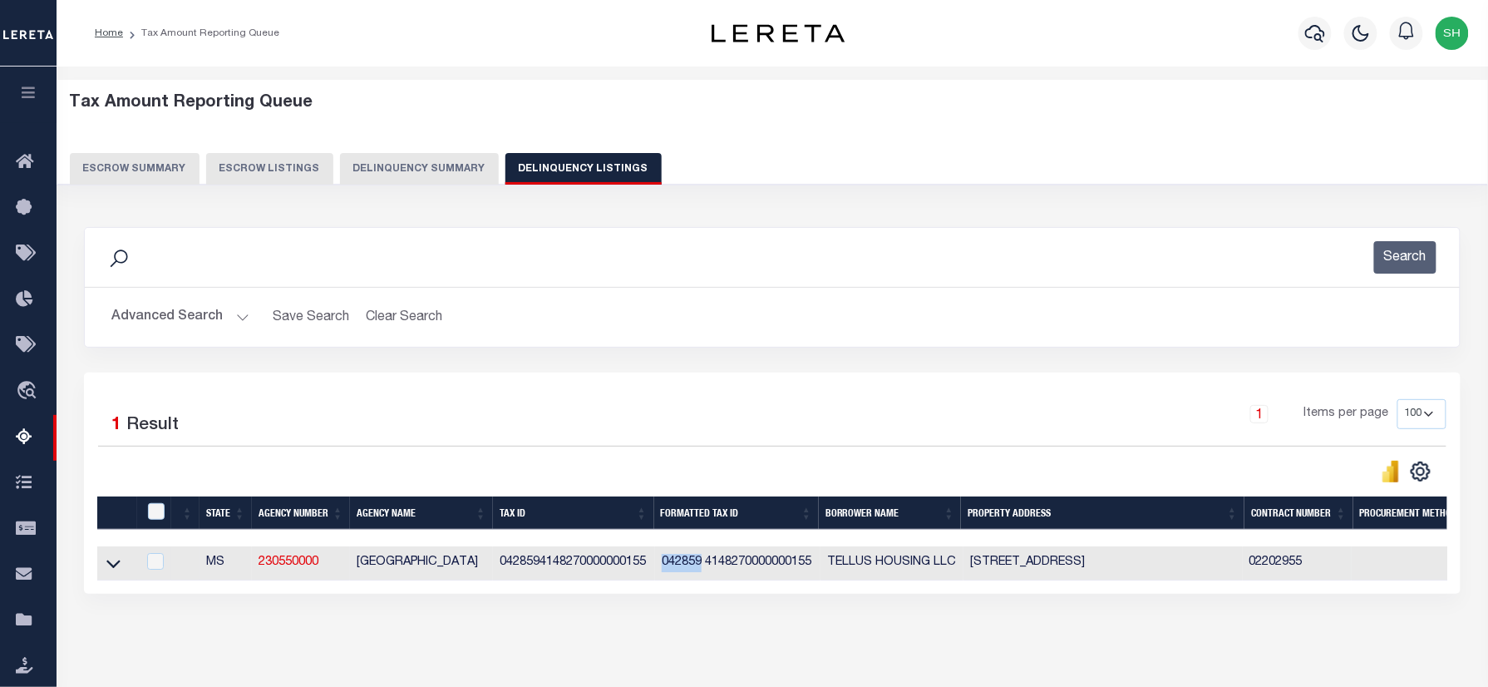
drag, startPoint x: 658, startPoint y: 563, endPoint x: 701, endPoint y: 567, distance: 43.4
click at [701, 567] on td "042859 4148270000000155" at bounding box center [737, 563] width 165 height 34
checkbox input "true"
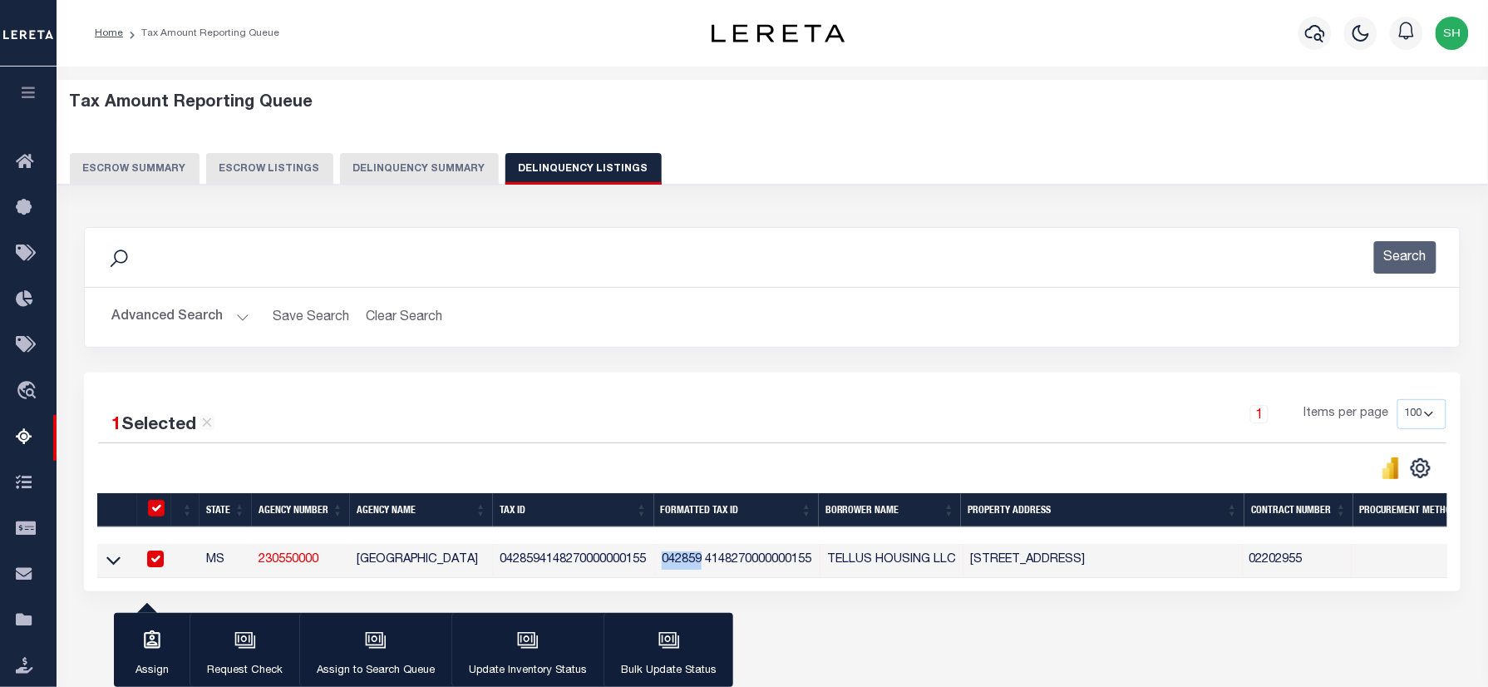
copy td "042859"
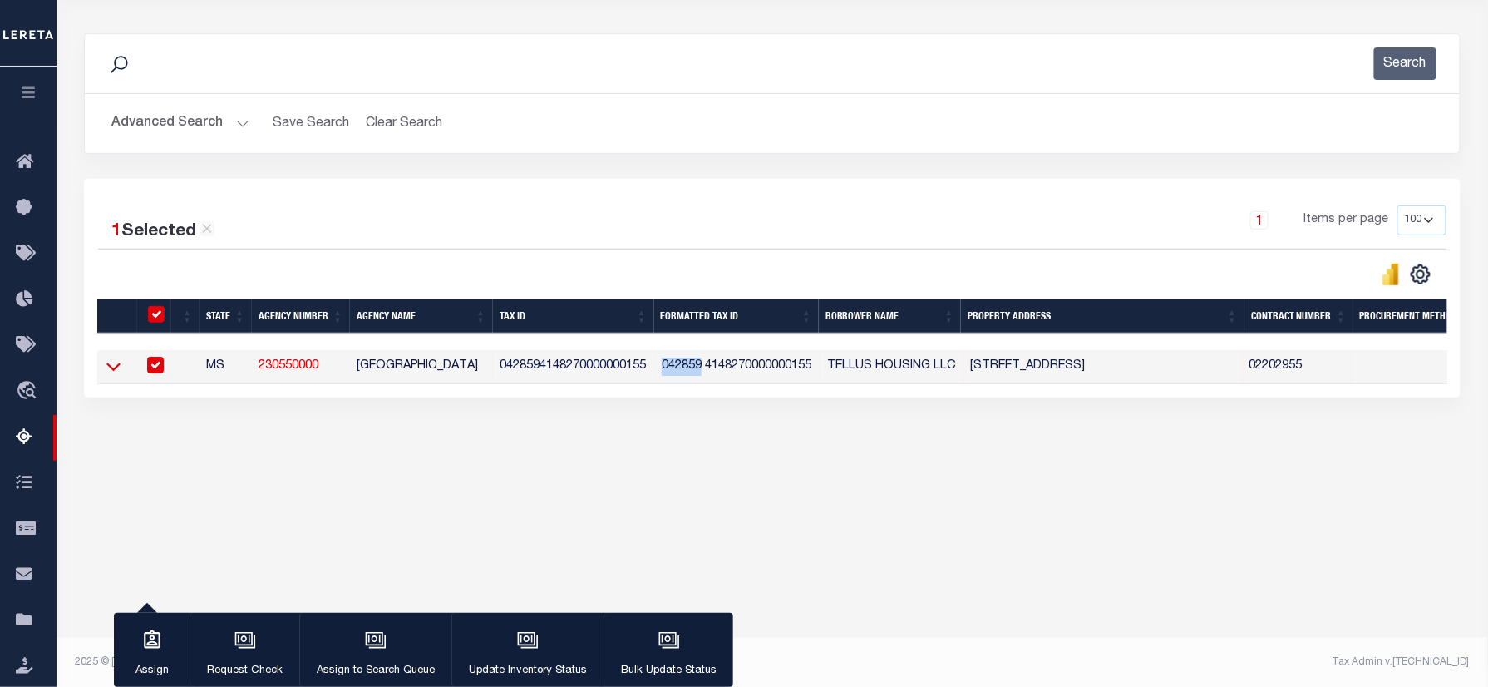
click at [111, 372] on icon at bounding box center [113, 365] width 14 height 17
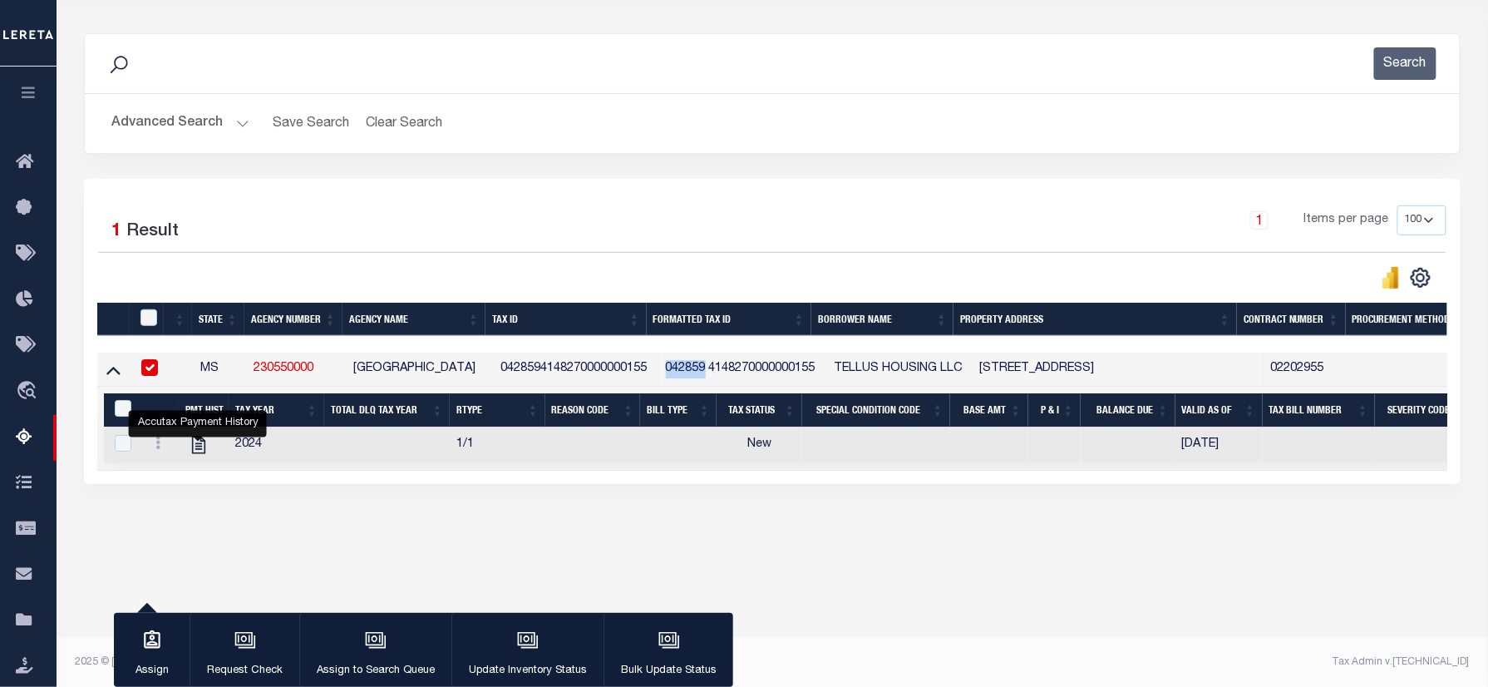
click at [155, 117] on button "Advanced Search" at bounding box center [180, 123] width 138 height 32
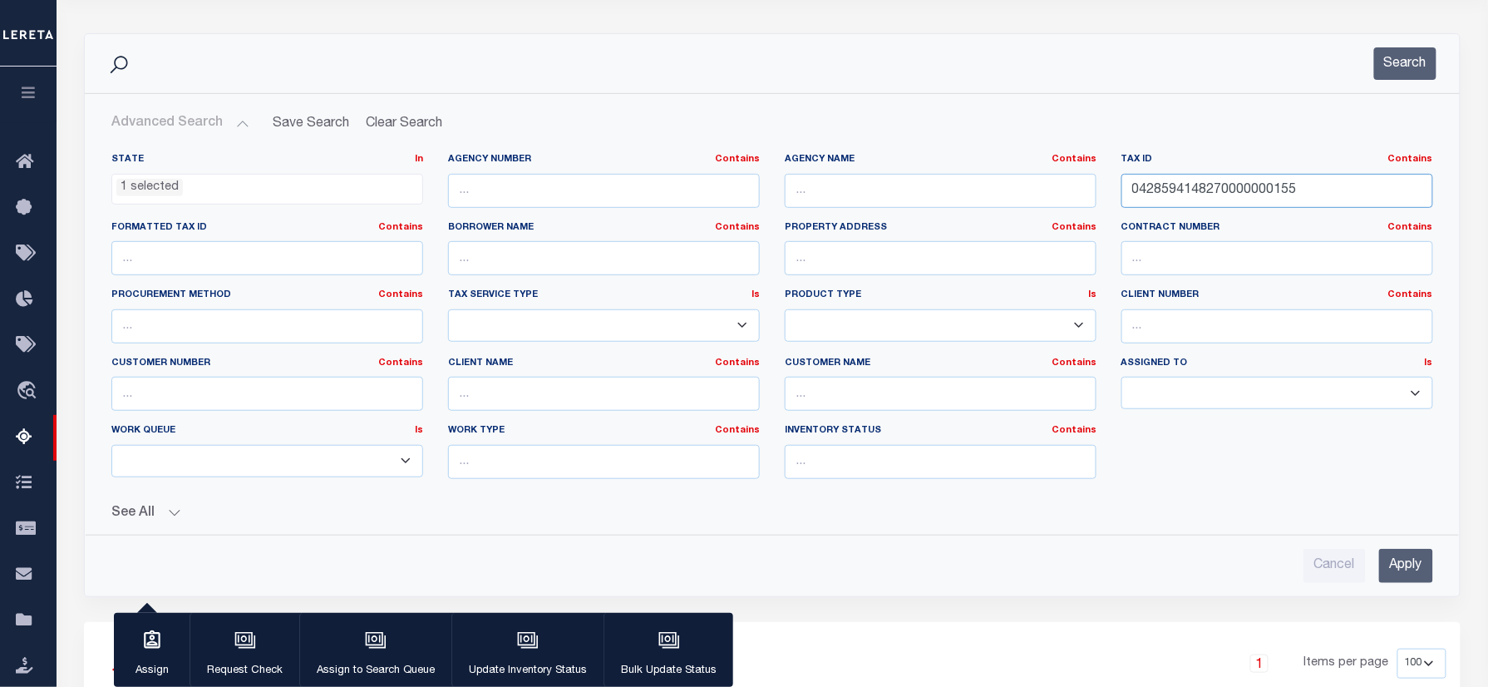
drag, startPoint x: 1220, startPoint y: 186, endPoint x: 1001, endPoint y: 160, distance: 221.0
click at [851, 160] on div "State In In AK AL AR AZ CA CO CT DC DE FL GA GU HI IA ID IL IN KS [GEOGRAPHIC_D…" at bounding box center [772, 322] width 1346 height 339
paste input "44002158280000002303"
type input "0444002158280000002303"
click at [1390, 67] on button "Search" at bounding box center [1405, 63] width 62 height 32
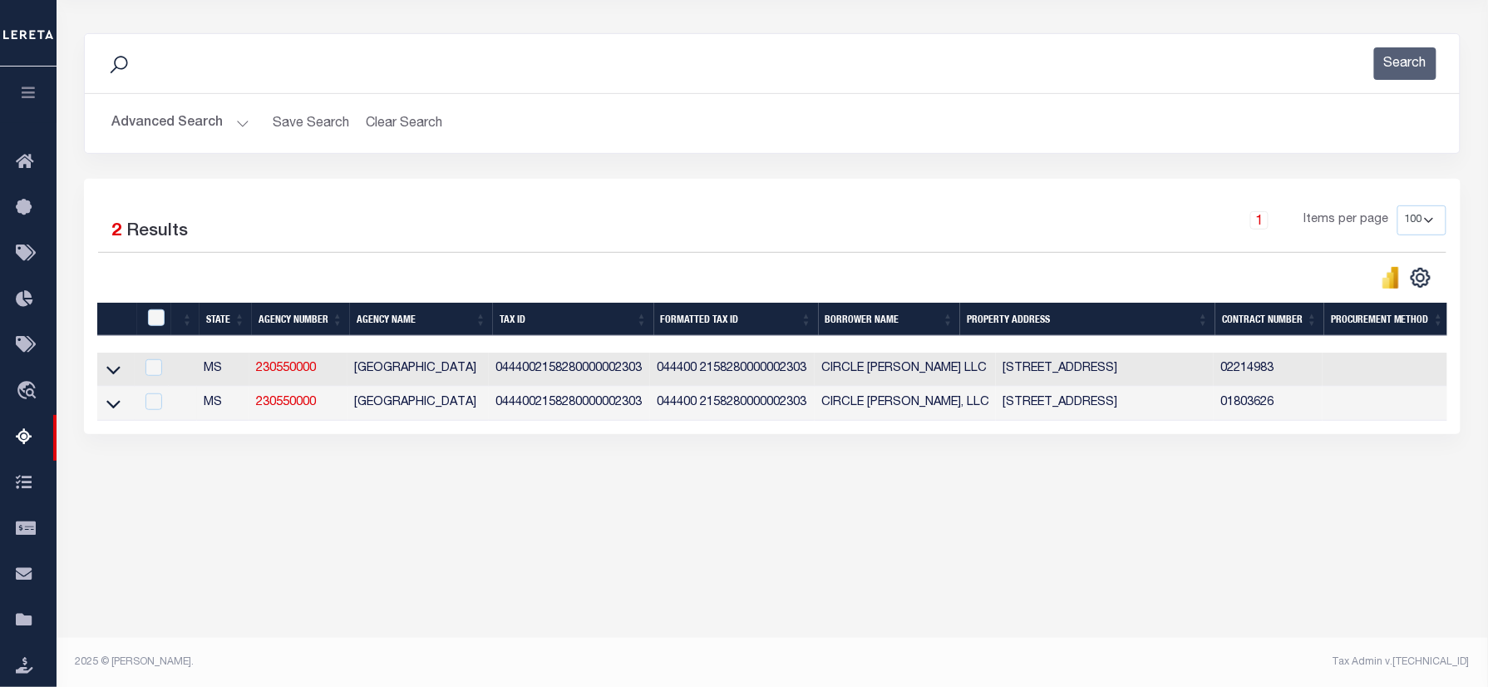
drag, startPoint x: 115, startPoint y: 376, endPoint x: 313, endPoint y: 24, distance: 404.1
click at [115, 375] on icon at bounding box center [113, 371] width 14 height 8
